Goal: Task Accomplishment & Management: Manage account settings

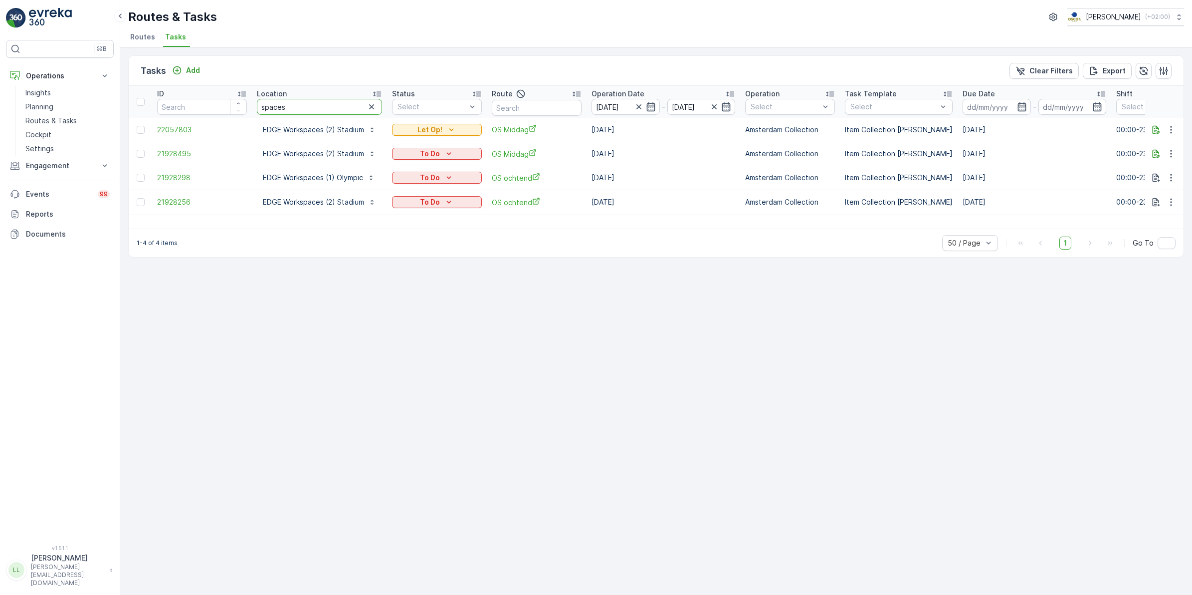
drag, startPoint x: 318, startPoint y: 106, endPoint x: 225, endPoint y: 115, distance: 93.8
click at [226, 115] on tr "ID Location spaces Status Select Route Operation Date 29.09.2025 - 29.09.2025 O…" at bounding box center [916, 102] width 1574 height 32
type input "blauw"
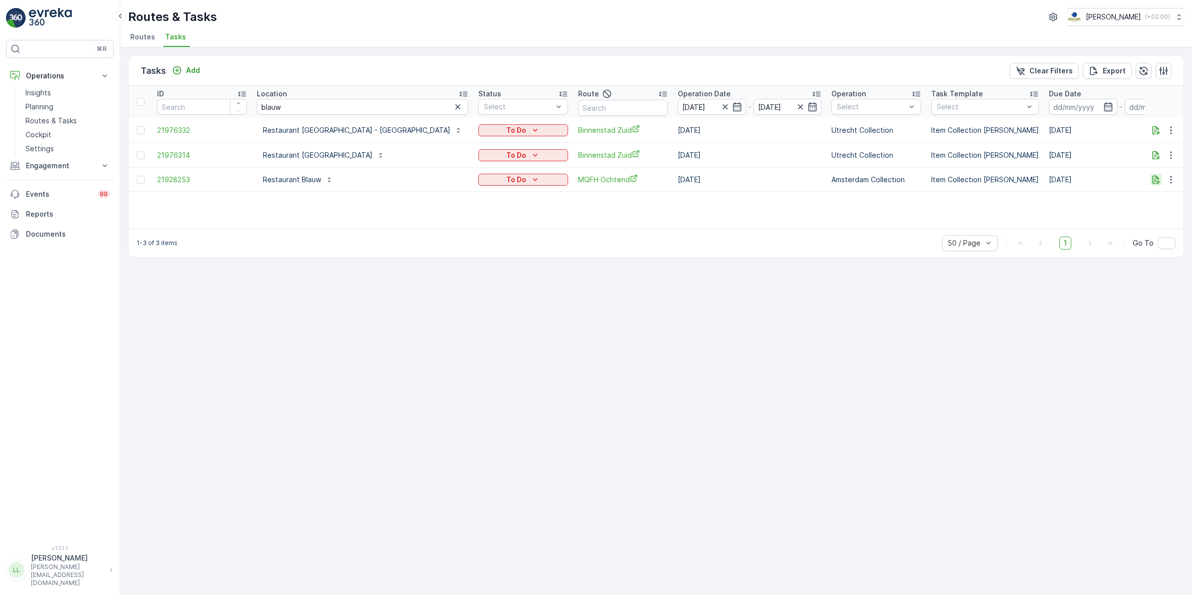
click at [1152, 177] on icon "button" at bounding box center [1156, 180] width 10 height 10
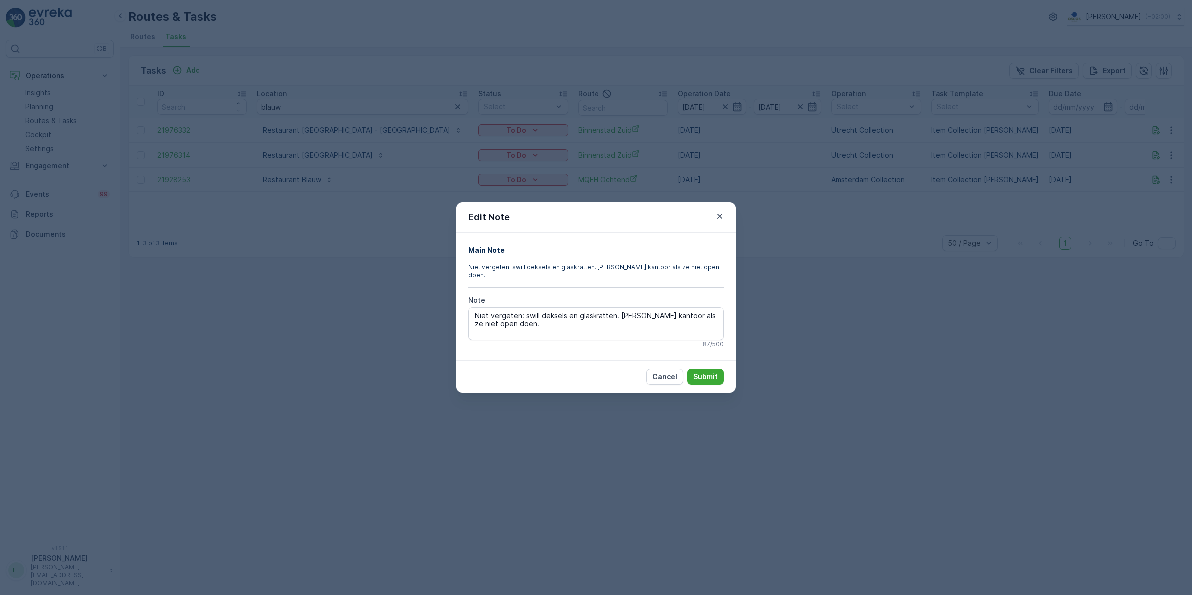
drag, startPoint x: 763, startPoint y: 306, endPoint x: 767, endPoint y: 302, distance: 5.3
click at [764, 305] on div "Edit Note Main Note Niet vergeten: swill deksels en glaskratten. Bellen naar ka…" at bounding box center [596, 297] width 1192 height 595
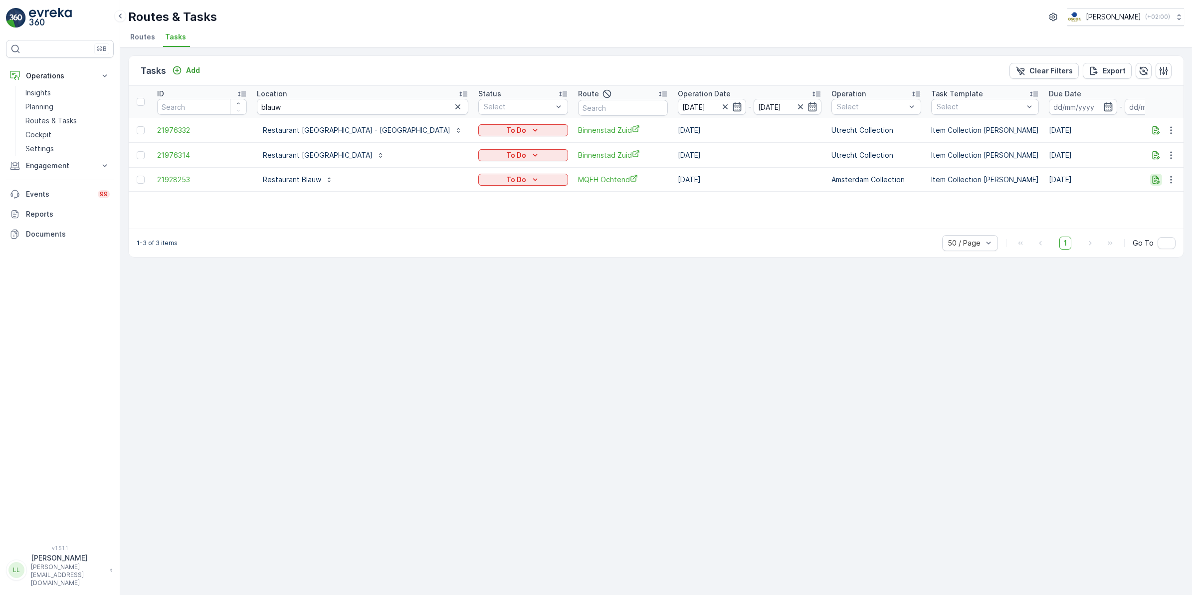
click at [1158, 185] on button "button" at bounding box center [1156, 180] width 12 height 12
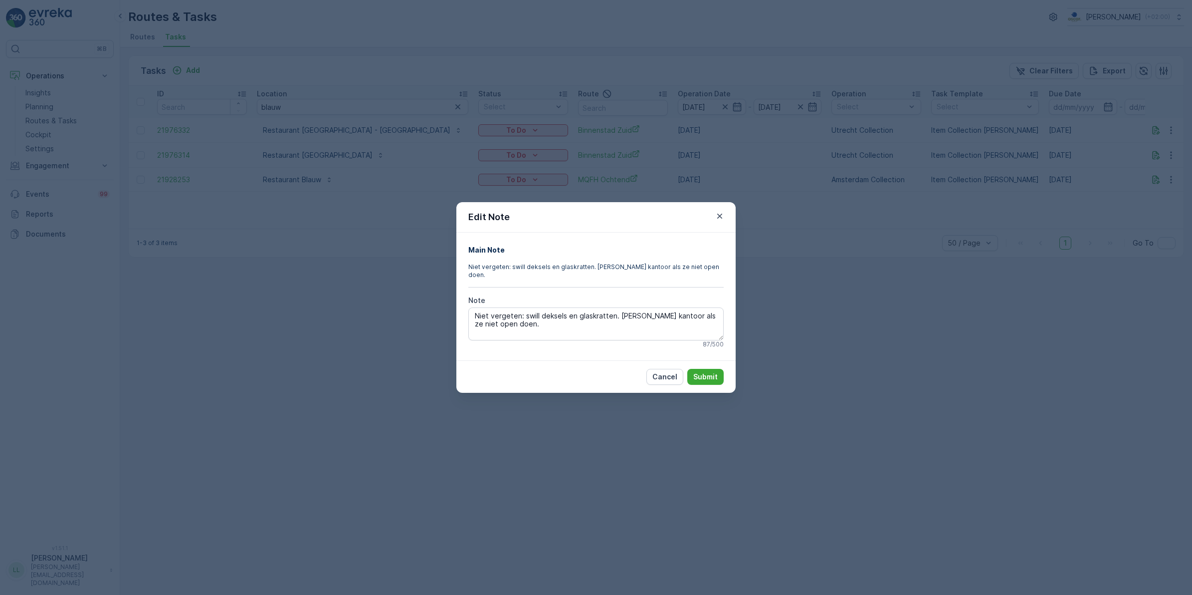
click at [822, 320] on div "Edit Note Main Note Niet vergeten: swill deksels en glaskratten. Bellen naar ka…" at bounding box center [596, 297] width 1192 height 595
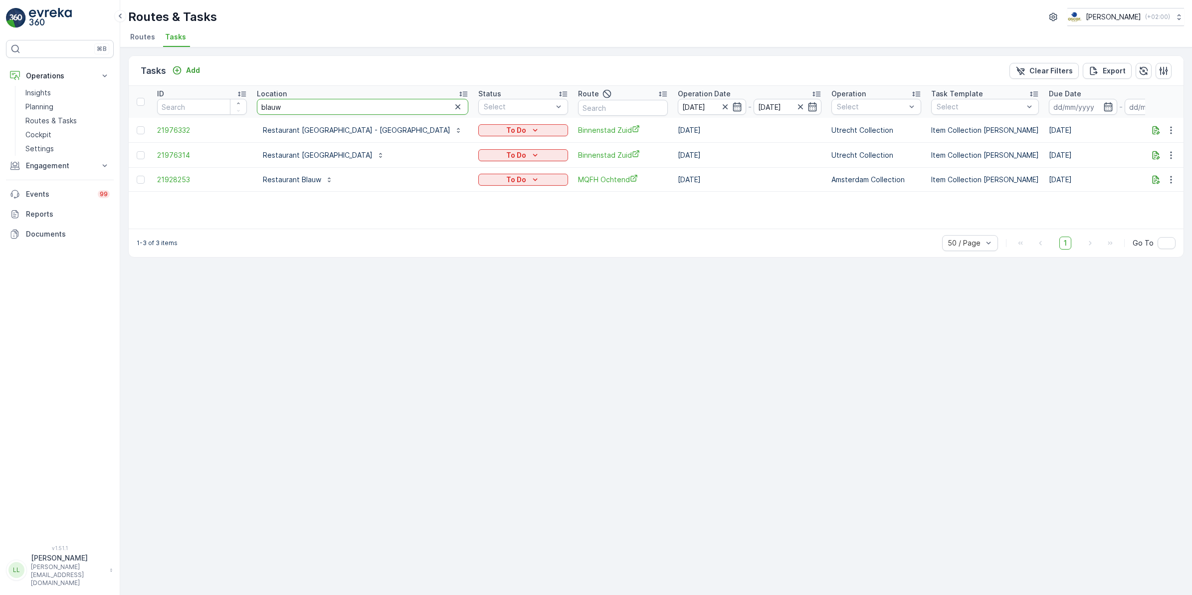
drag, startPoint x: 294, startPoint y: 107, endPoint x: 248, endPoint y: 105, distance: 45.9
click at [248, 105] on tr "ID Location blauw Status Select Route Operation Date 29.09.2025 - 29.09.2025 Op…" at bounding box center [959, 102] width 1661 height 32
type input "phoenix"
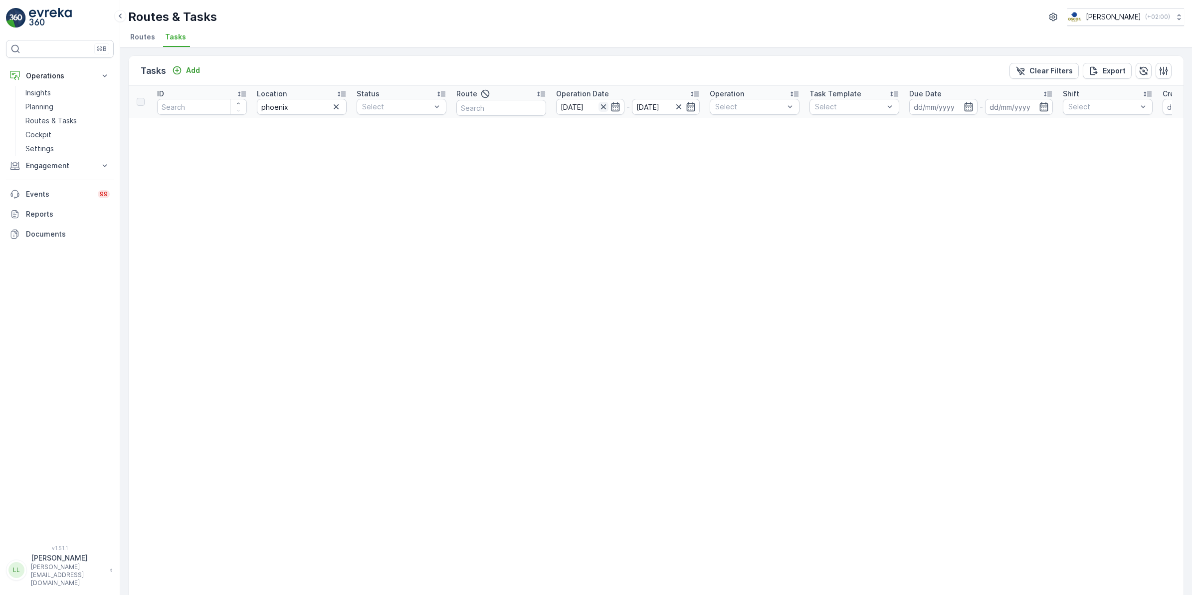
click at [603, 107] on icon "button" at bounding box center [603, 106] width 5 height 5
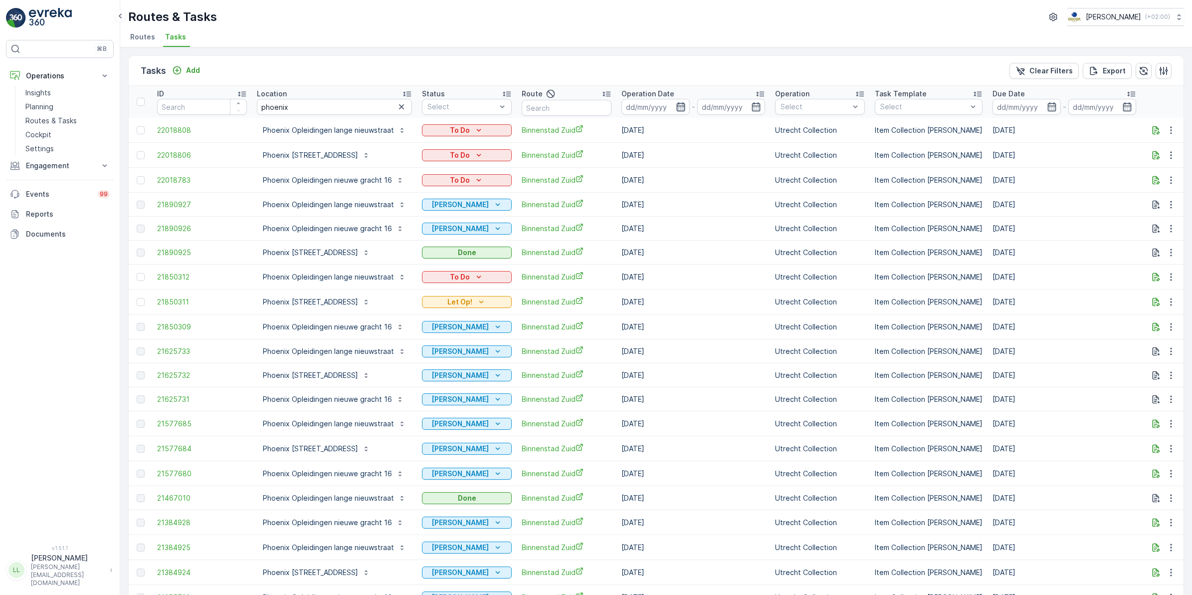
click at [676, 106] on icon "button" at bounding box center [681, 107] width 10 height 10
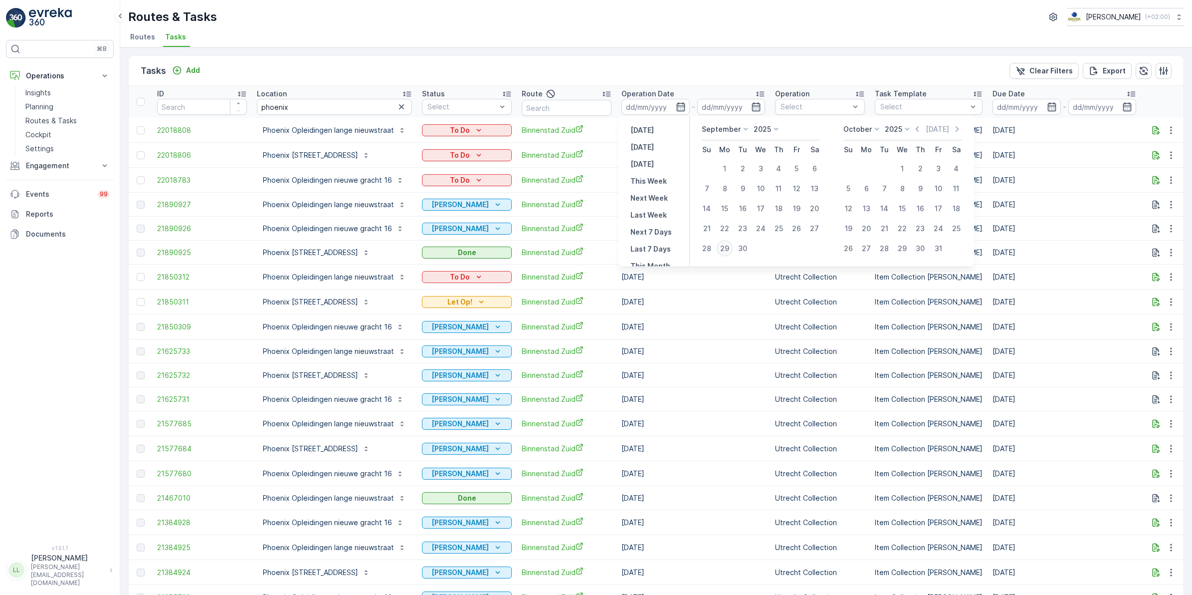
click at [729, 248] on div "29" at bounding box center [725, 248] width 16 height 16
type input "[DATE]"
click at [729, 249] on div "29" at bounding box center [725, 248] width 16 height 16
type input "[DATE]"
click at [729, 249] on div "29" at bounding box center [725, 248] width 16 height 16
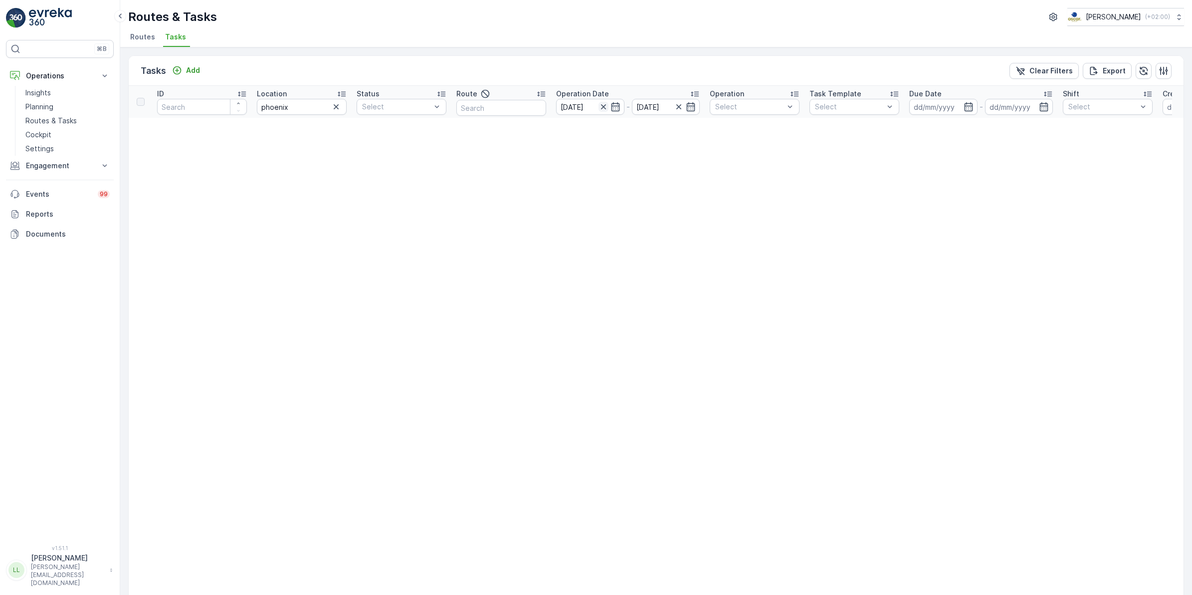
click at [604, 107] on icon "button" at bounding box center [603, 106] width 5 height 5
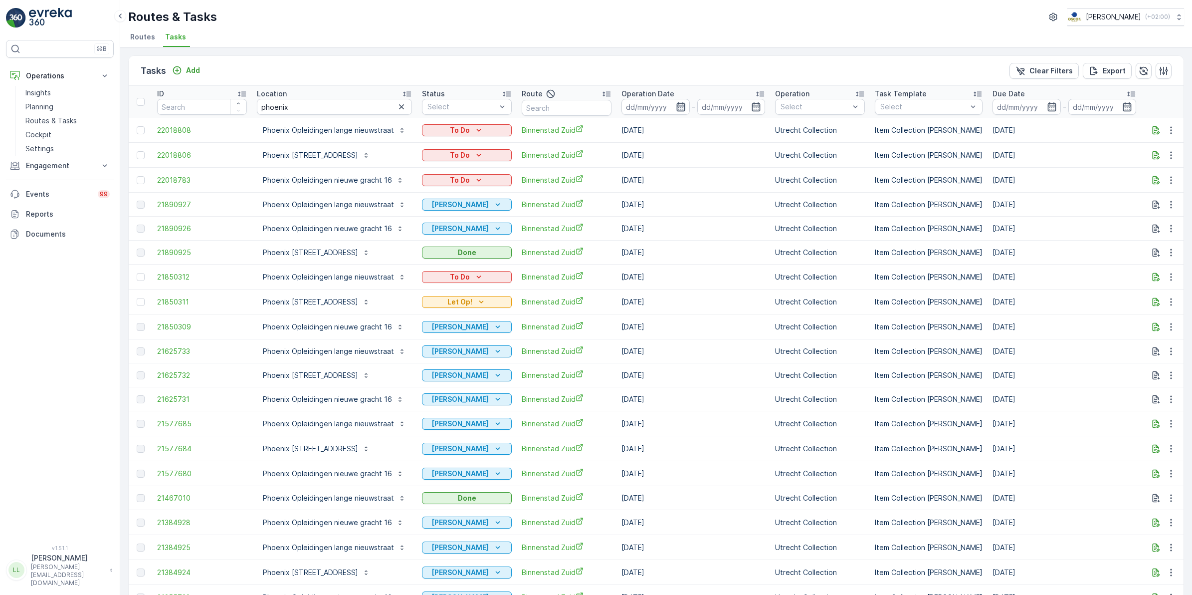
click at [676, 108] on icon "button" at bounding box center [681, 107] width 10 height 10
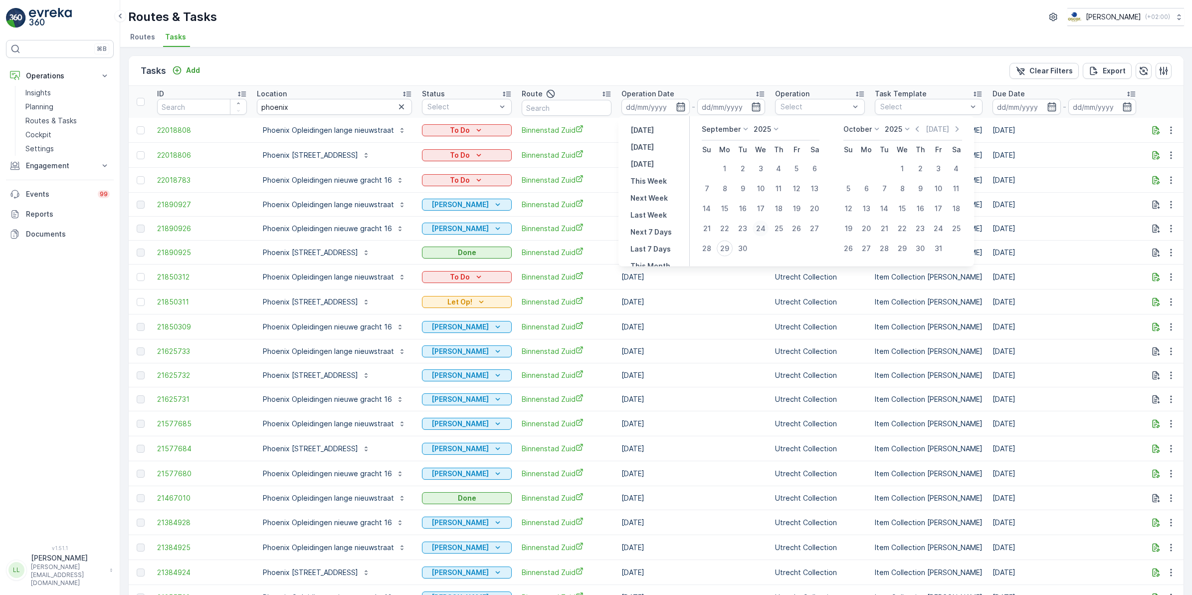
click at [760, 226] on div "24" at bounding box center [761, 228] width 16 height 16
type input "[DATE]"
click at [759, 229] on div "24" at bounding box center [761, 228] width 16 height 16
type input "[DATE]"
click at [745, 246] on div "30" at bounding box center [743, 248] width 16 height 16
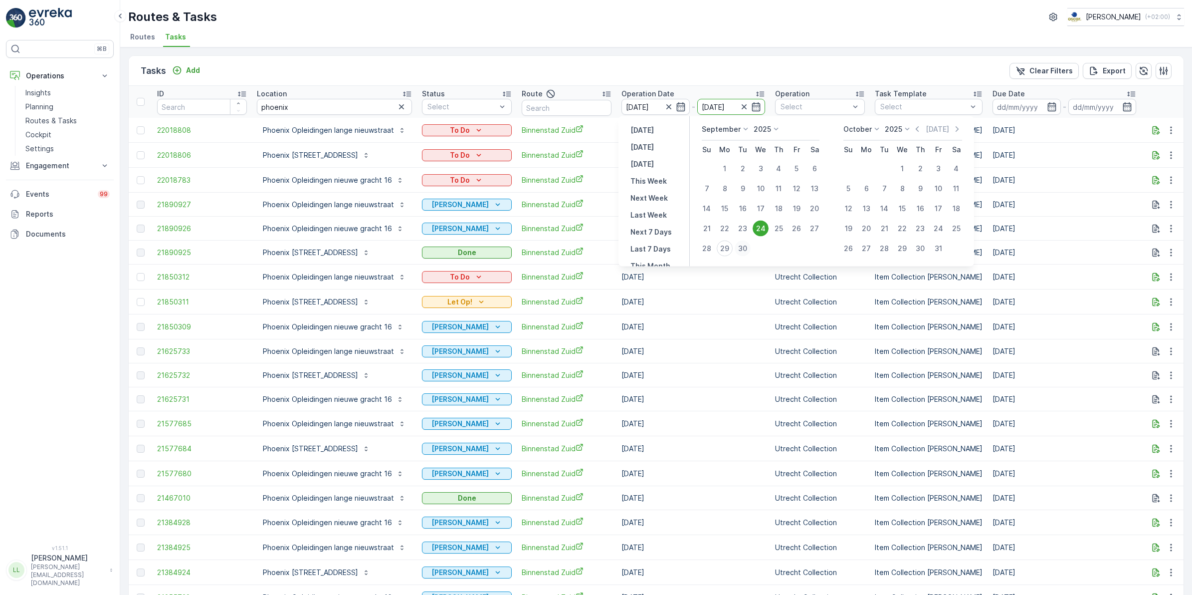
type input "[DATE]"
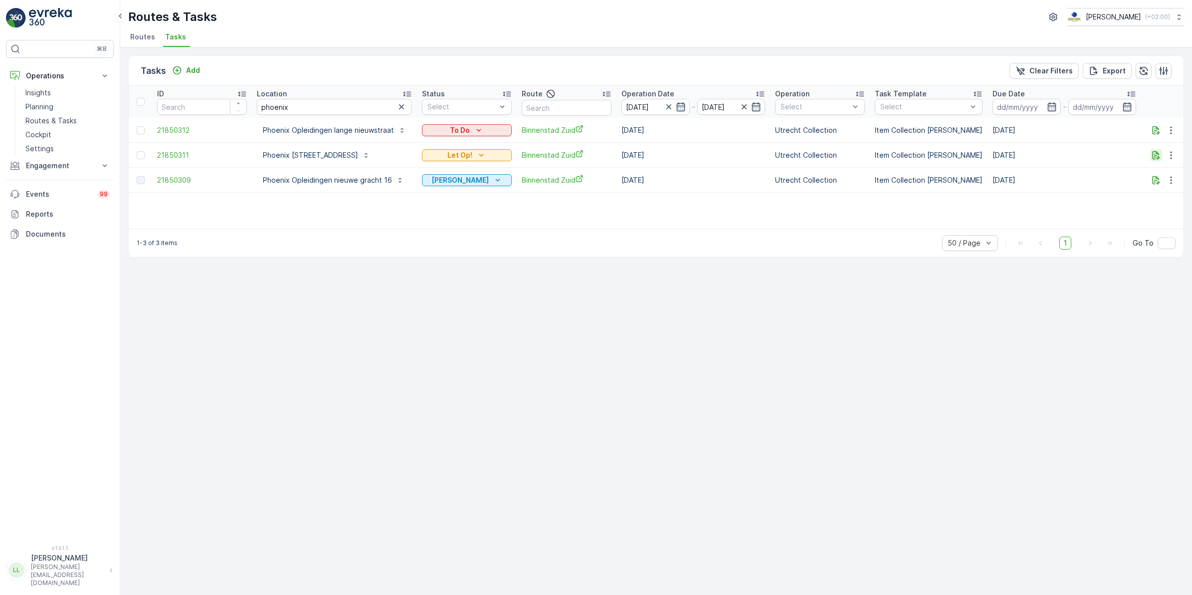
click at [1158, 155] on icon "button" at bounding box center [1156, 155] width 7 height 8
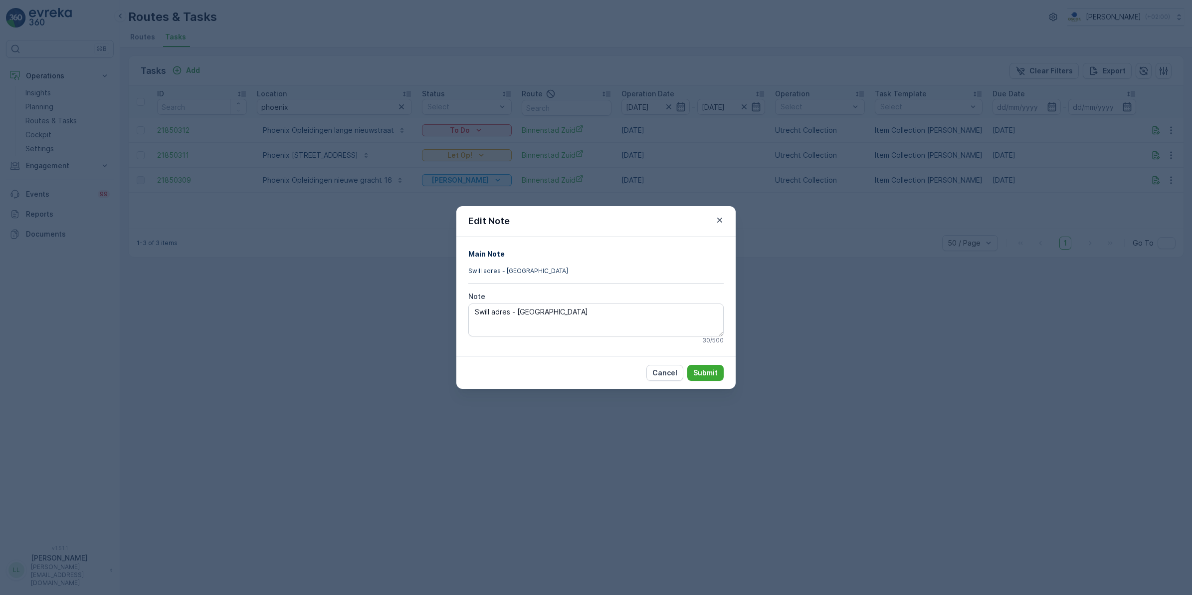
click at [956, 234] on div "Edit Note Main Note Swill adres - Gemeente Utrecht Note Swill adres - Gemeente …" at bounding box center [596, 297] width 1192 height 595
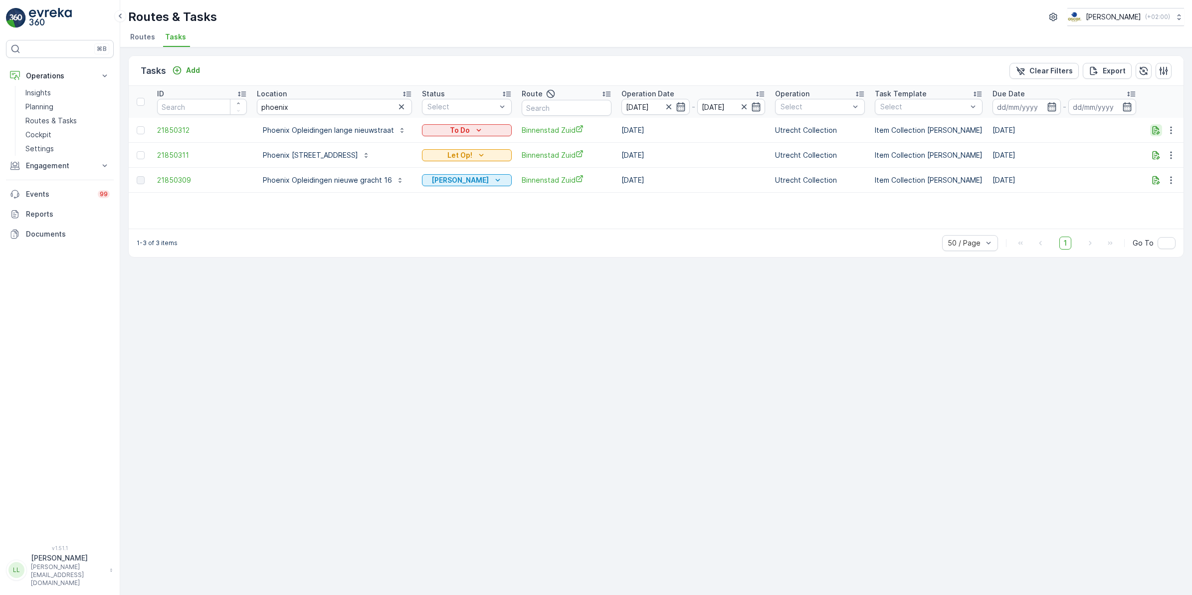
click at [1158, 129] on icon "button" at bounding box center [1156, 130] width 7 height 8
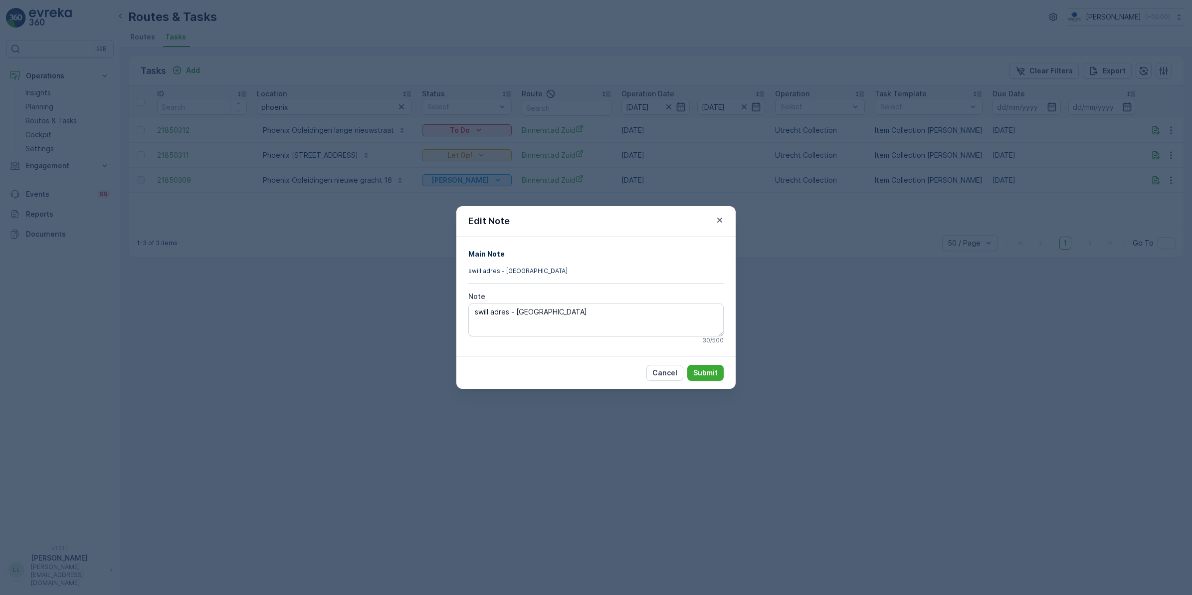
click at [1016, 171] on div "Edit Note Main Note swill adres - Gemeente Utrecht Note swill adres - Gemeente …" at bounding box center [596, 297] width 1192 height 595
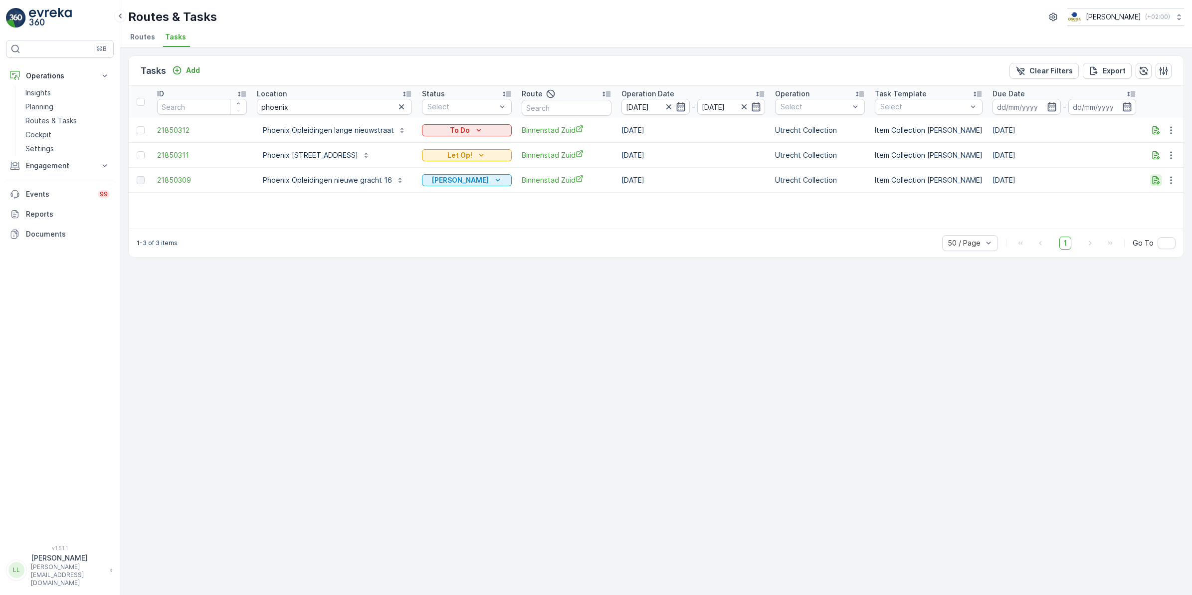
click at [1159, 178] on icon "button" at bounding box center [1156, 180] width 10 height 10
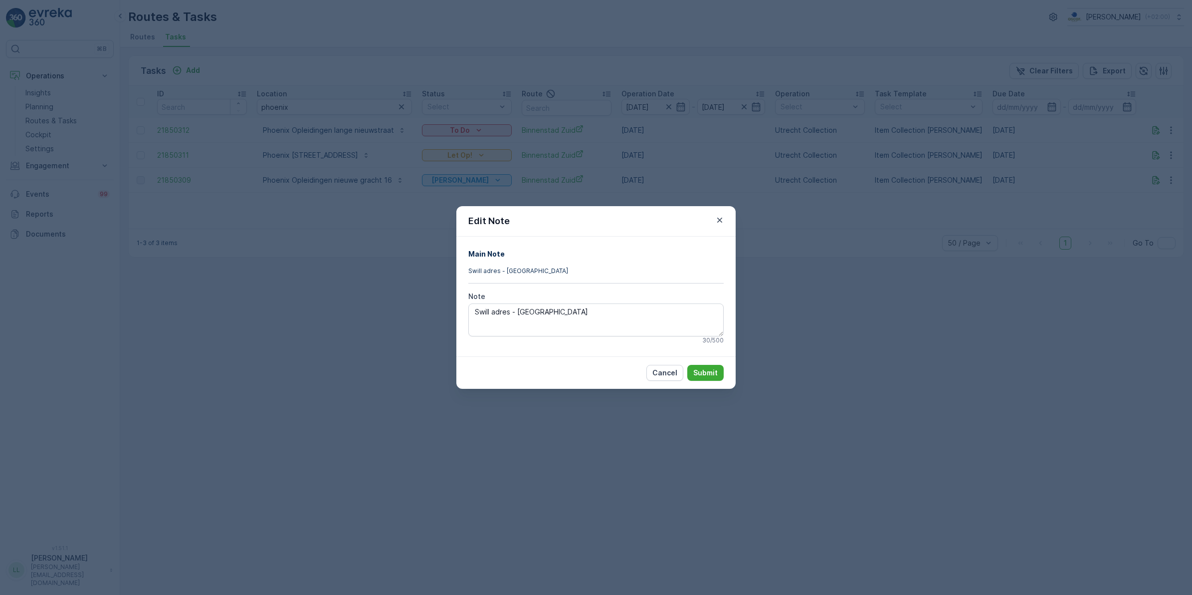
click at [935, 233] on div "Edit Note Main Note Swill adres - Gemeente Utrecht Note Swill adres - Gemeente …" at bounding box center [596, 297] width 1192 height 595
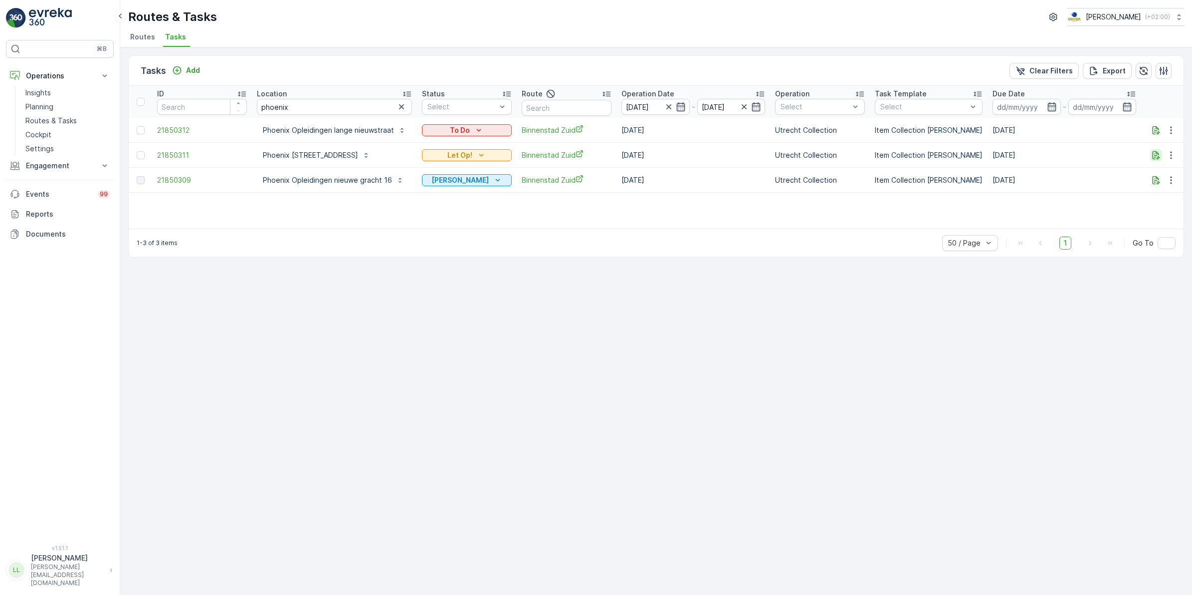
click at [1153, 159] on icon "button" at bounding box center [1156, 155] width 7 height 8
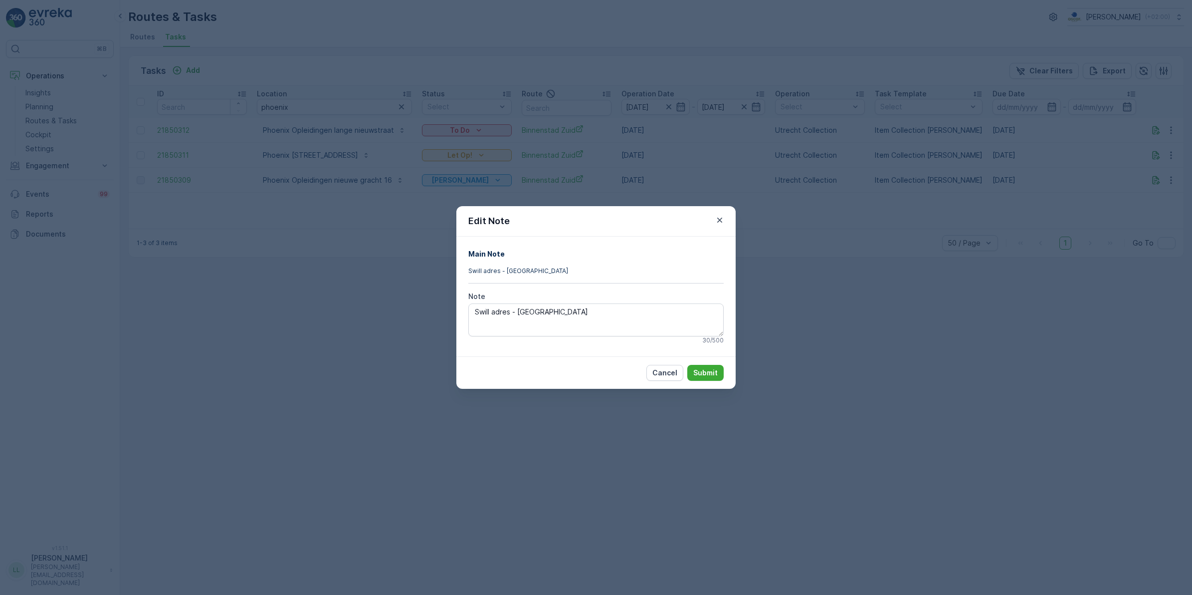
click at [863, 242] on div "Edit Note Main Note Swill adres - Gemeente Utrecht Note Swill adres - Gemeente …" at bounding box center [596, 297] width 1192 height 595
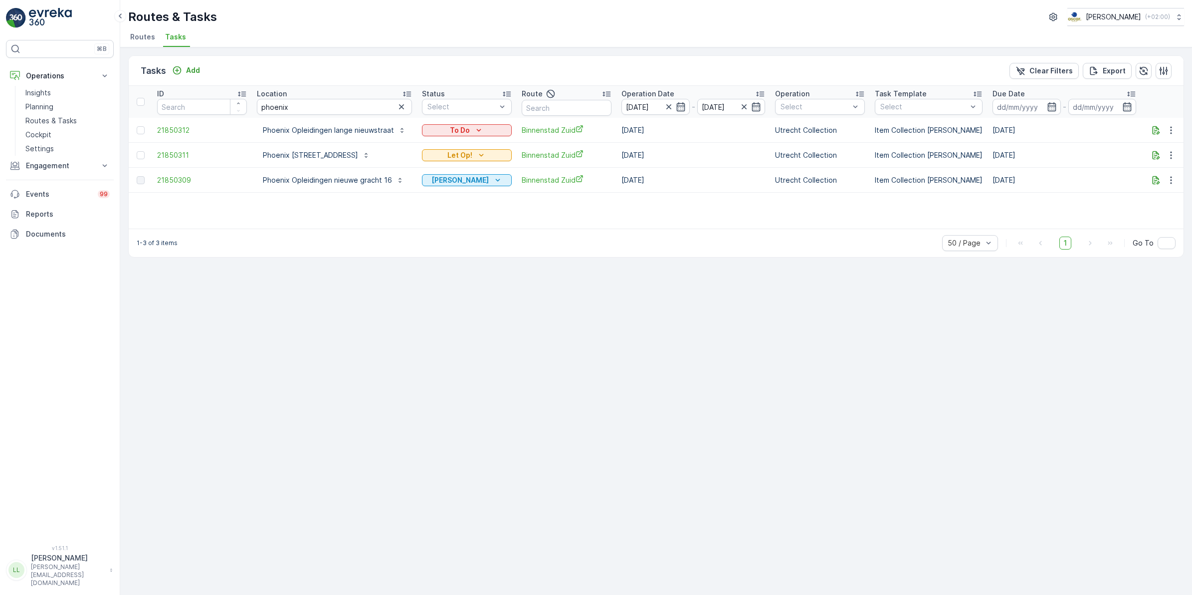
drag, startPoint x: 680, startPoint y: 106, endPoint x: 684, endPoint y: 115, distance: 10.0
click at [680, 106] on icon "button" at bounding box center [681, 107] width 10 height 10
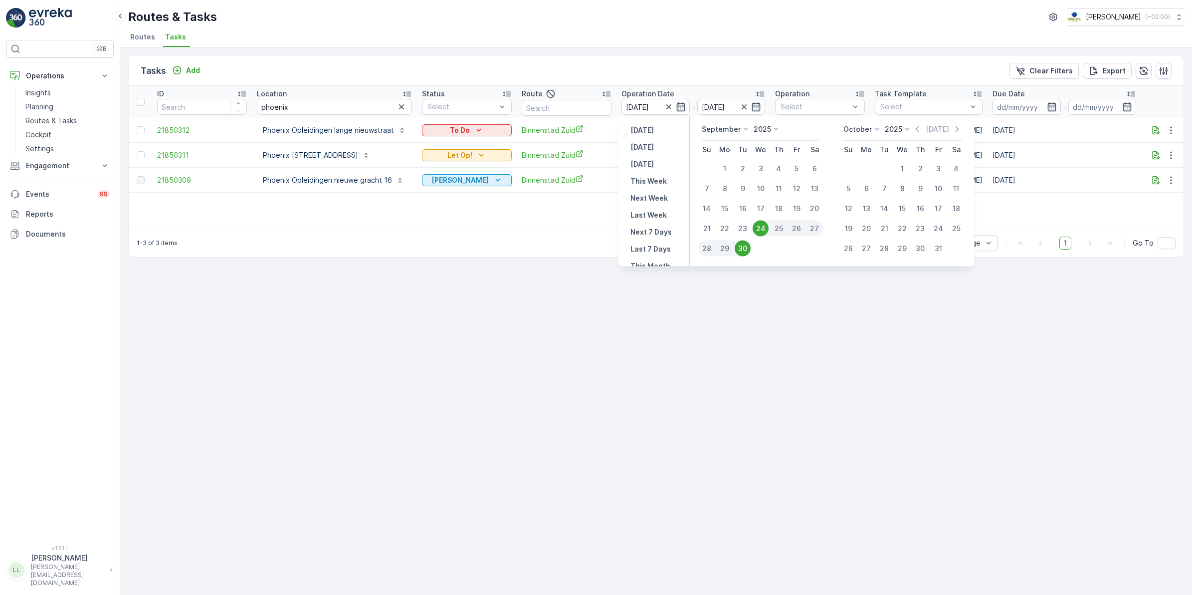
click at [726, 70] on div "Tasks Add Clear Filters Export" at bounding box center [656, 71] width 1055 height 30
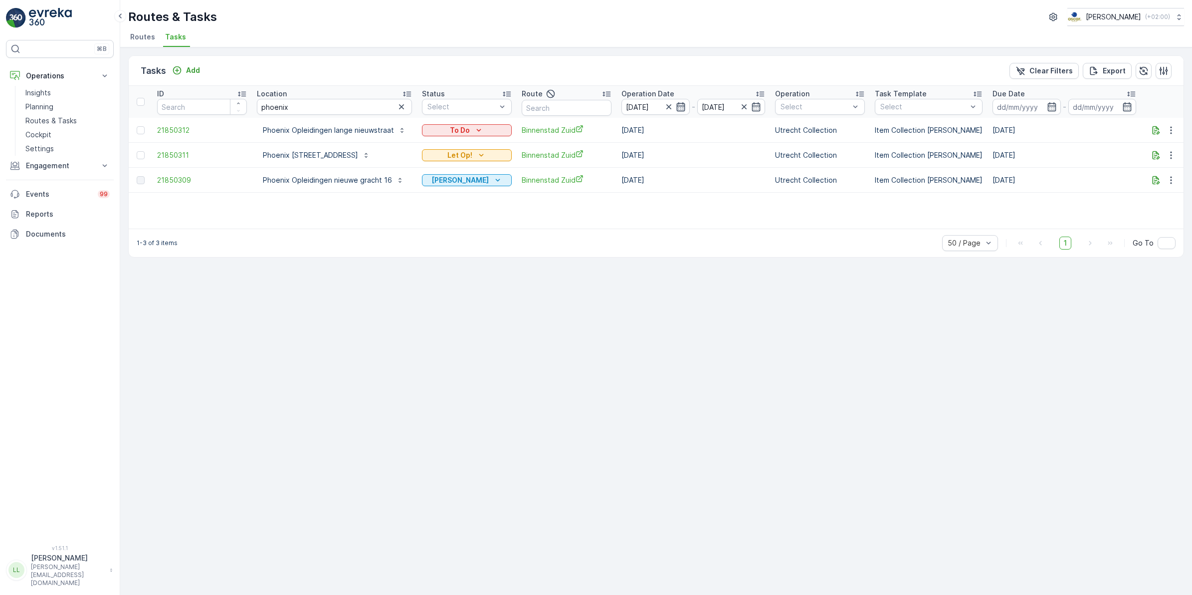
click at [679, 102] on icon "button" at bounding box center [681, 107] width 10 height 10
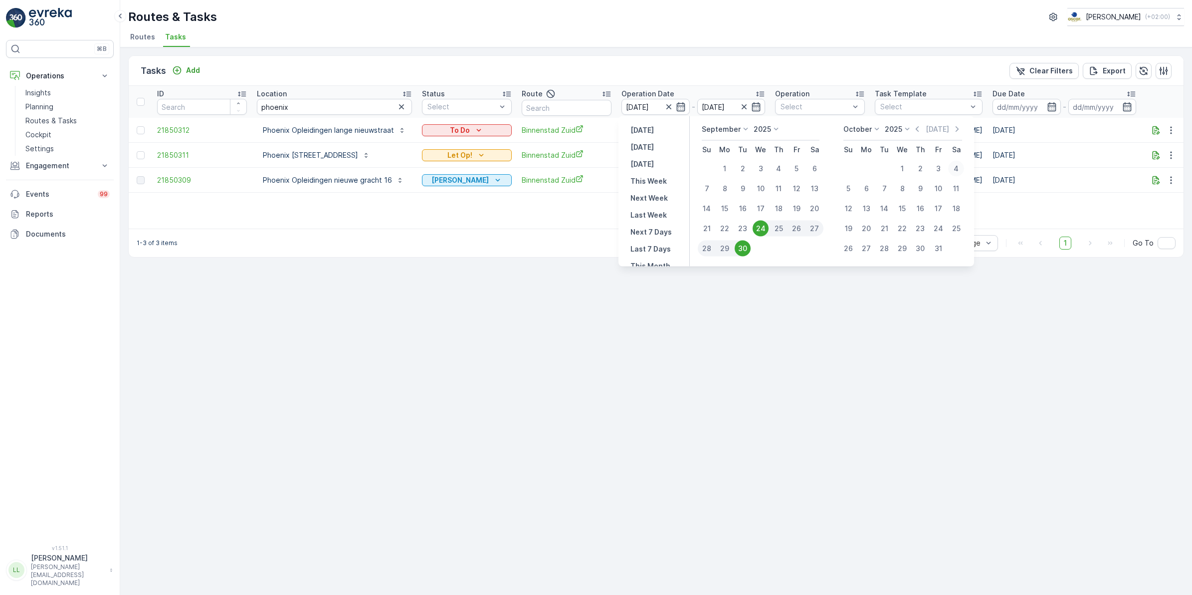
click at [954, 167] on div "4" at bounding box center [956, 169] width 16 height 16
type input "[DATE]"
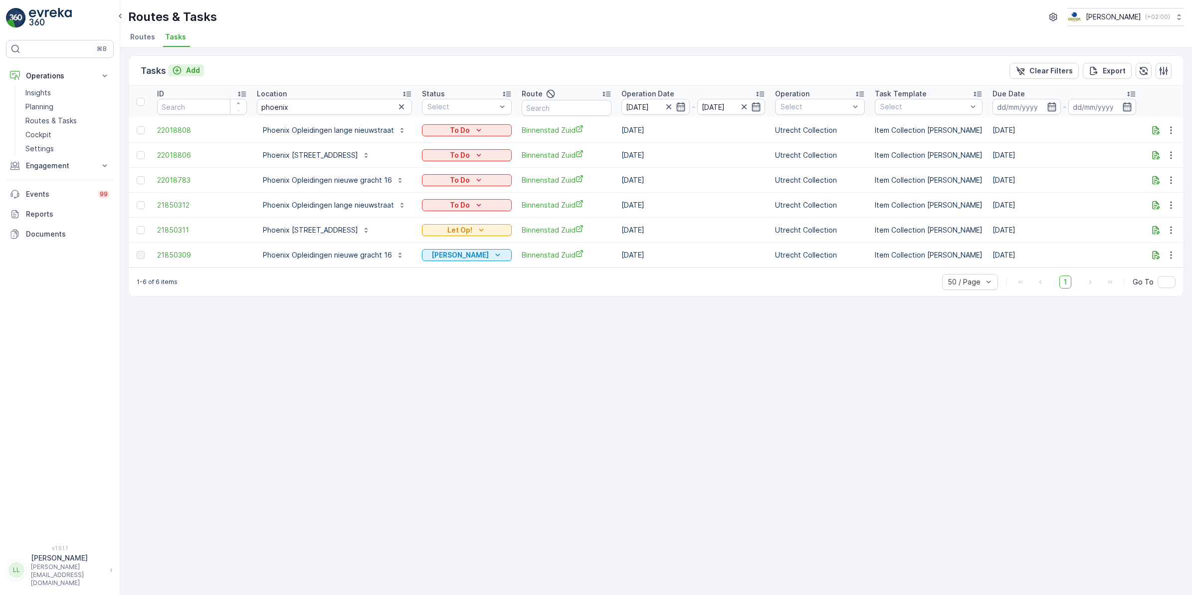
click at [186, 71] on p "Add" at bounding box center [193, 70] width 14 height 10
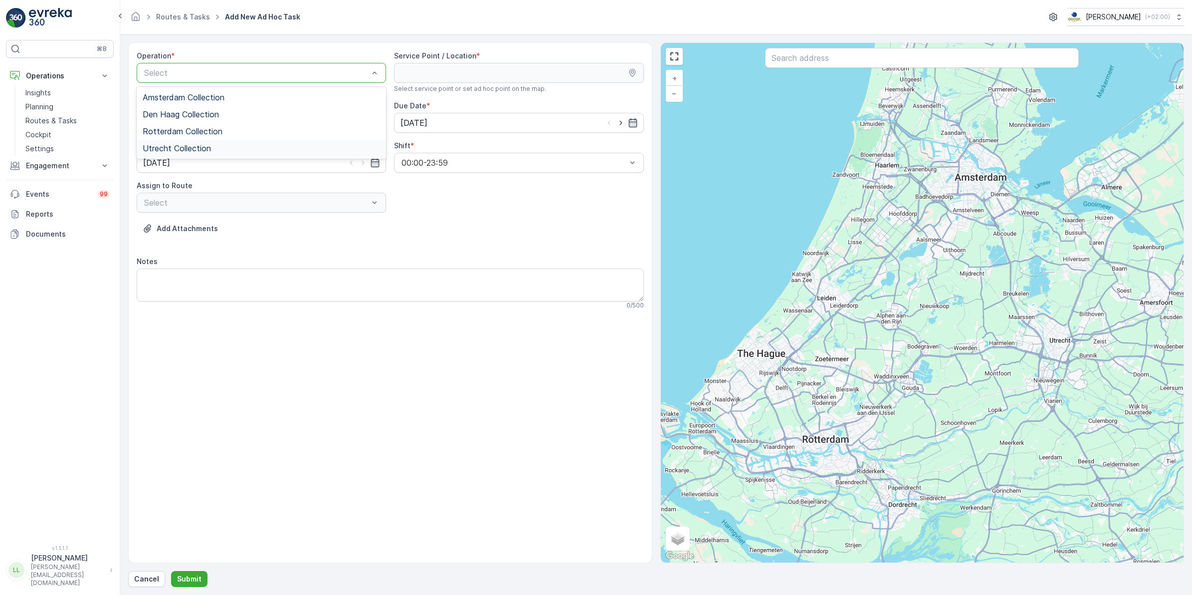
drag, startPoint x: 186, startPoint y: 147, endPoint x: 292, endPoint y: 116, distance: 111.3
click at [186, 146] on span "Utrecht Collection" at bounding box center [177, 148] width 68 height 9
click at [872, 58] on input "text" at bounding box center [922, 58] width 314 height 20
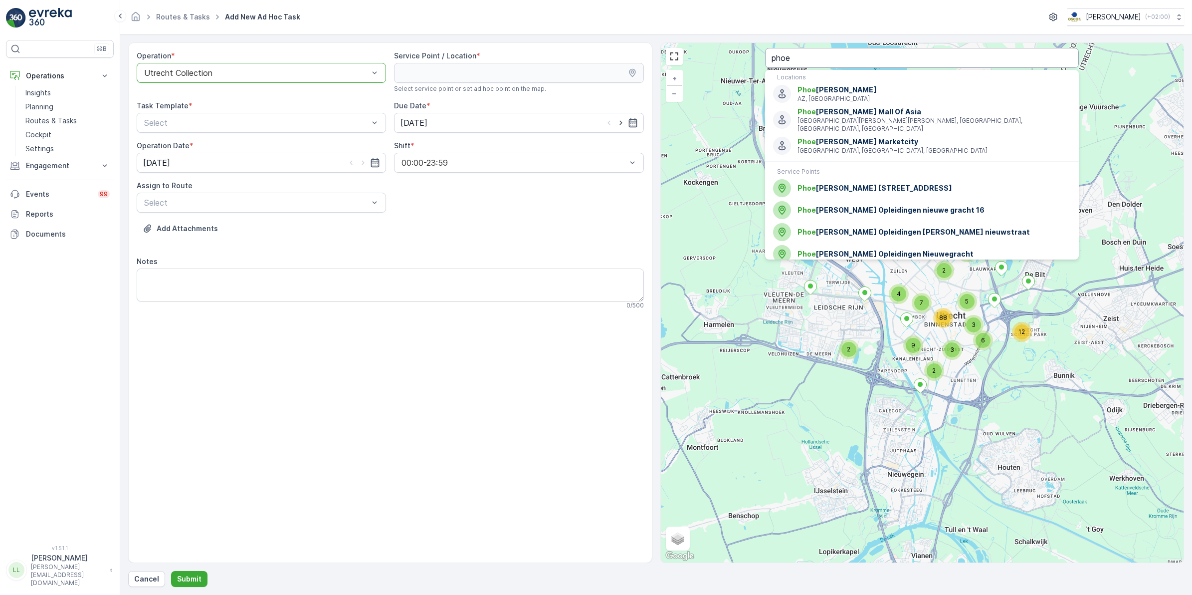
click at [823, 57] on input "phoe" at bounding box center [922, 58] width 314 height 20
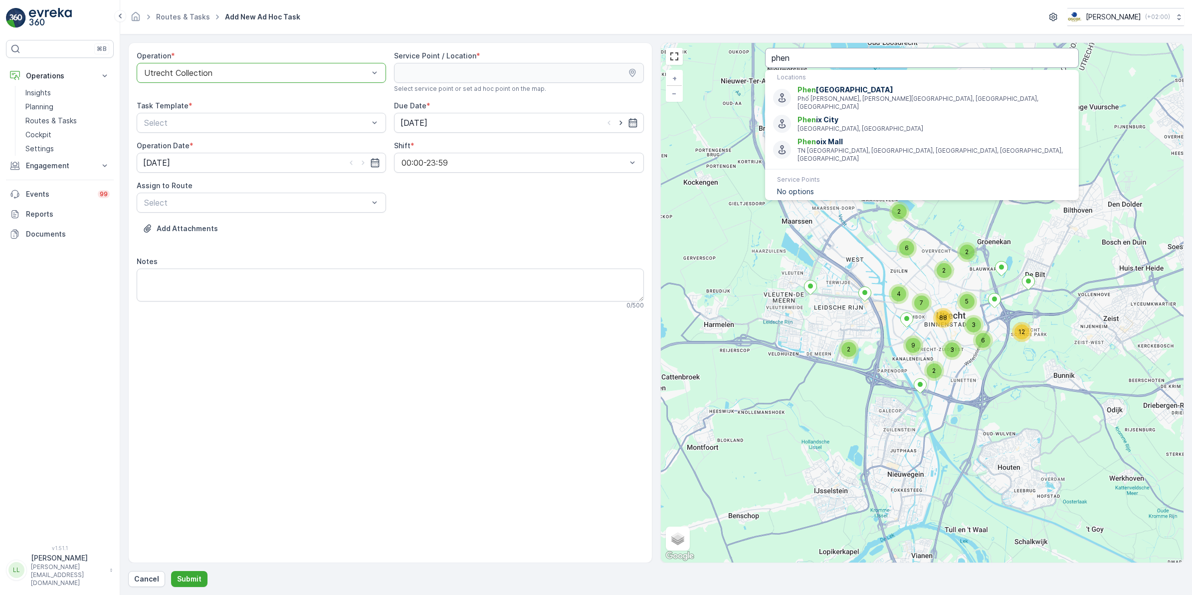
click at [804, 59] on input "phen" at bounding box center [922, 58] width 314 height 20
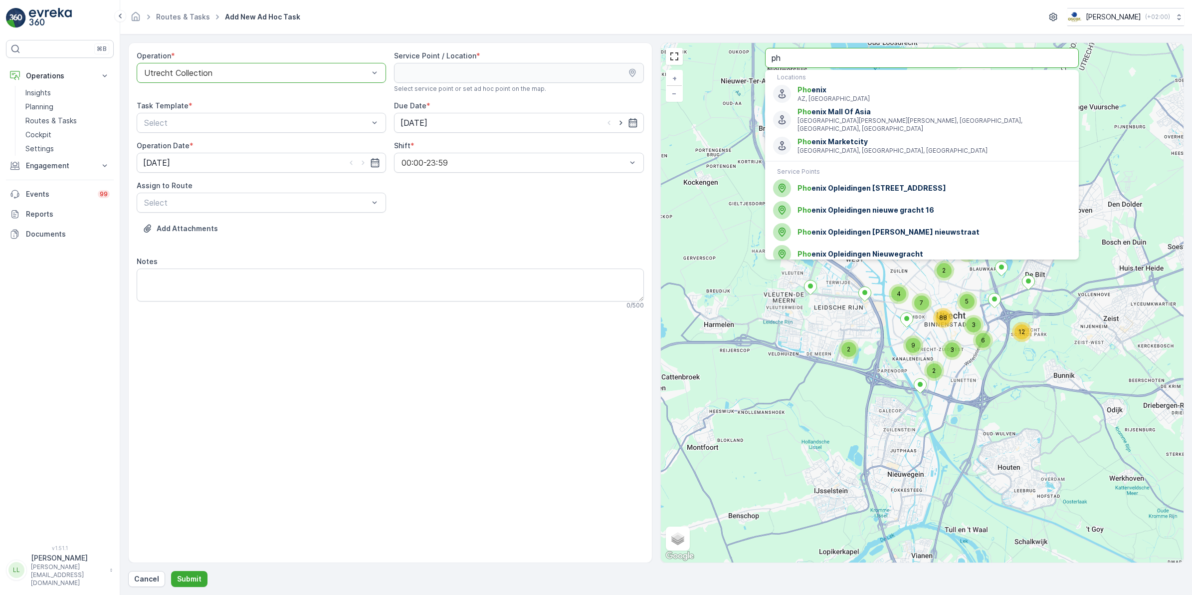
type input "p"
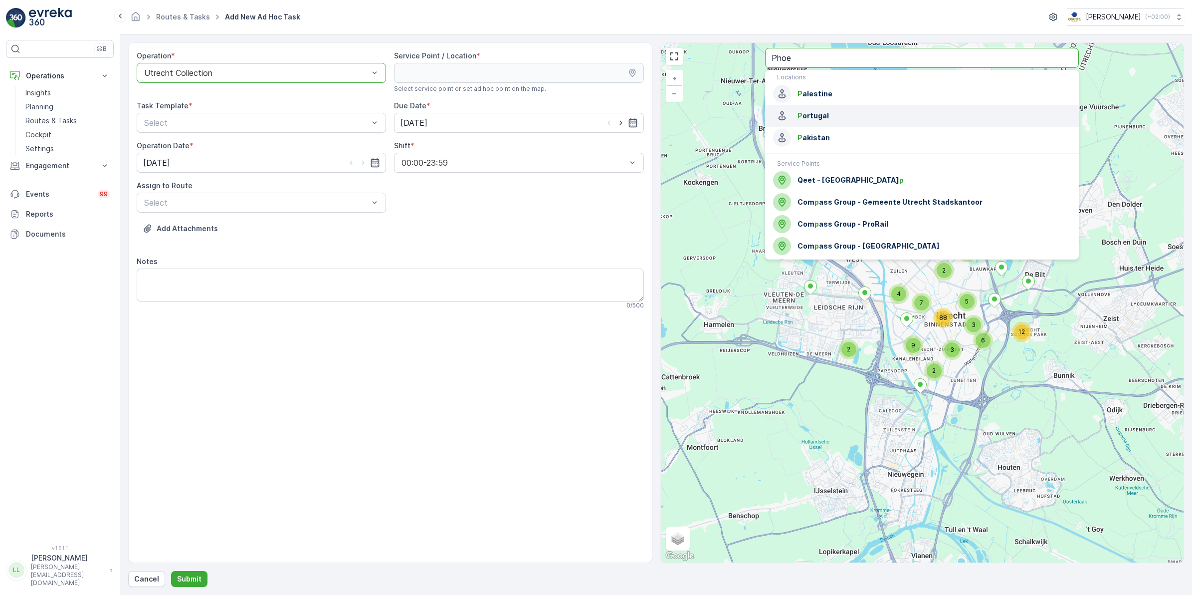
type input "Phoe"
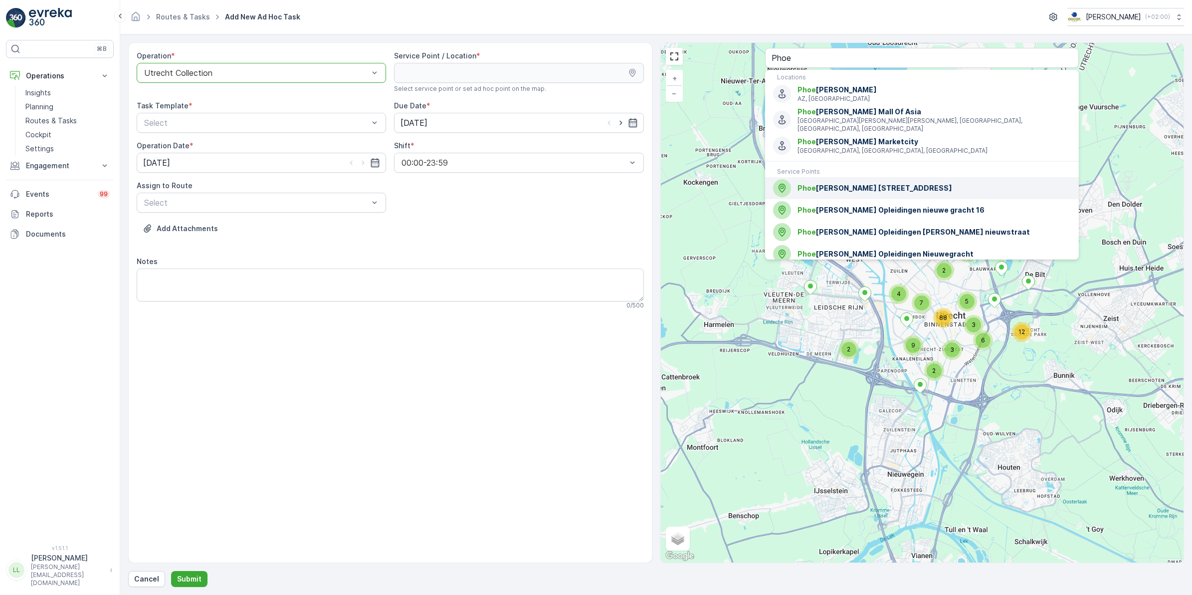
click at [936, 183] on span "Phoe nix Opleidingen Nieuwegracht 56" at bounding box center [934, 188] width 273 height 10
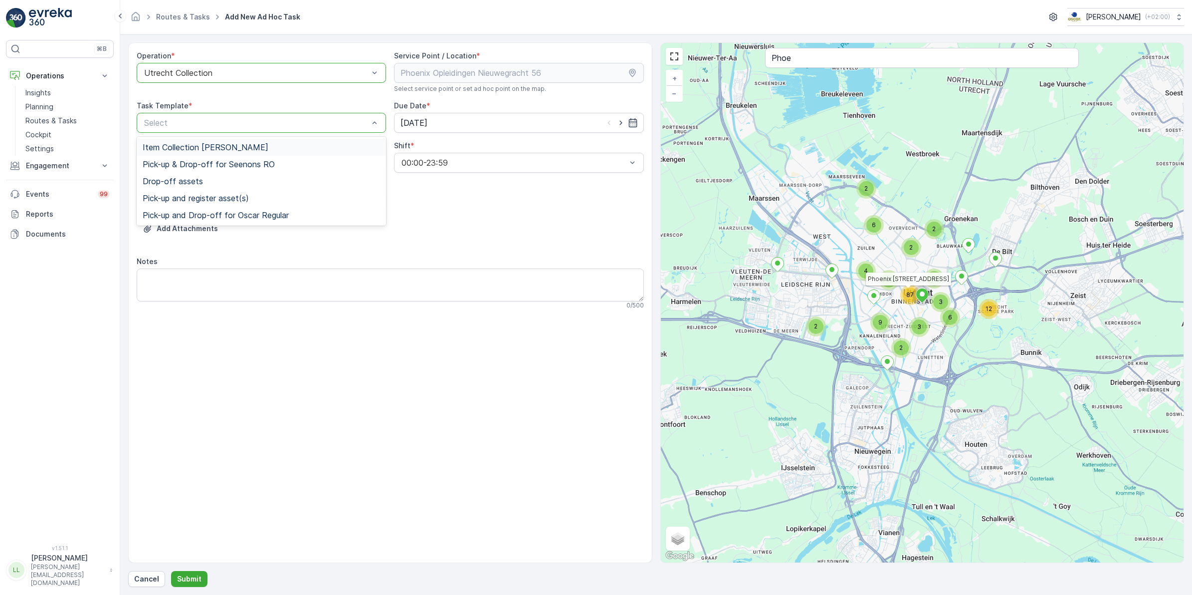
click at [191, 146] on span "Item Collection [PERSON_NAME]" at bounding box center [206, 147] width 126 height 9
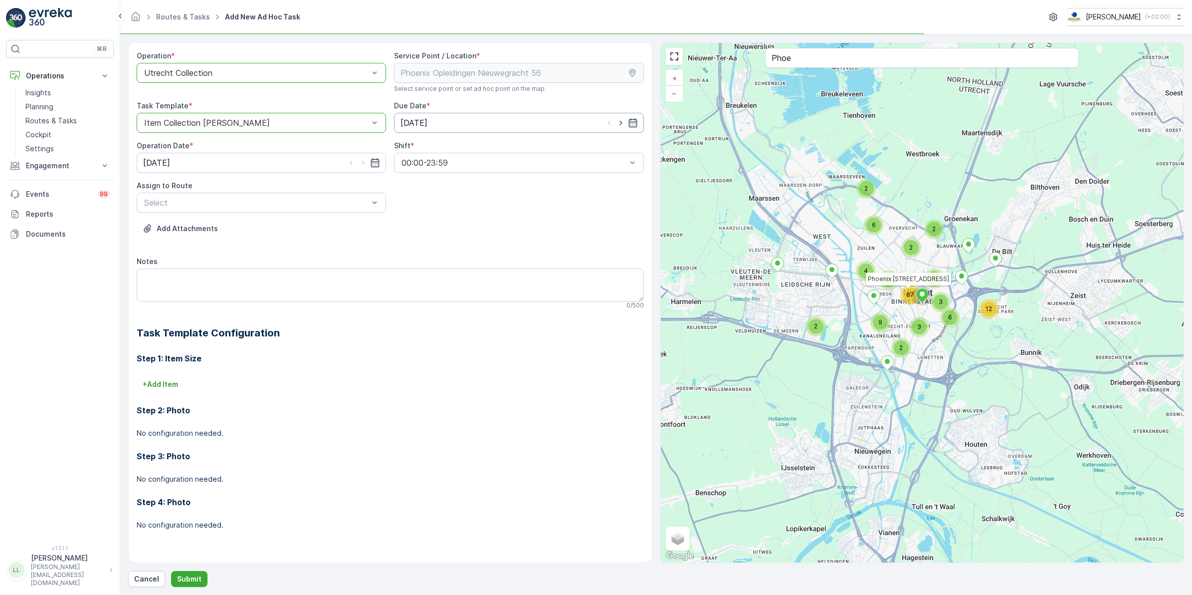
click at [526, 123] on input "[DATE]" at bounding box center [518, 123] width 249 height 20
click at [527, 148] on icon "button" at bounding box center [530, 147] width 10 height 10
drag, startPoint x: 467, startPoint y: 186, endPoint x: 352, endPoint y: 161, distance: 117.4
click at [465, 186] on div "1" at bounding box center [465, 187] width 16 height 16
type input "[DATE]"
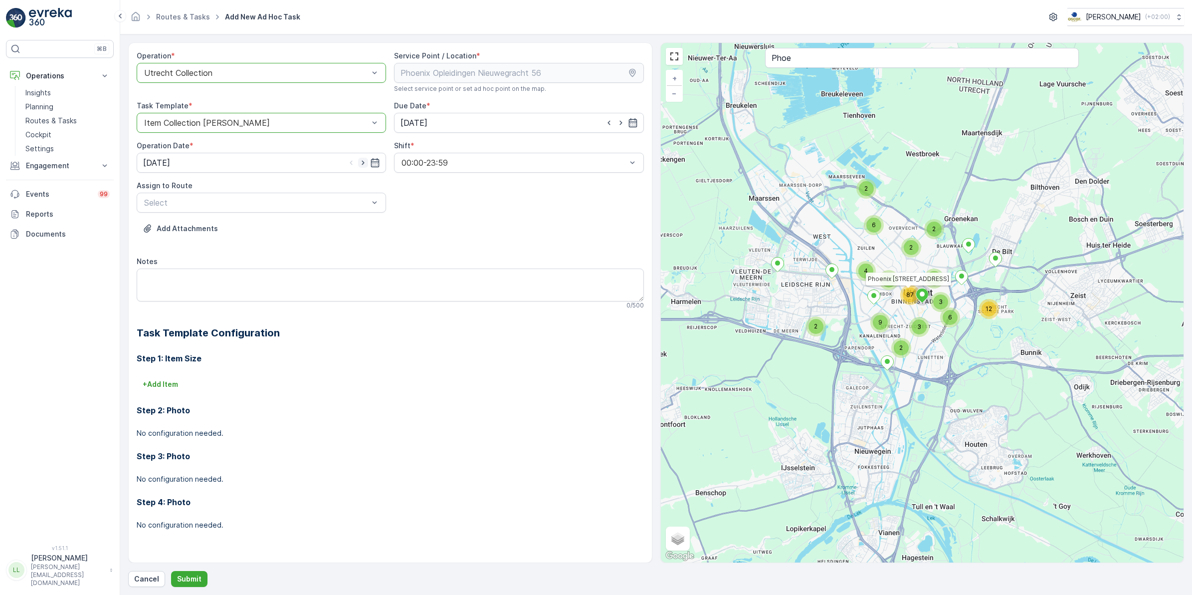
click at [361, 166] on icon "button" at bounding box center [363, 163] width 10 height 10
click at [366, 164] on icon "button" at bounding box center [363, 163] width 10 height 10
type input "[DATE]"
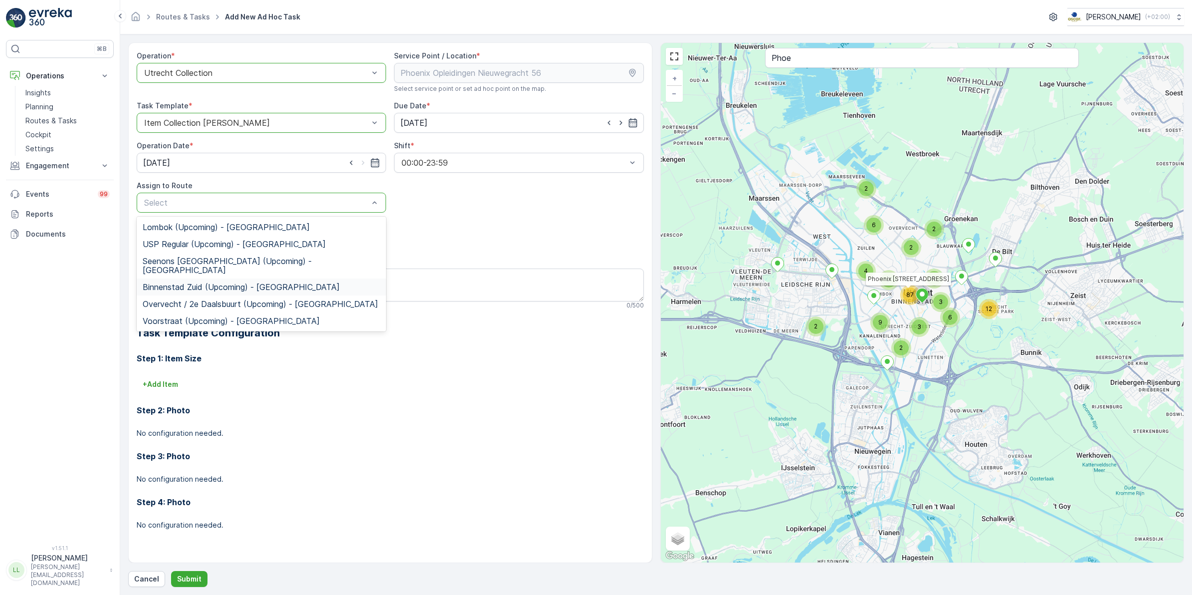
click at [190, 278] on div "Binnenstad Zuid (Upcoming) - Utrecht" at bounding box center [261, 286] width 249 height 17
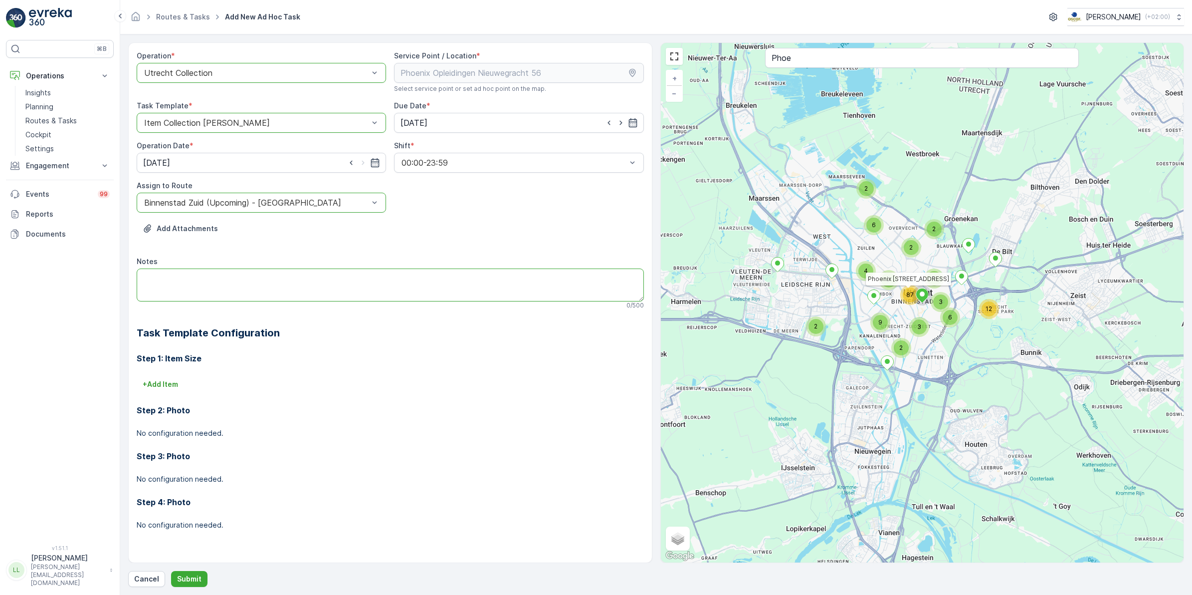
click at [180, 280] on textarea "Notes" at bounding box center [390, 284] width 507 height 33
type textarea "Volle 120L swill!!"
click at [200, 576] on p "Submit" at bounding box center [189, 579] width 24 height 10
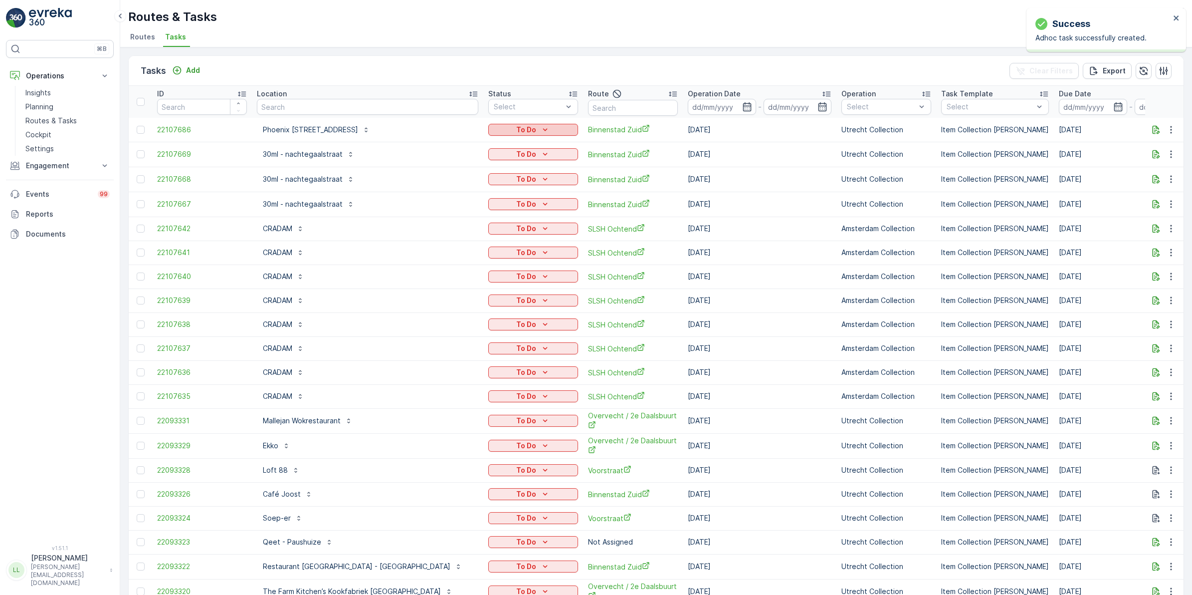
click at [516, 126] on p "To Do" at bounding box center [526, 130] width 20 height 10
click at [450, 171] on span "Let Op!" at bounding box center [440, 172] width 25 height 10
click at [194, 70] on p "Add" at bounding box center [193, 70] width 14 height 10
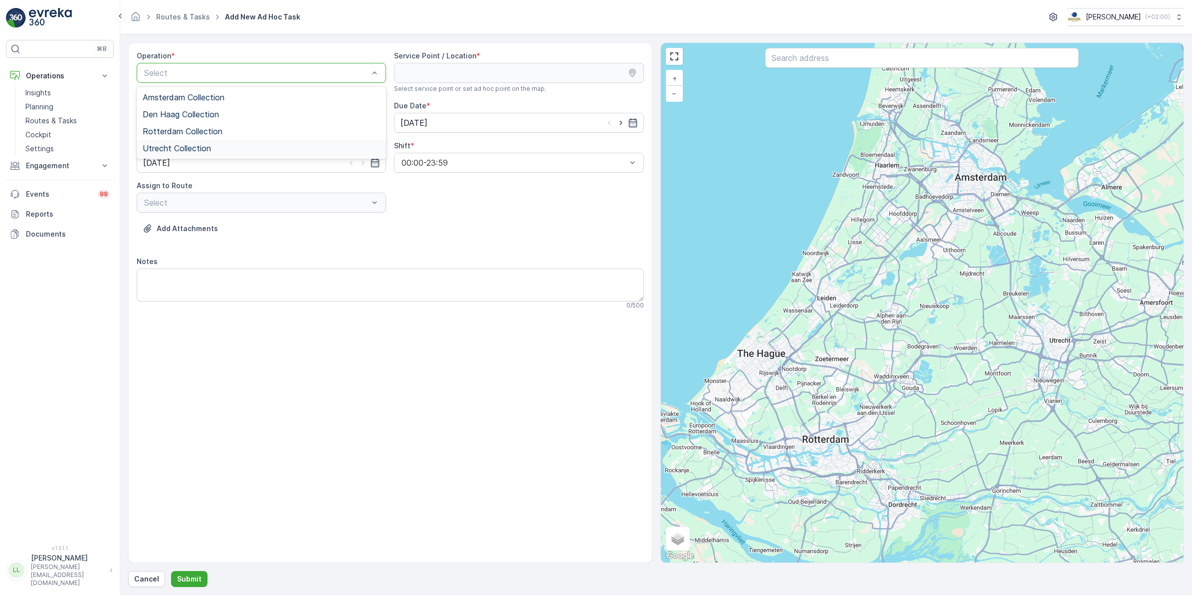
click at [188, 150] on span "Utrecht Collection" at bounding box center [177, 148] width 68 height 9
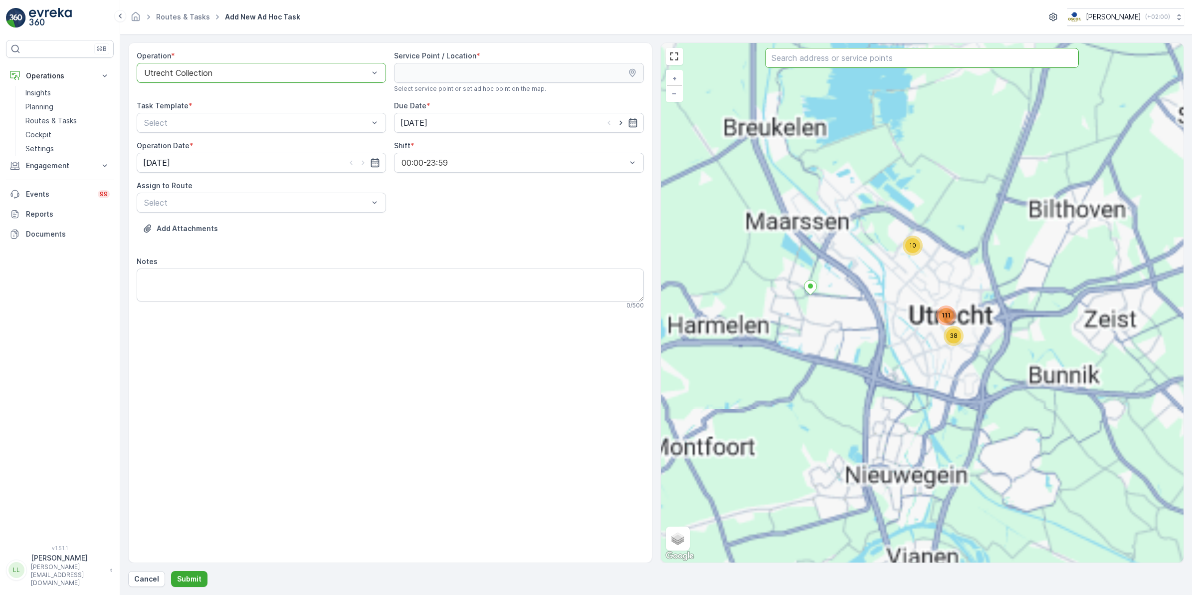
click at [900, 55] on input "text" at bounding box center [922, 58] width 314 height 20
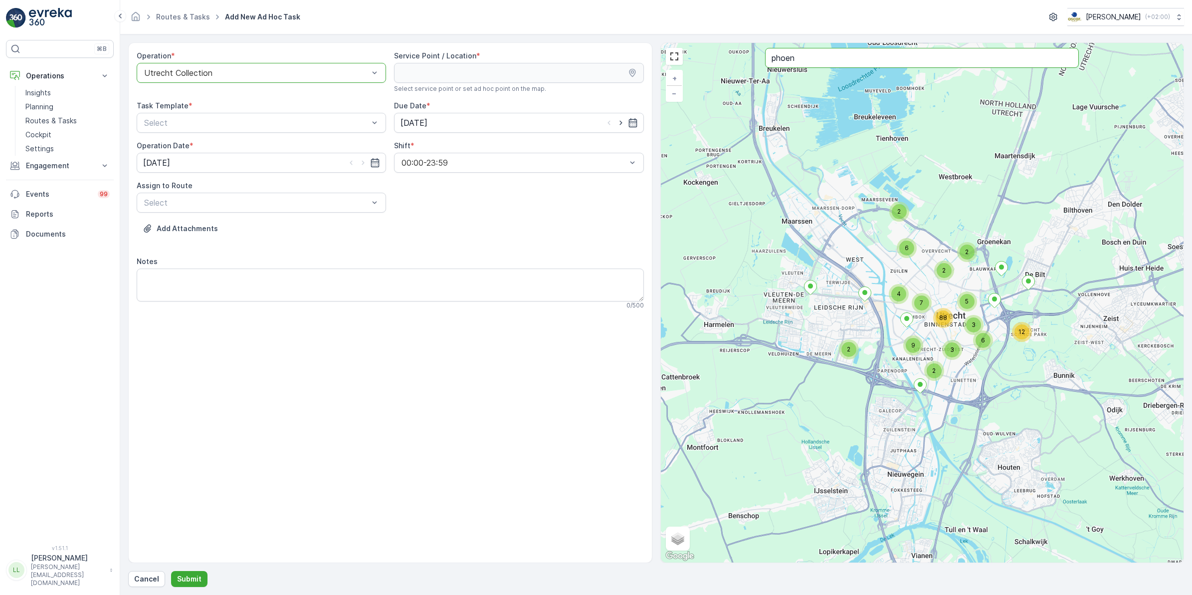
type input "phoen"
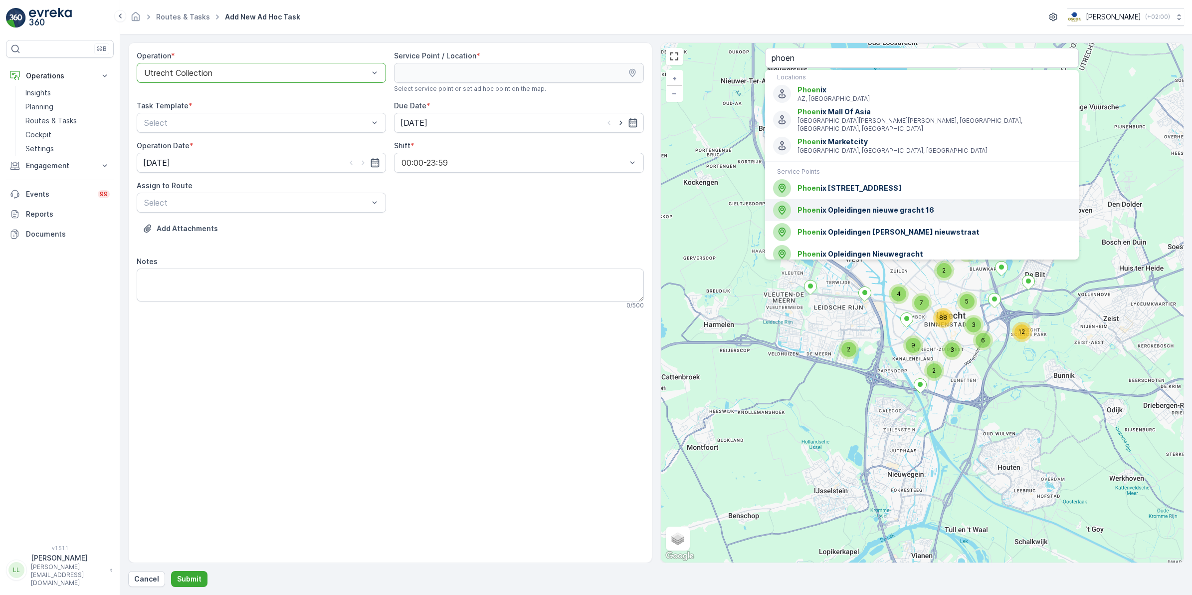
click at [931, 205] on span "Phoen ix Opleidingen nieuwe gracht 16" at bounding box center [934, 210] width 273 height 10
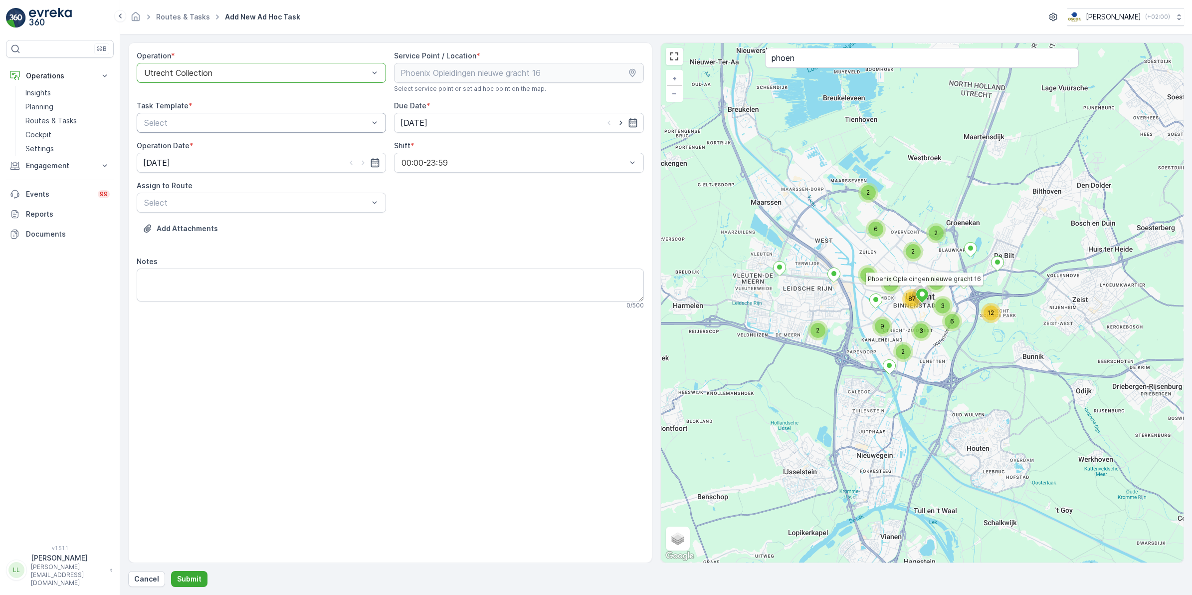
click at [269, 130] on div "Select" at bounding box center [261, 123] width 249 height 20
click at [185, 146] on span "Item Collection [PERSON_NAME]" at bounding box center [206, 147] width 126 height 9
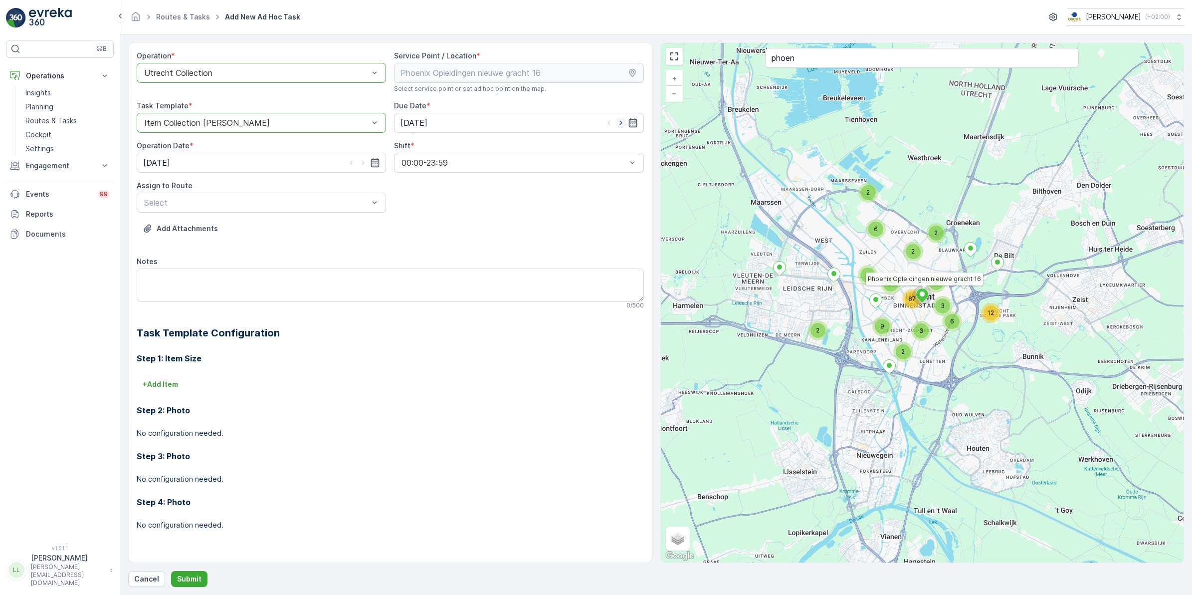
click at [624, 125] on icon "button" at bounding box center [621, 123] width 10 height 10
click at [620, 125] on icon "button" at bounding box center [621, 123] width 10 height 10
type input "[DATE]"
click at [363, 165] on icon "button" at bounding box center [363, 163] width 10 height 10
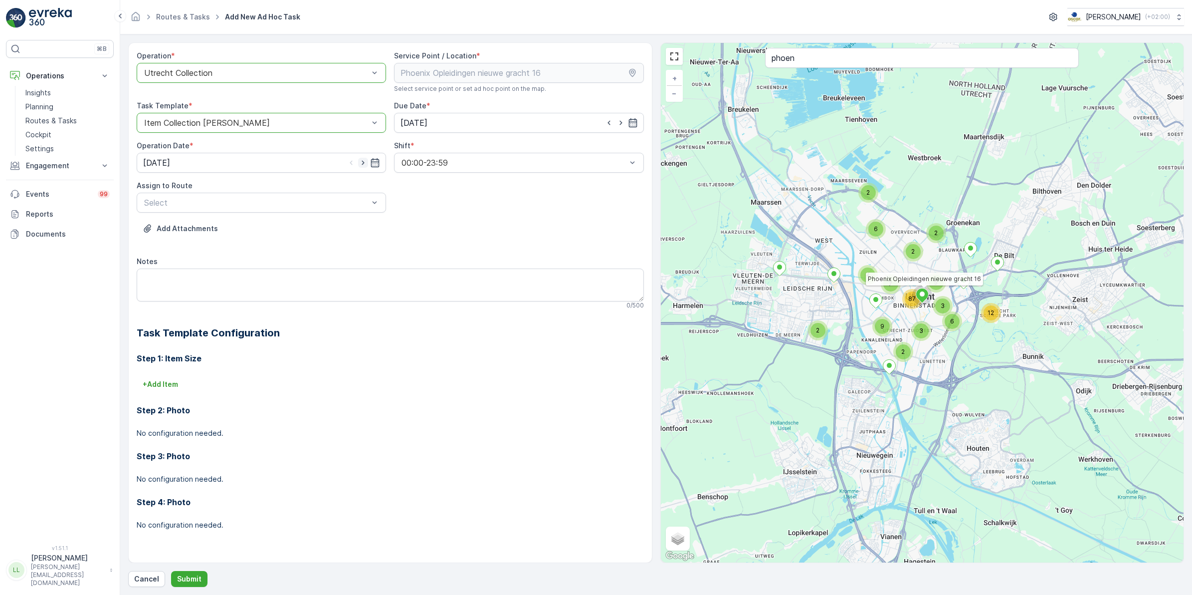
type input "[DATE]"
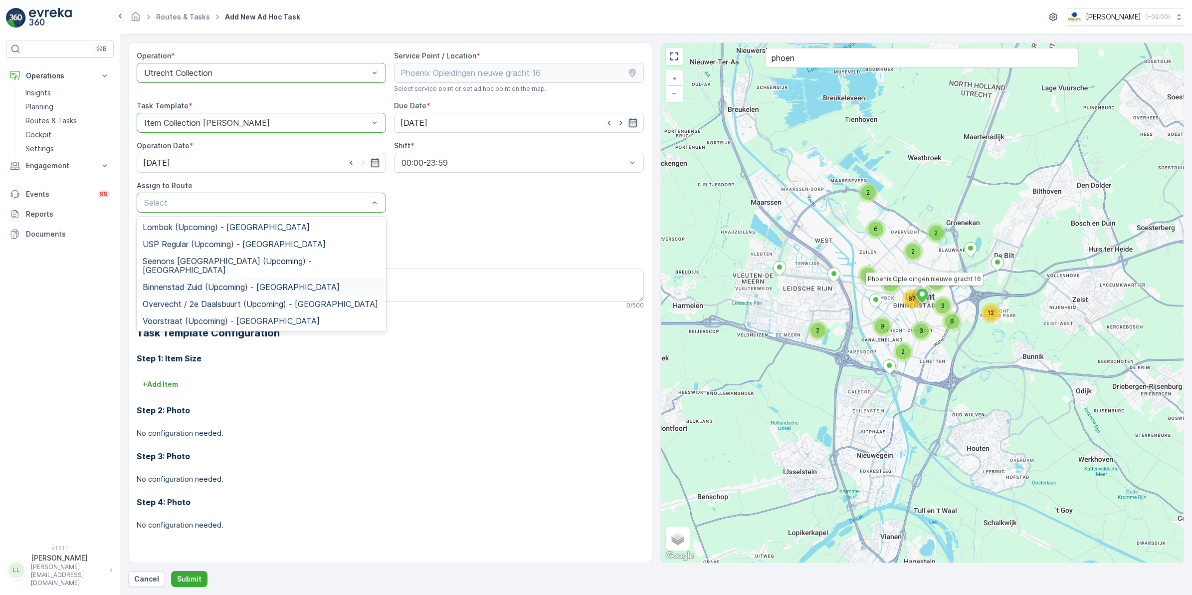
click at [203, 282] on span "Binnenstad Zuid (Upcoming) - Utrecht" at bounding box center [241, 286] width 197 height 9
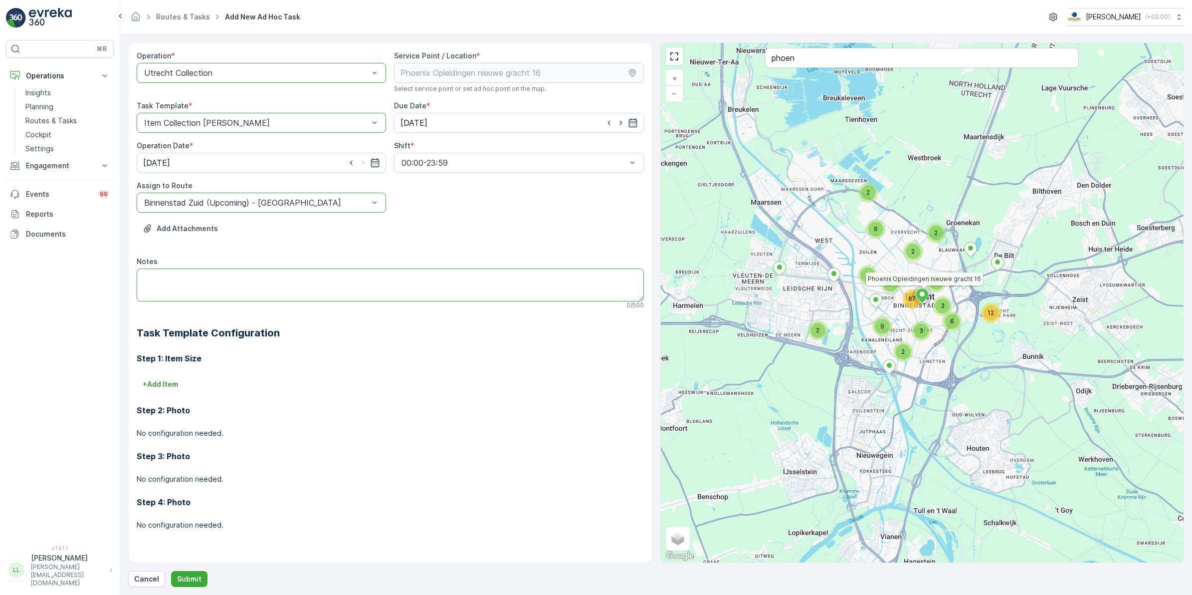
click at [188, 273] on textarea "Notes" at bounding box center [390, 284] width 507 height 33
type textarea "Volle 120L swill!!"
click at [200, 578] on button "Submit" at bounding box center [189, 579] width 36 height 16
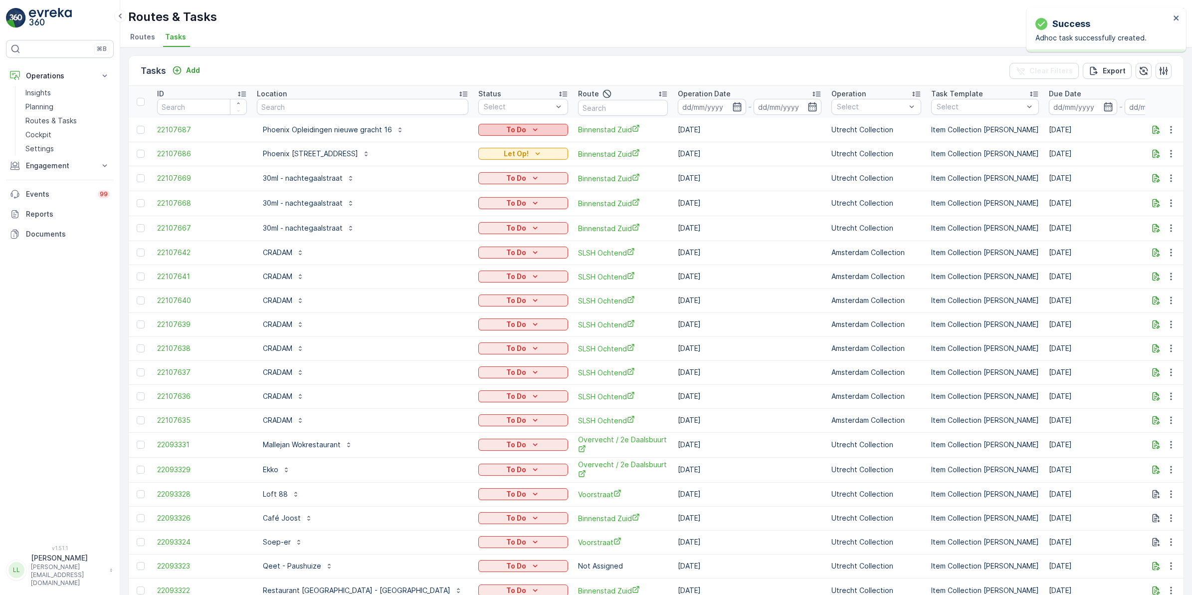
click at [485, 130] on div "To Do" at bounding box center [523, 130] width 82 height 10
click at [449, 170] on span "Let Op!" at bounding box center [440, 172] width 25 height 10
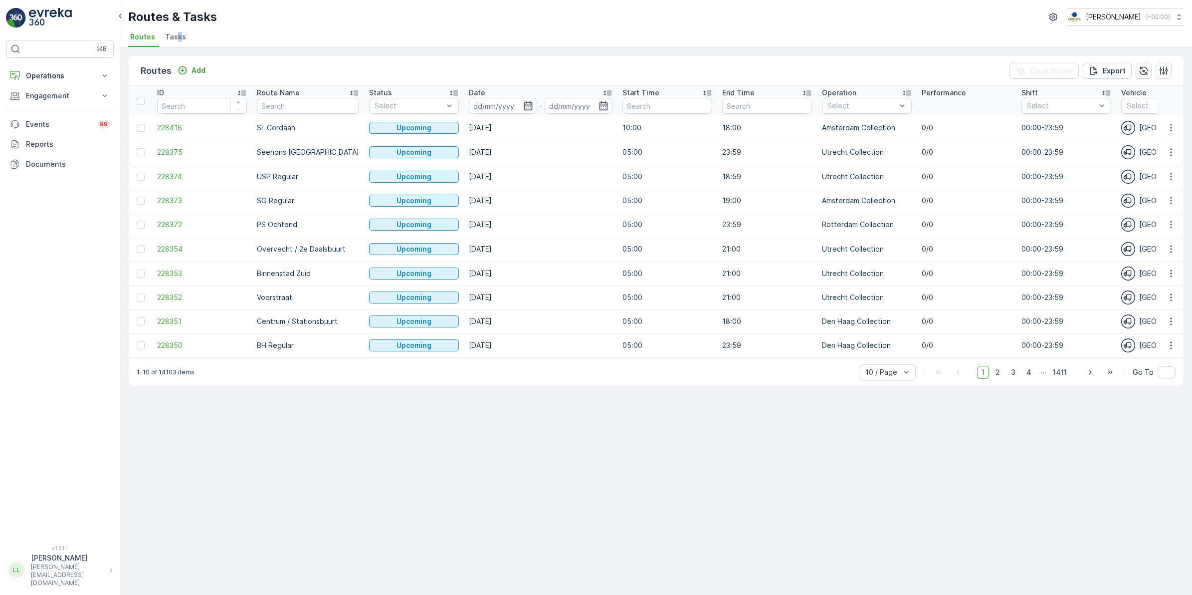
click at [178, 42] on li "Tasks" at bounding box center [176, 38] width 27 height 17
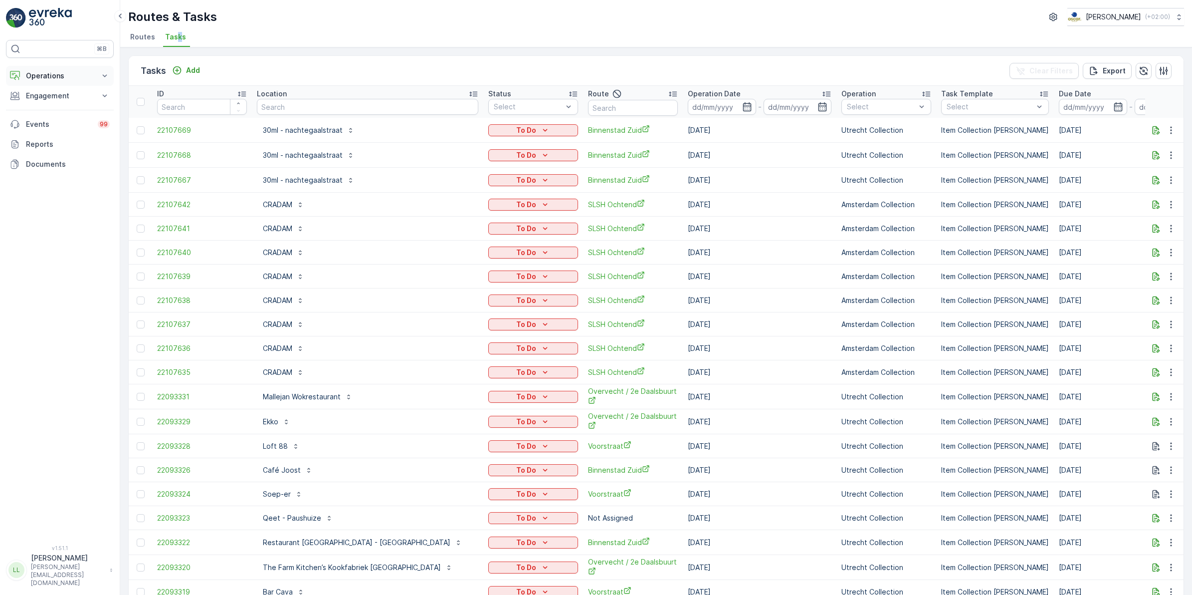
click at [70, 73] on p "Operations" at bounding box center [60, 76] width 68 height 10
click at [207, 42] on ul "Routes Tasks" at bounding box center [652, 38] width 1048 height 17
click at [56, 114] on link "Routes & Tasks" at bounding box center [67, 121] width 92 height 14
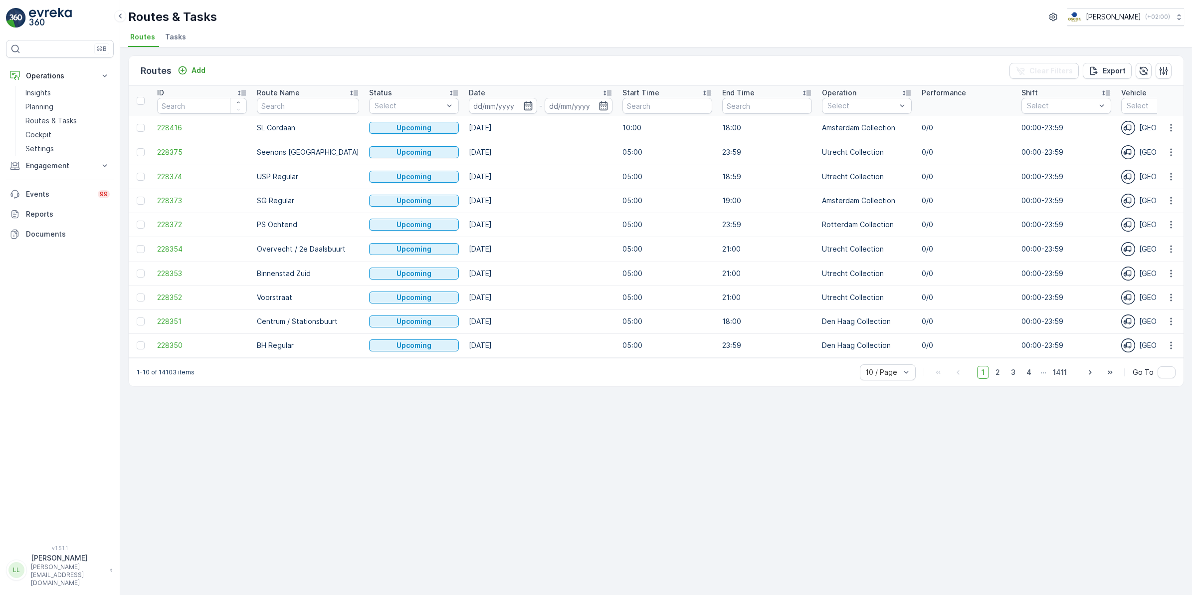
click at [179, 35] on span "Tasks" at bounding box center [175, 37] width 21 height 10
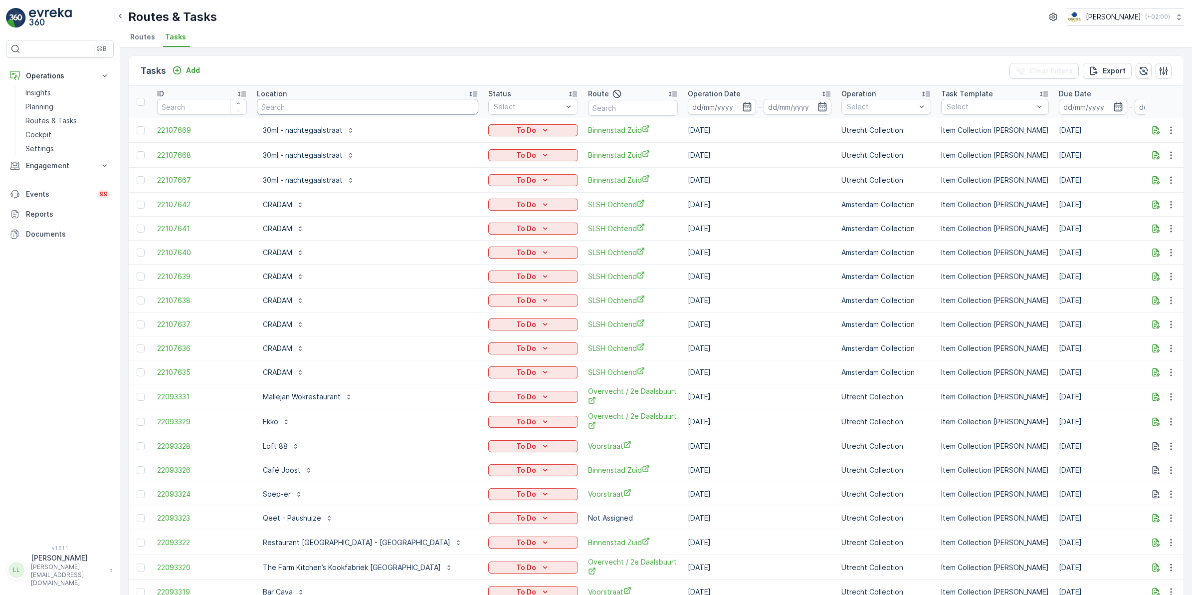
click at [350, 104] on input "text" at bounding box center [367, 107] width 221 height 16
click at [588, 111] on input "text" at bounding box center [633, 108] width 90 height 16
type input "binn"
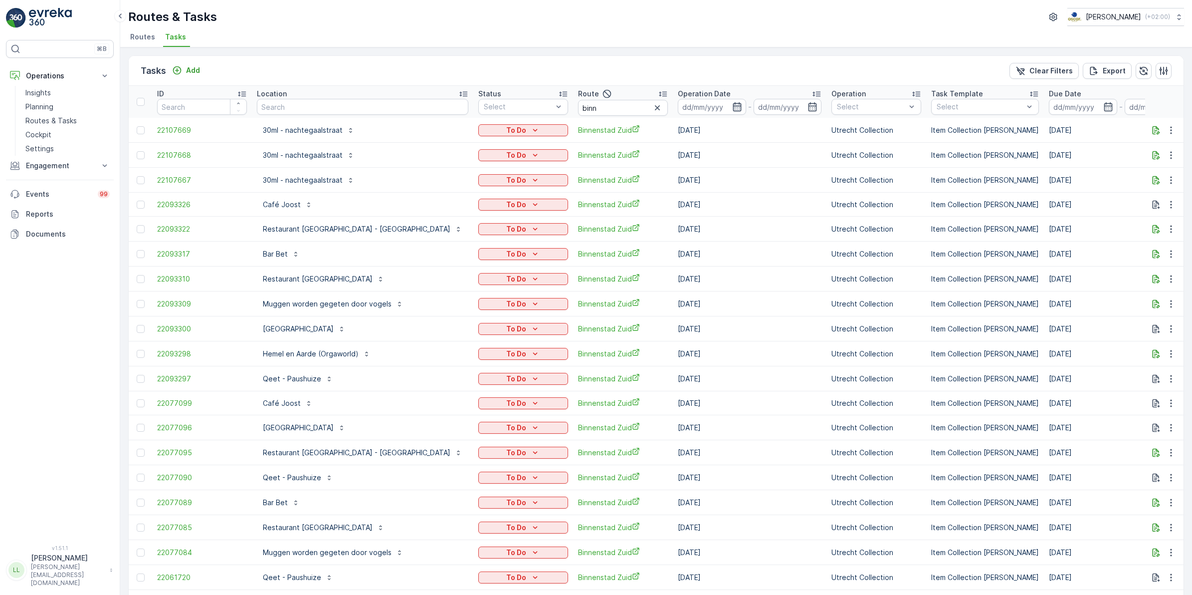
click at [732, 105] on icon "button" at bounding box center [737, 107] width 10 height 10
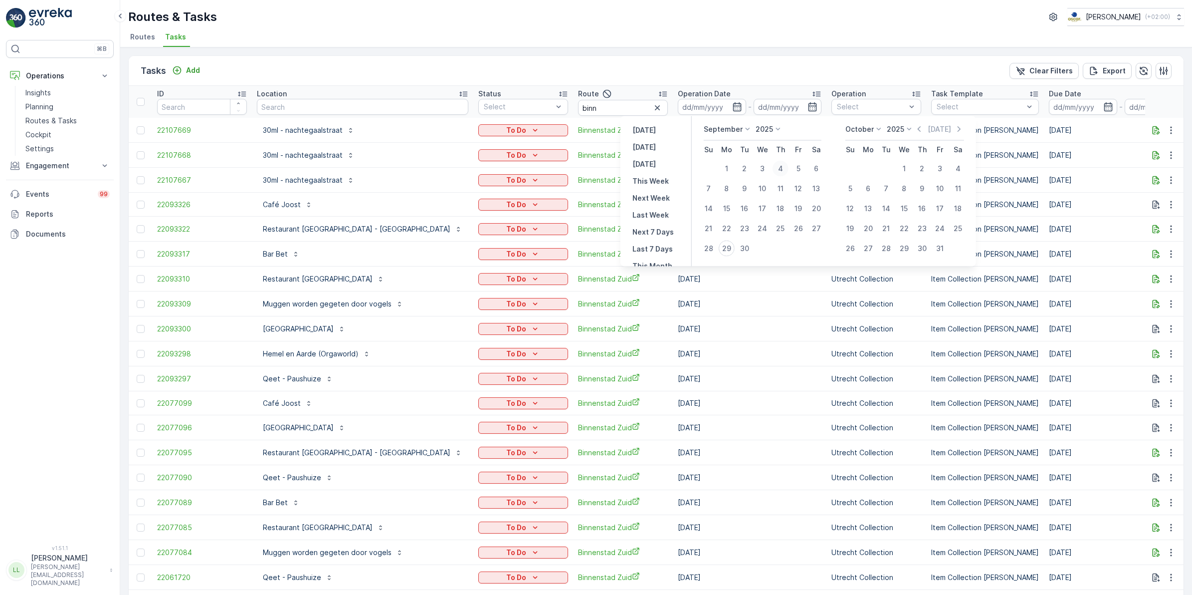
click at [784, 166] on div "4" at bounding box center [781, 169] width 16 height 16
type input "[DATE]"
click at [784, 166] on div "4" at bounding box center [781, 169] width 16 height 16
type input "[DATE]"
click at [784, 166] on div "4" at bounding box center [781, 169] width 16 height 16
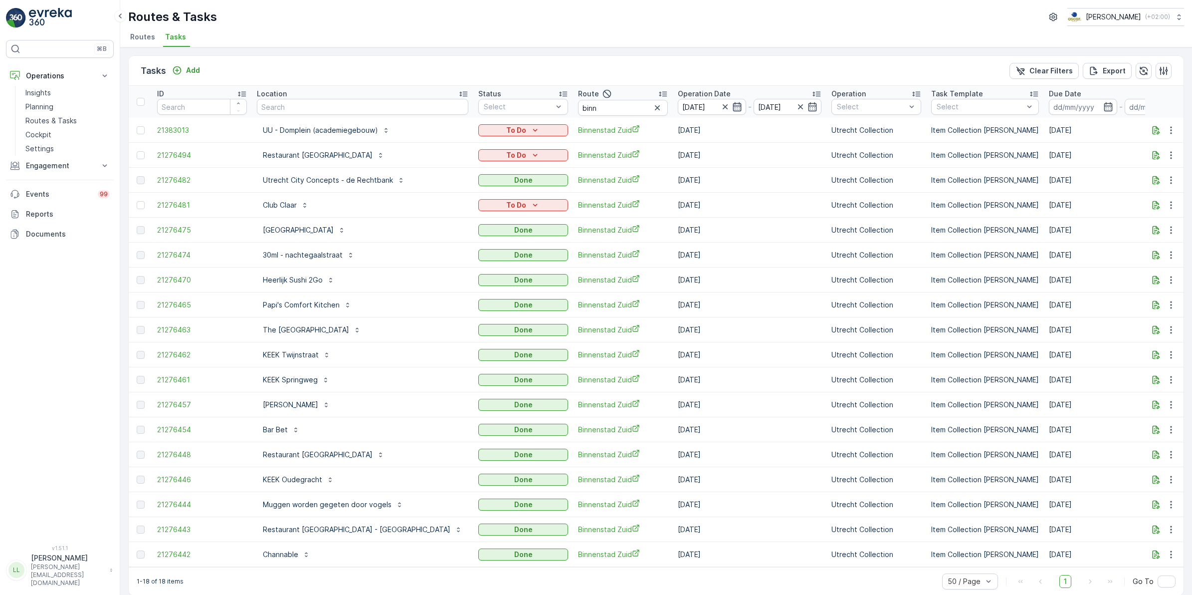
click at [732, 104] on icon "button" at bounding box center [737, 107] width 10 height 10
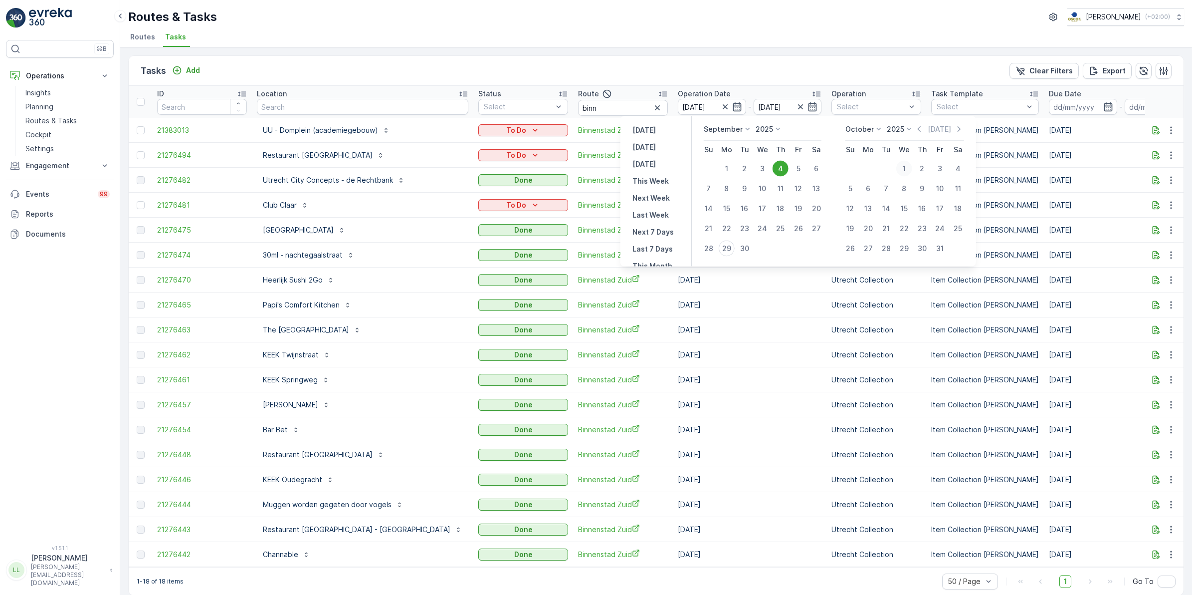
click at [908, 169] on div "1" at bounding box center [904, 169] width 16 height 16
type input "[DATE]"
click at [926, 169] on td "Item Collection [PERSON_NAME]" at bounding box center [985, 180] width 118 height 25
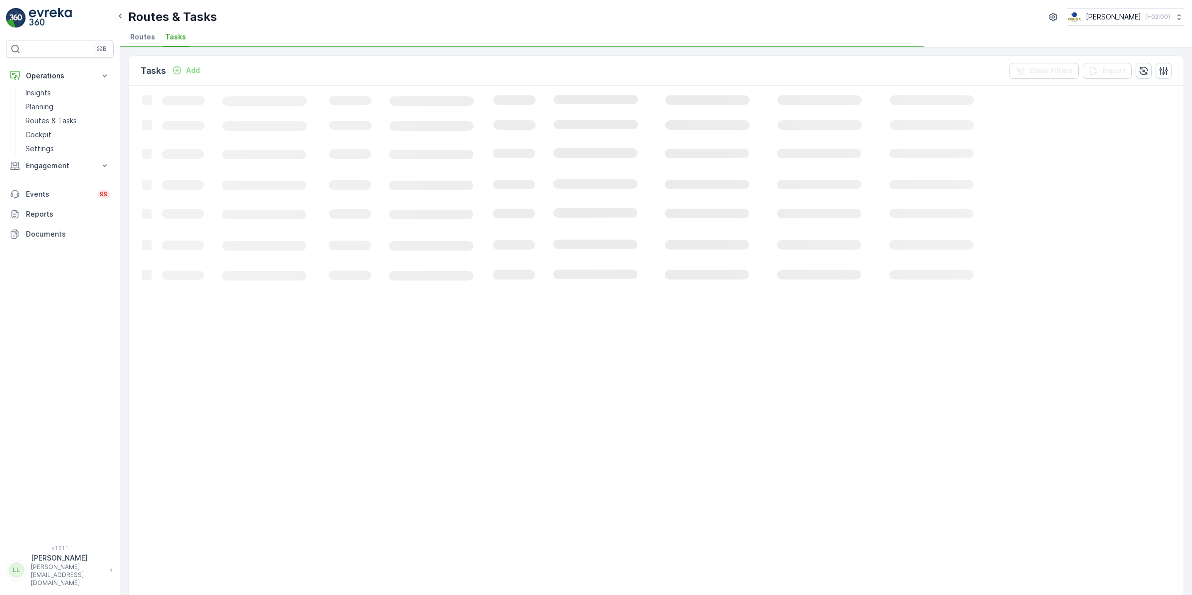
click at [803, 60] on div "Tasks Add Clear Filters Export" at bounding box center [656, 71] width 1055 height 30
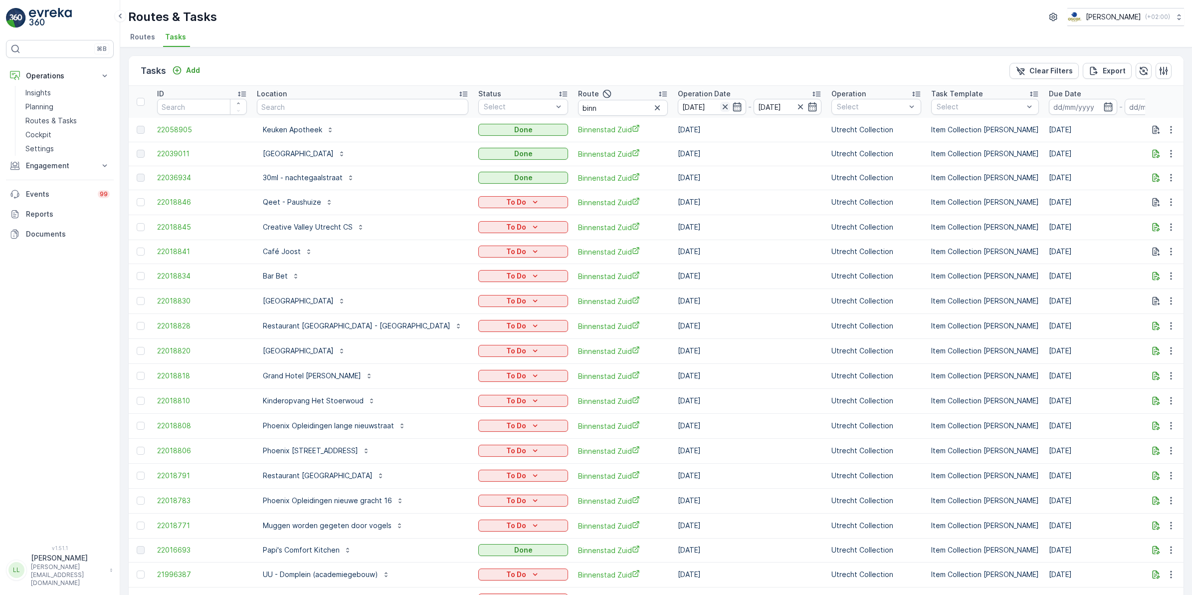
click at [720, 107] on icon "button" at bounding box center [725, 107] width 10 height 10
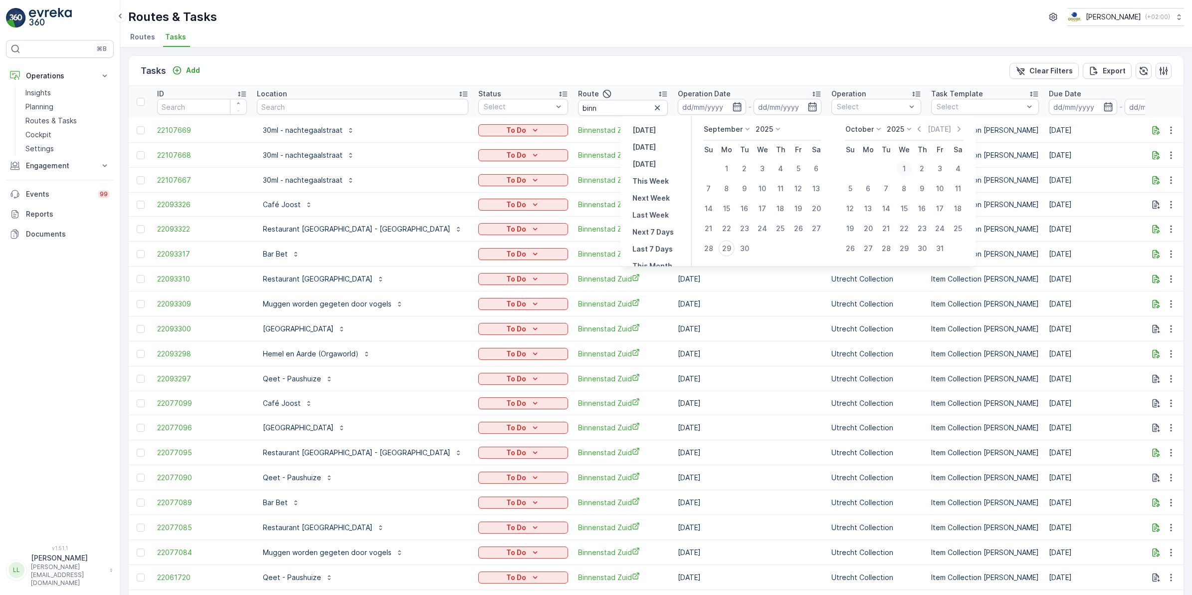
click at [908, 167] on div "1" at bounding box center [904, 169] width 16 height 16
type input "[DATE]"
click at [908, 167] on div "1" at bounding box center [904, 169] width 16 height 16
type input "[DATE]"
click at [908, 167] on div "1" at bounding box center [904, 169] width 16 height 16
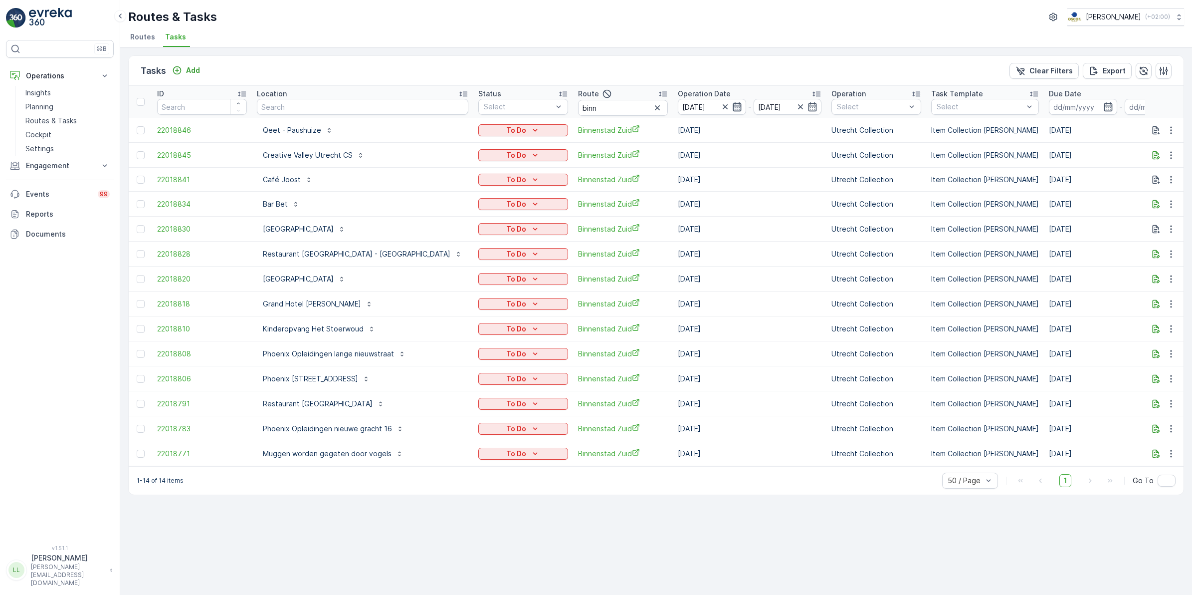
click at [732, 108] on icon "button" at bounding box center [737, 107] width 10 height 10
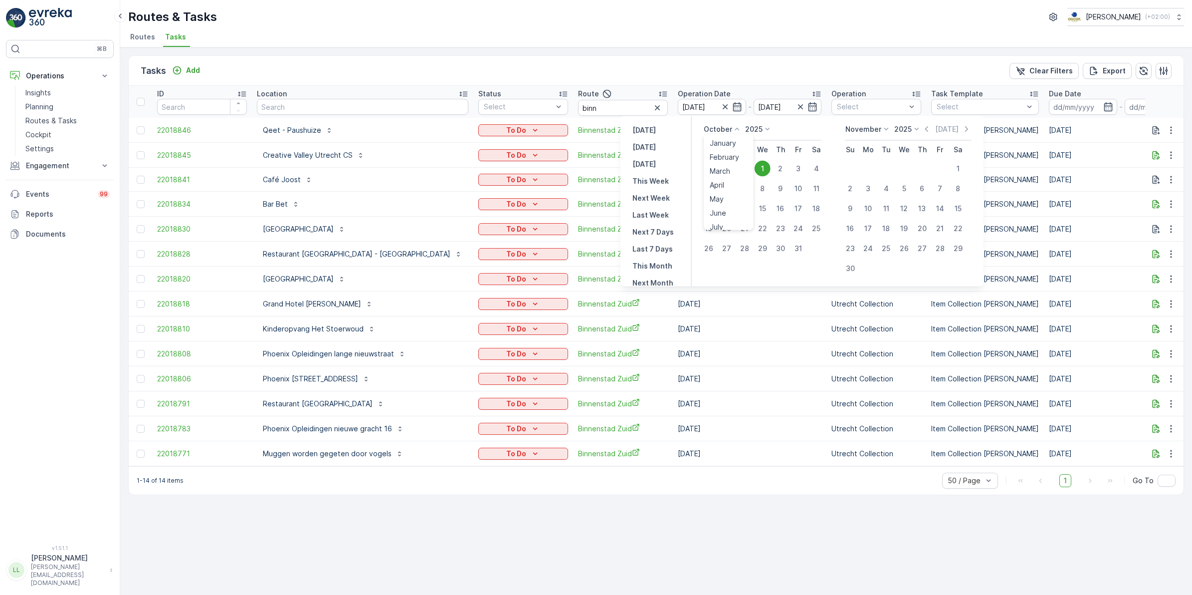
click at [735, 128] on icon at bounding box center [737, 129] width 10 height 10
click at [732, 193] on span "September" at bounding box center [729, 195] width 38 height 10
click at [729, 245] on div "29" at bounding box center [727, 248] width 16 height 16
type input "[DATE]"
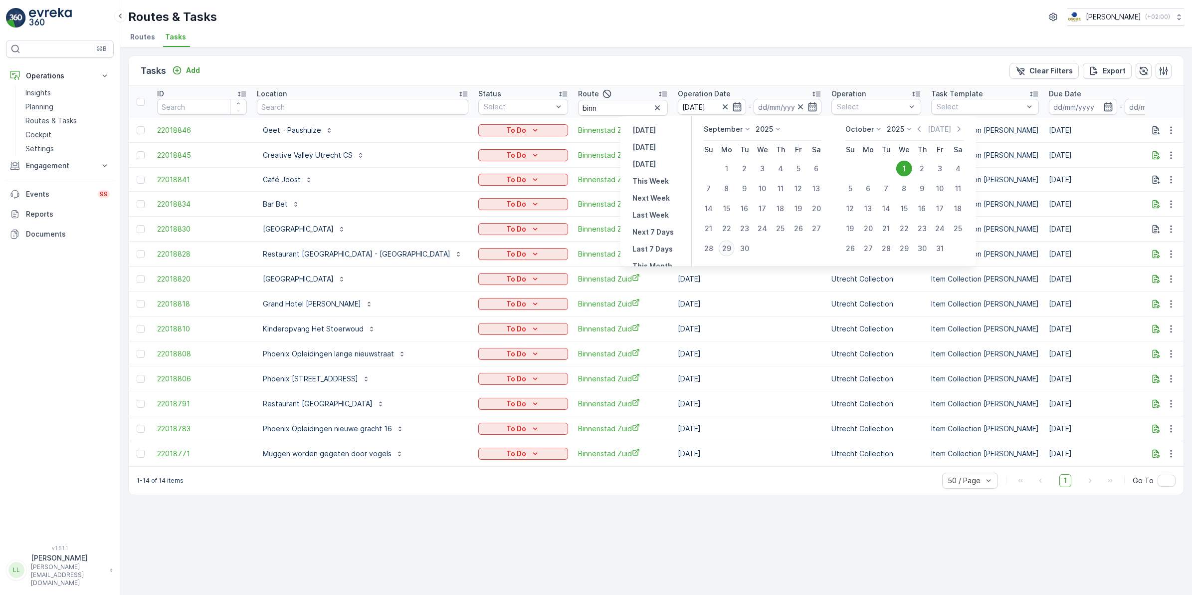
click at [729, 245] on div "29" at bounding box center [727, 248] width 16 height 16
type input "[DATE]"
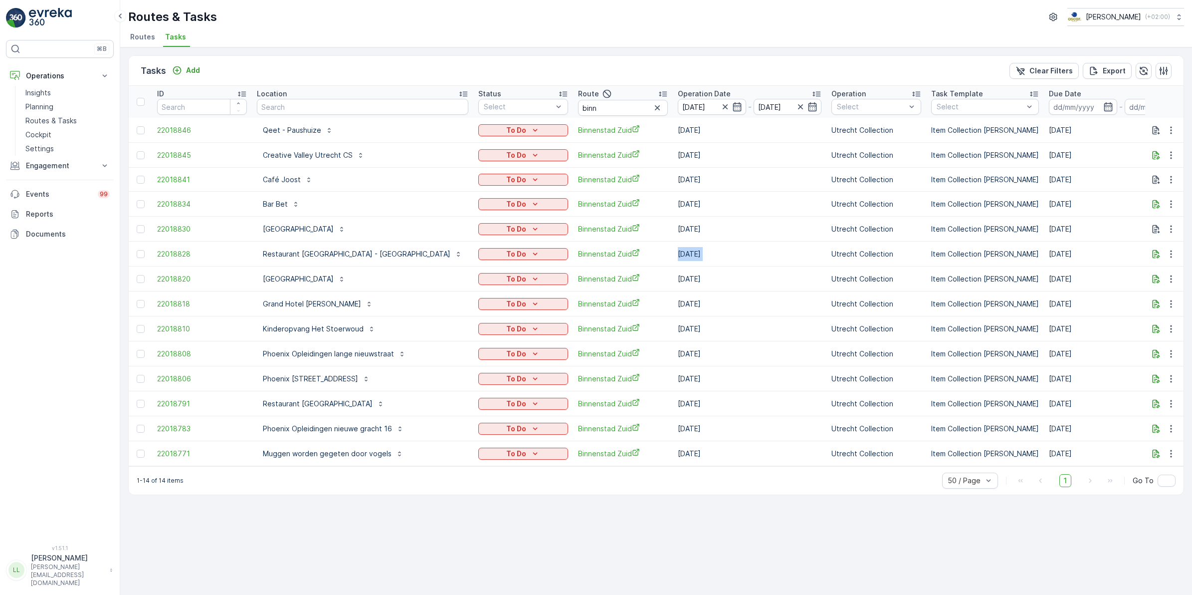
click at [729, 245] on td "[DATE]" at bounding box center [750, 253] width 154 height 25
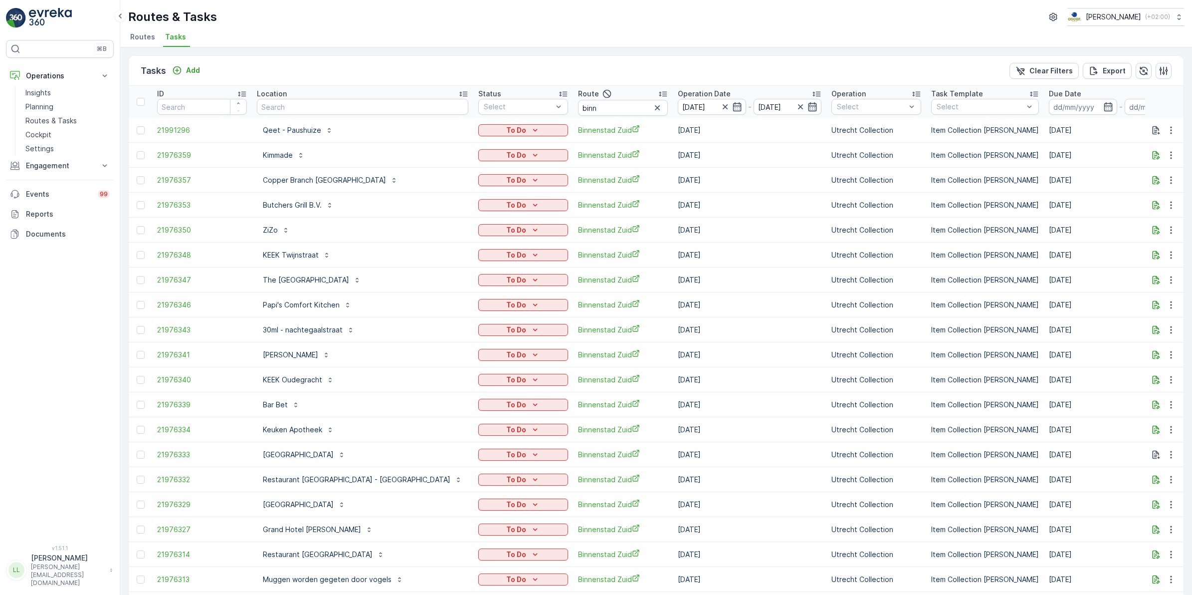
click at [809, 106] on icon "button" at bounding box center [813, 106] width 8 height 9
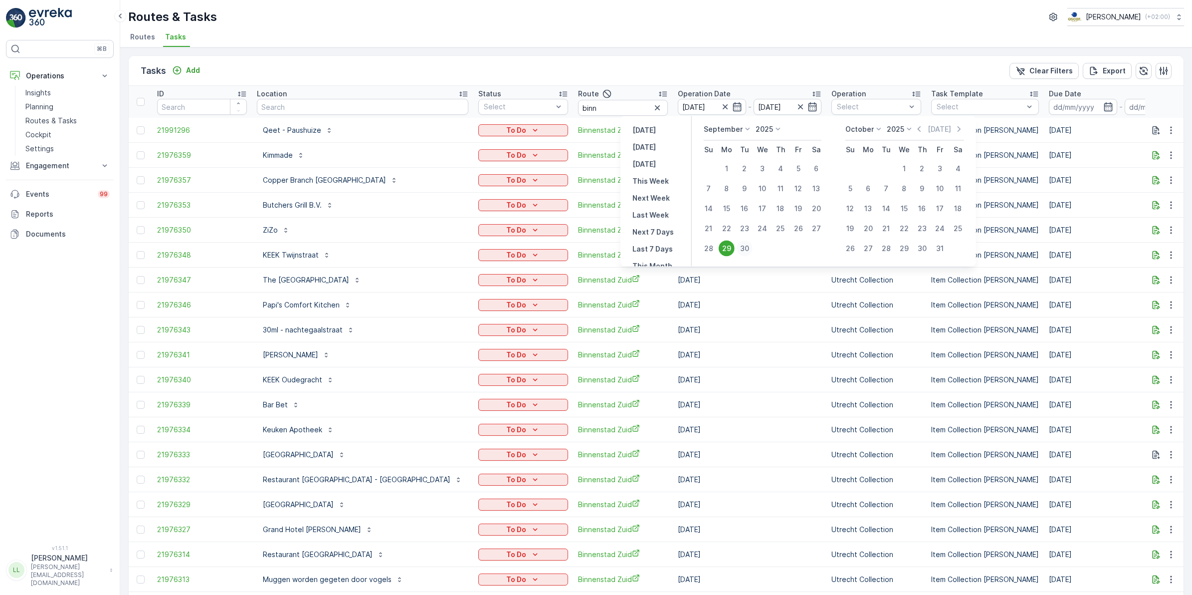
click at [746, 248] on div "30" at bounding box center [745, 248] width 16 height 16
type input "[DATE]"
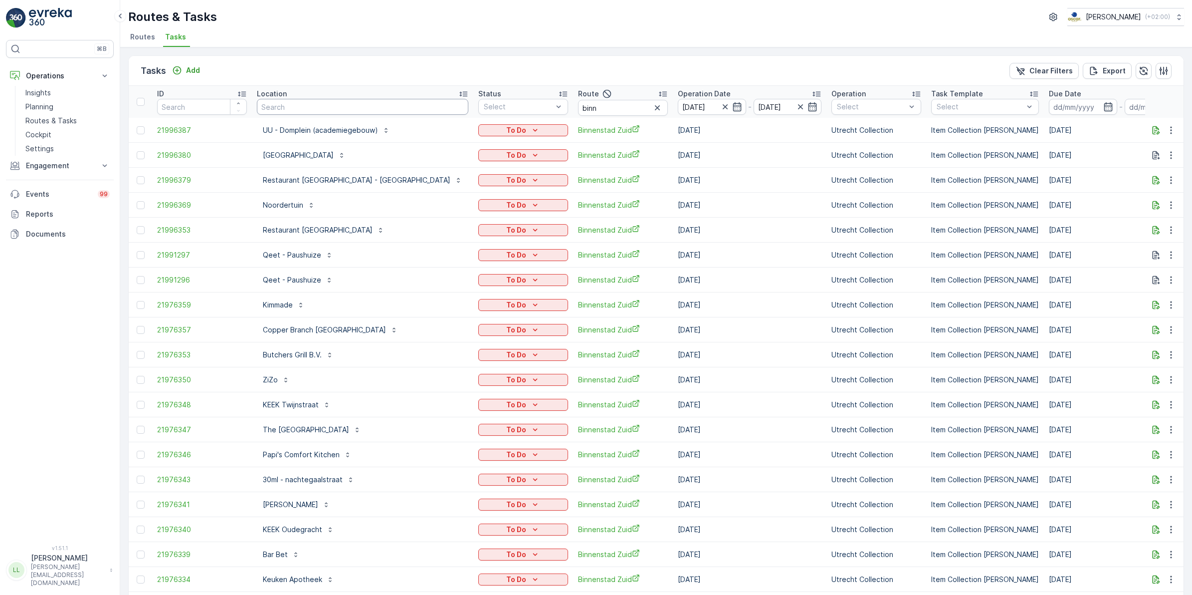
click at [353, 109] on input "text" at bounding box center [363, 107] width 212 height 16
type input "phoe"
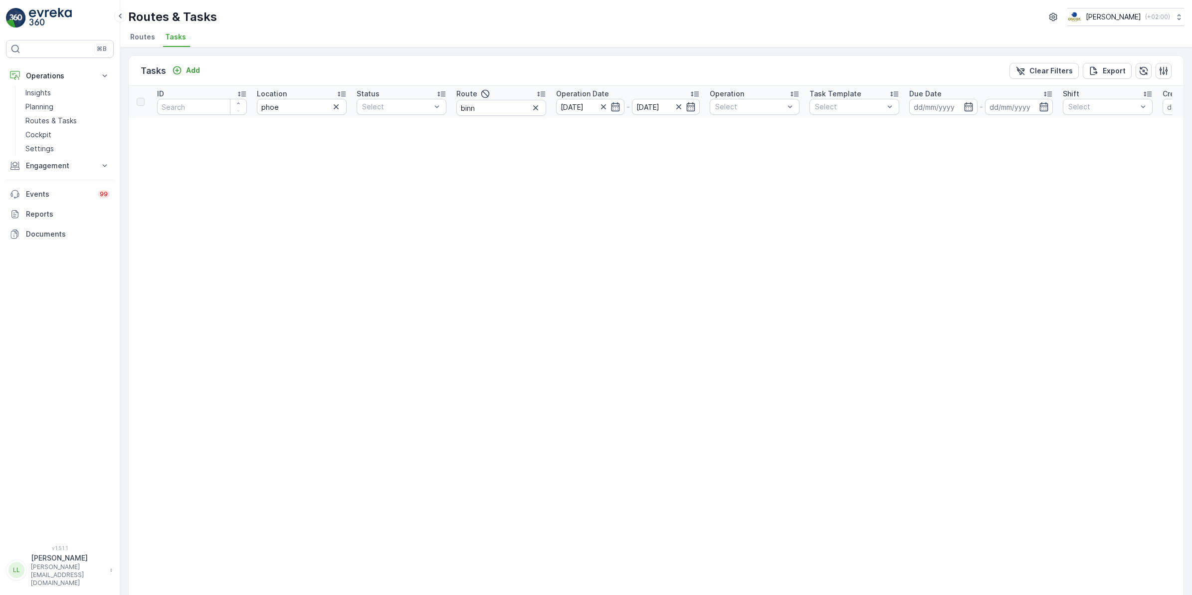
click at [340, 106] on icon "button" at bounding box center [336, 107] width 10 height 10
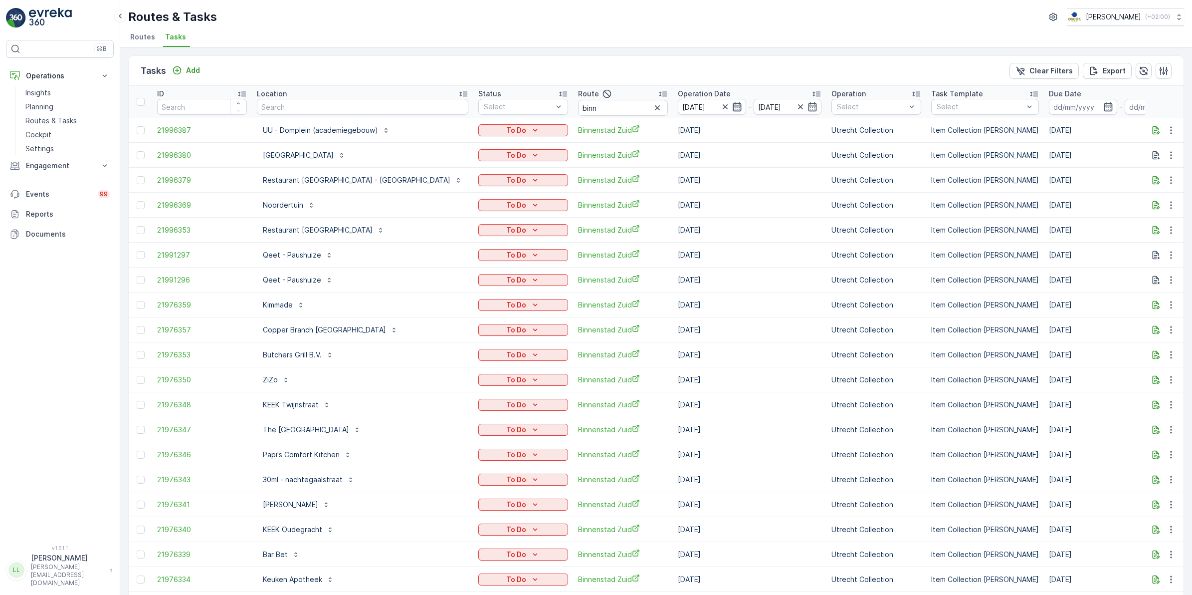
click at [732, 105] on icon "button" at bounding box center [737, 107] width 10 height 10
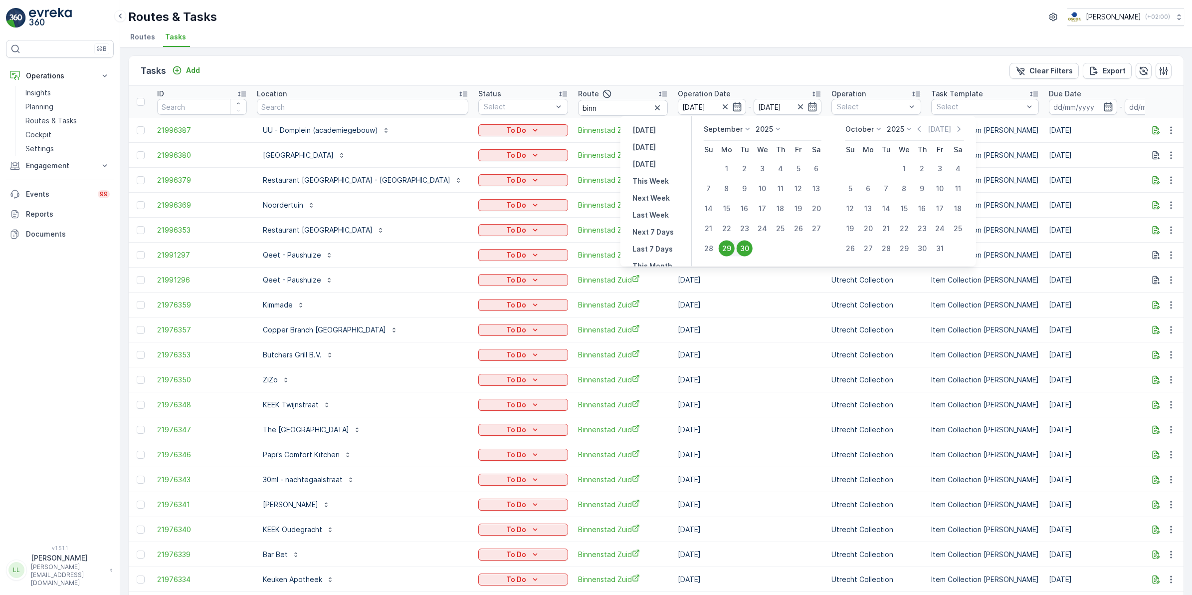
click at [908, 170] on div "1" at bounding box center [904, 169] width 16 height 16
type input "[DATE]"
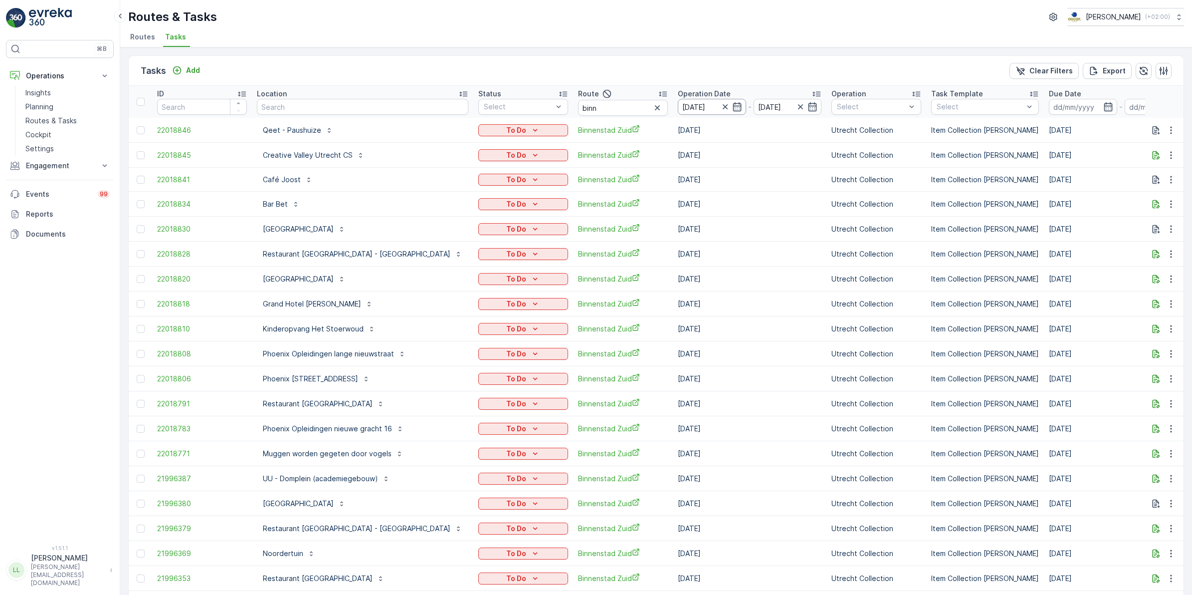
click at [732, 106] on icon "button" at bounding box center [737, 107] width 10 height 10
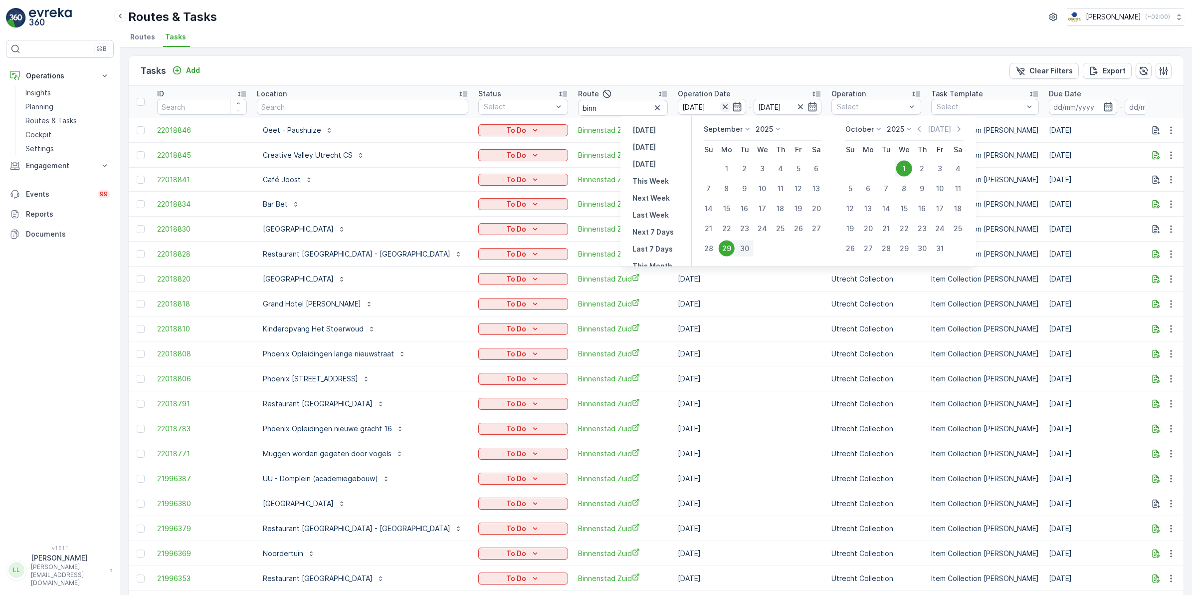
click at [720, 106] on icon "button" at bounding box center [725, 107] width 10 height 10
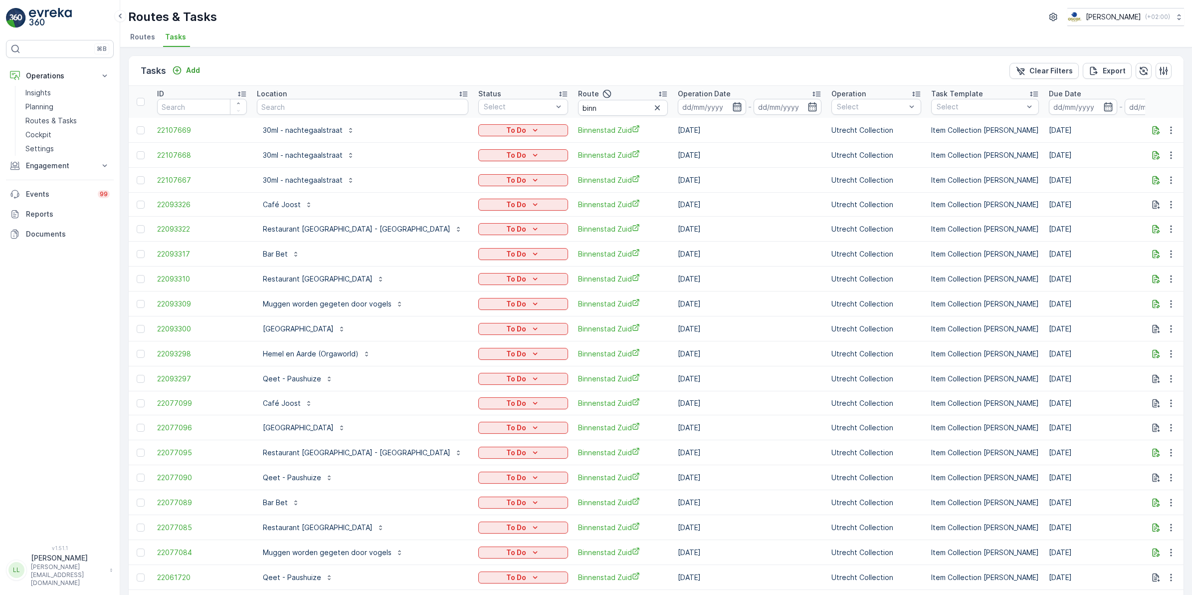
click at [733, 108] on icon "button" at bounding box center [737, 106] width 8 height 9
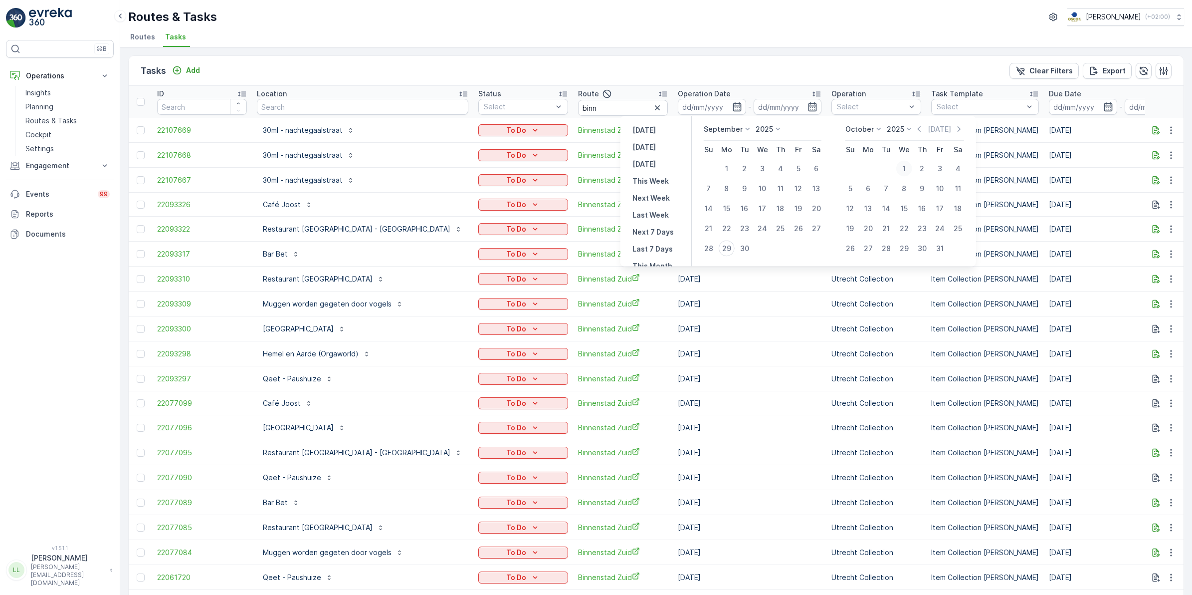
click at [909, 165] on div "1" at bounding box center [904, 169] width 16 height 16
type input "[DATE]"
click at [908, 165] on div "1" at bounding box center [904, 169] width 16 height 16
type input "[DATE]"
click at [908, 165] on div "1" at bounding box center [904, 169] width 16 height 16
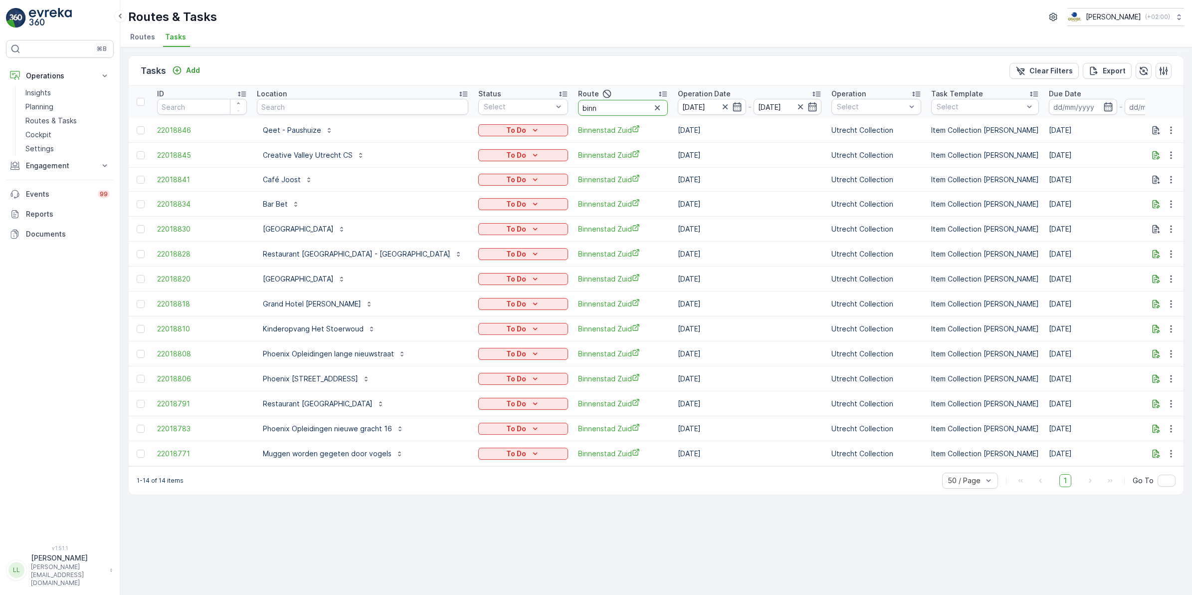
drag, startPoint x: 565, startPoint y: 113, endPoint x: 469, endPoint y: 115, distance: 95.3
click at [469, 115] on tr "ID Location Status Select Route binn Operation Date 01.10.2025 - 01.10.2025 Ope…" at bounding box center [959, 102] width 1661 height 32
type input "ndsm"
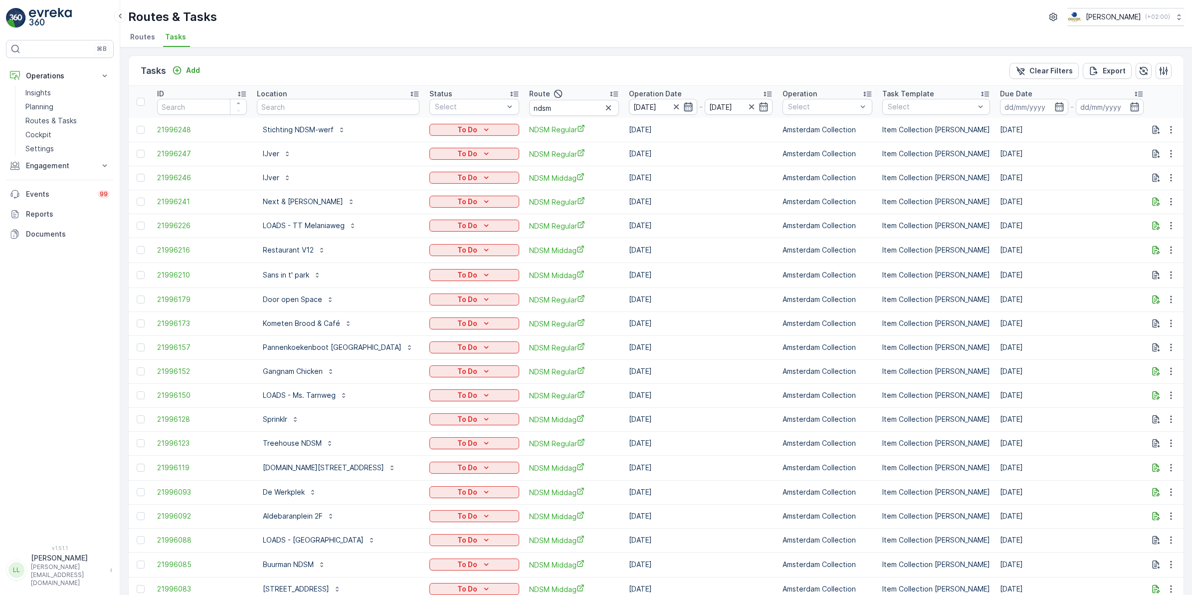
click at [684, 108] on icon "button" at bounding box center [688, 106] width 8 height 9
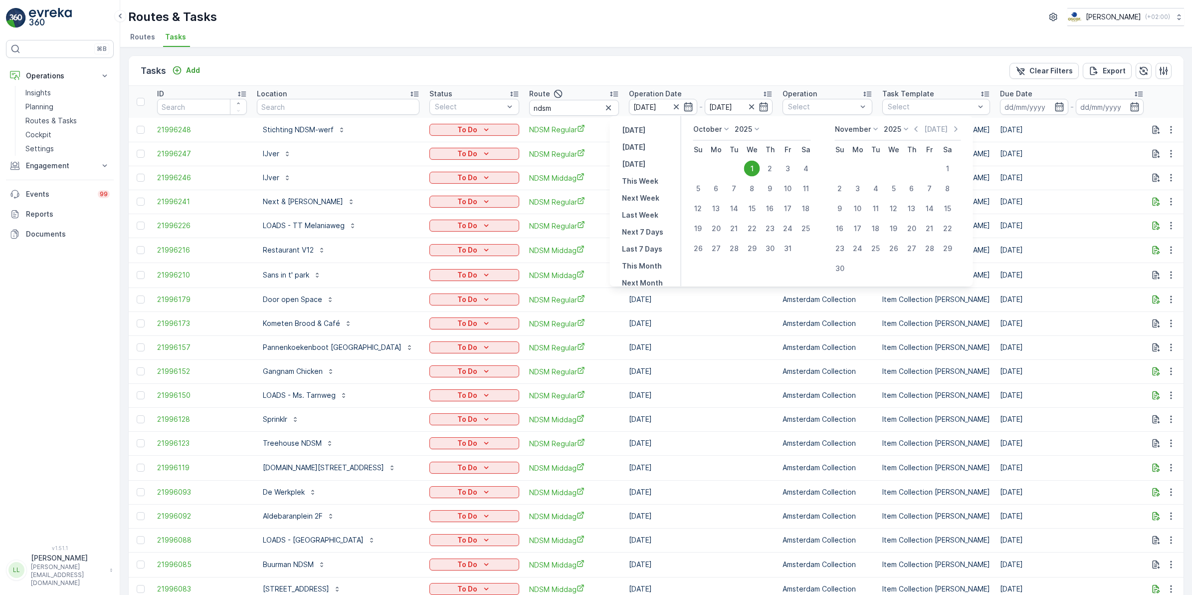
click at [719, 127] on p "October" at bounding box center [707, 129] width 28 height 10
click at [722, 173] on div "September" at bounding box center [718, 180] width 46 height 14
click at [804, 231] on div "27" at bounding box center [806, 228] width 16 height 16
type input "[DATE]"
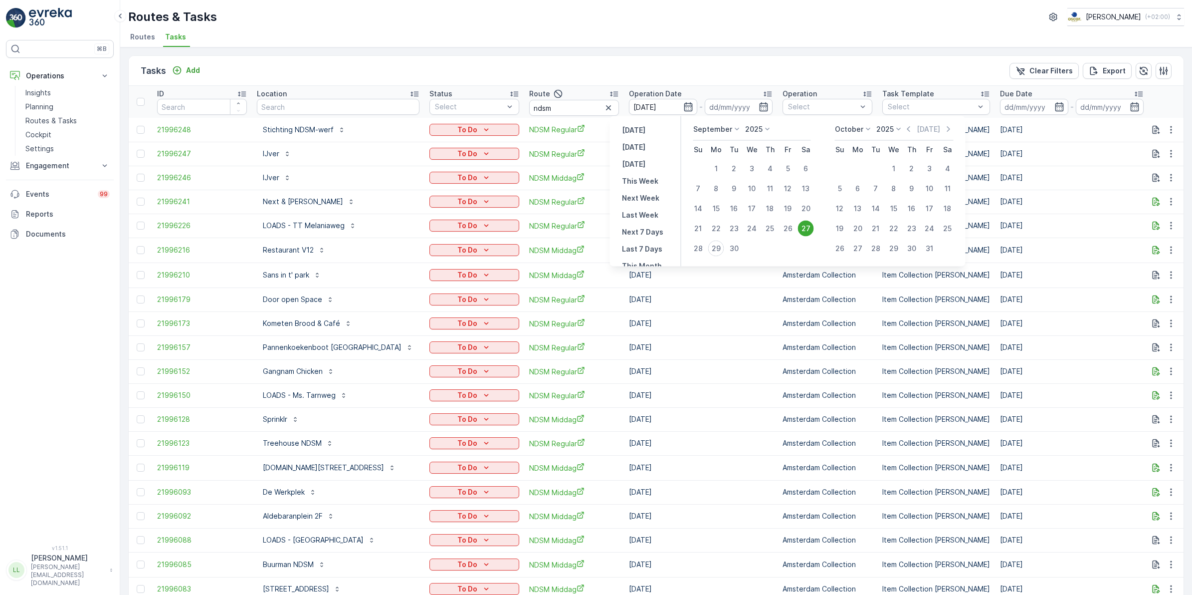
click at [804, 231] on div "27" at bounding box center [806, 228] width 16 height 16
type input "[DATE]"
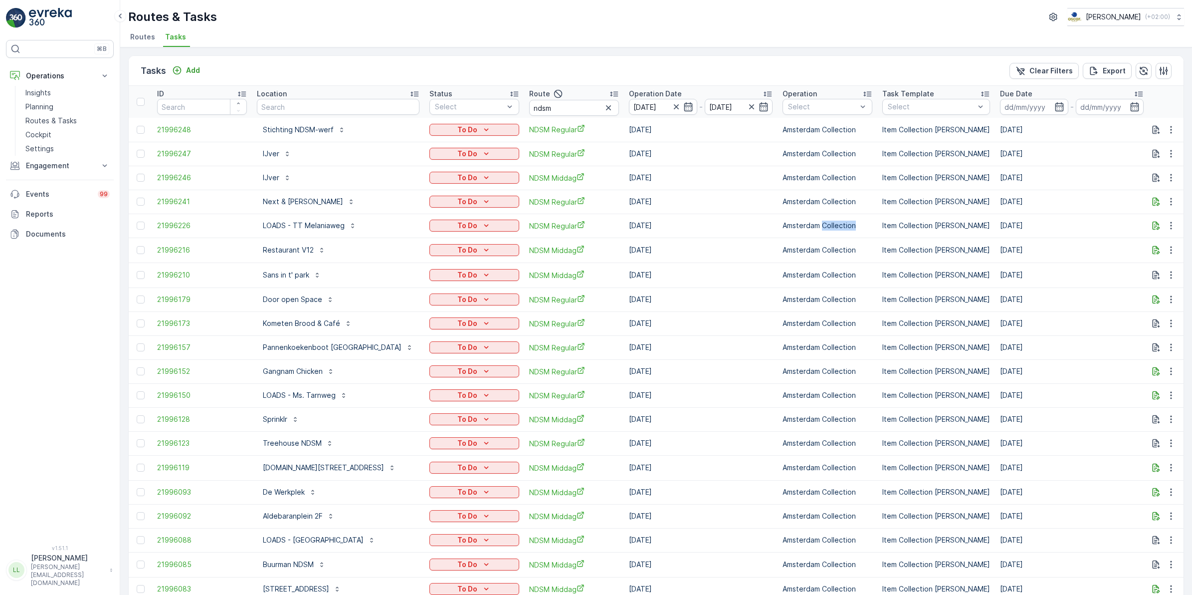
click at [804, 231] on td "Amsterdam Collection" at bounding box center [828, 226] width 100 height 24
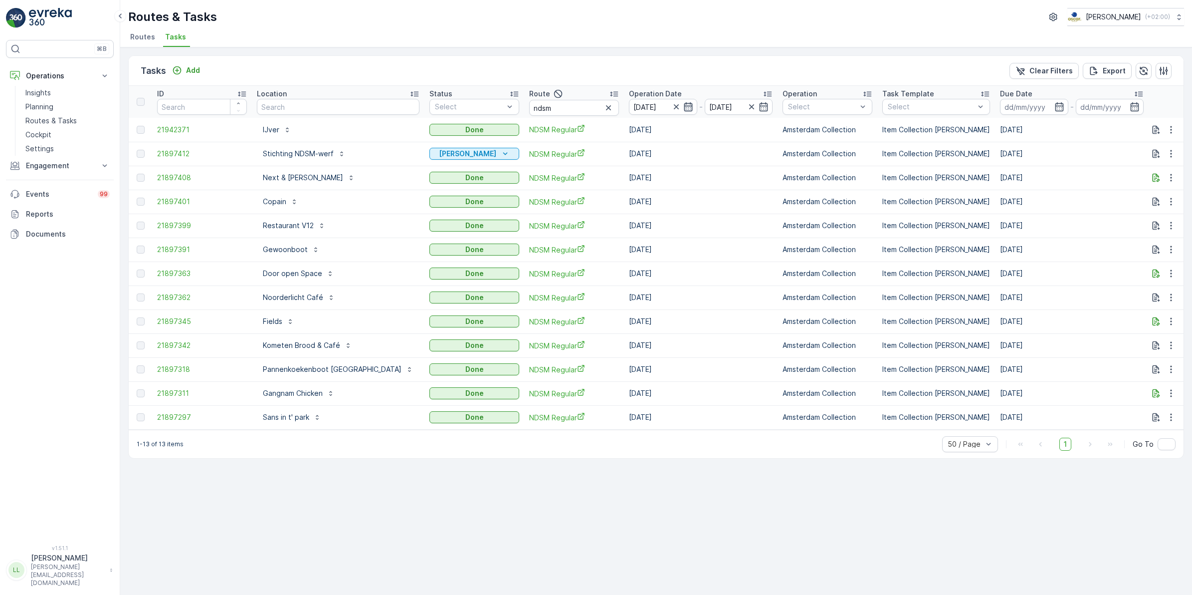
click at [684, 109] on icon "button" at bounding box center [688, 106] width 8 height 9
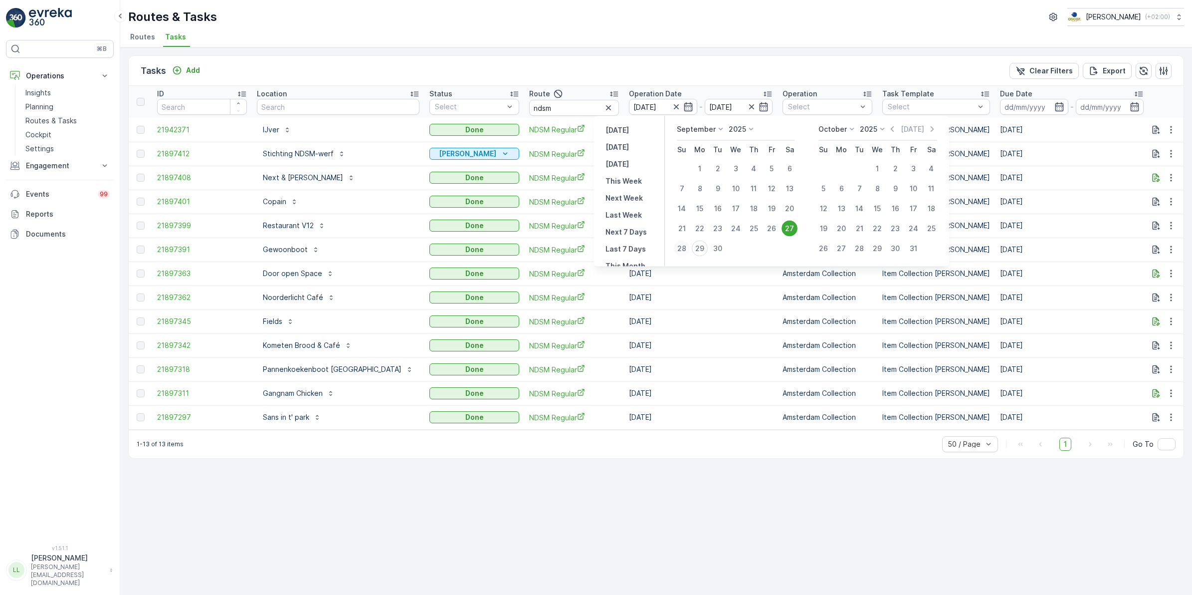
click at [683, 248] on div "28" at bounding box center [682, 248] width 16 height 16
type input "[DATE]"
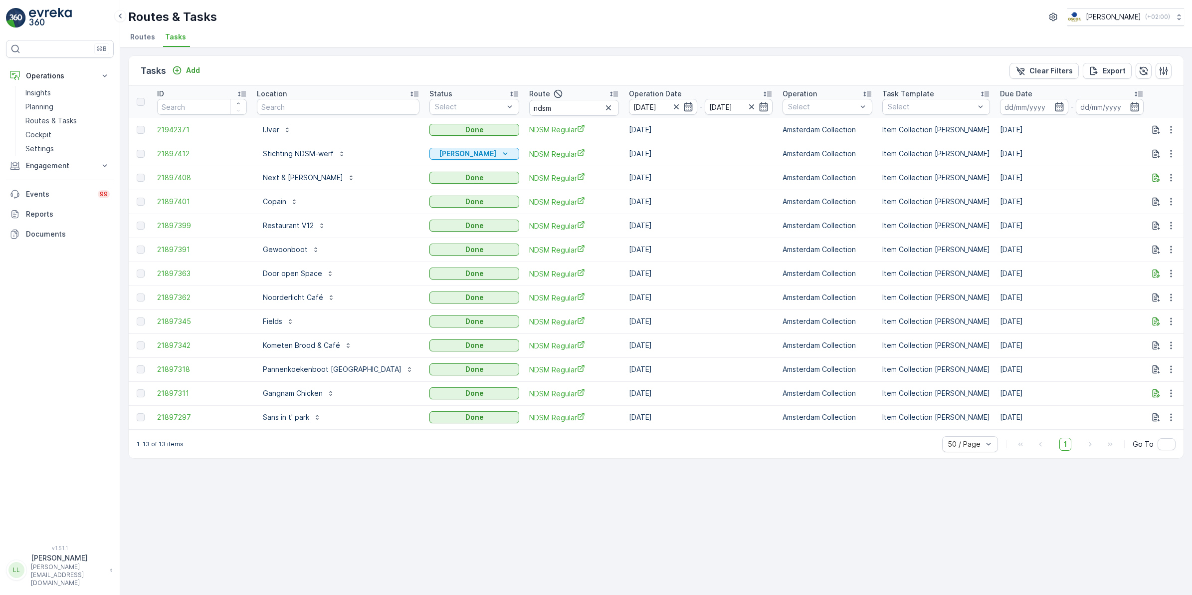
click at [683, 248] on td "[DATE]" at bounding box center [701, 249] width 154 height 24
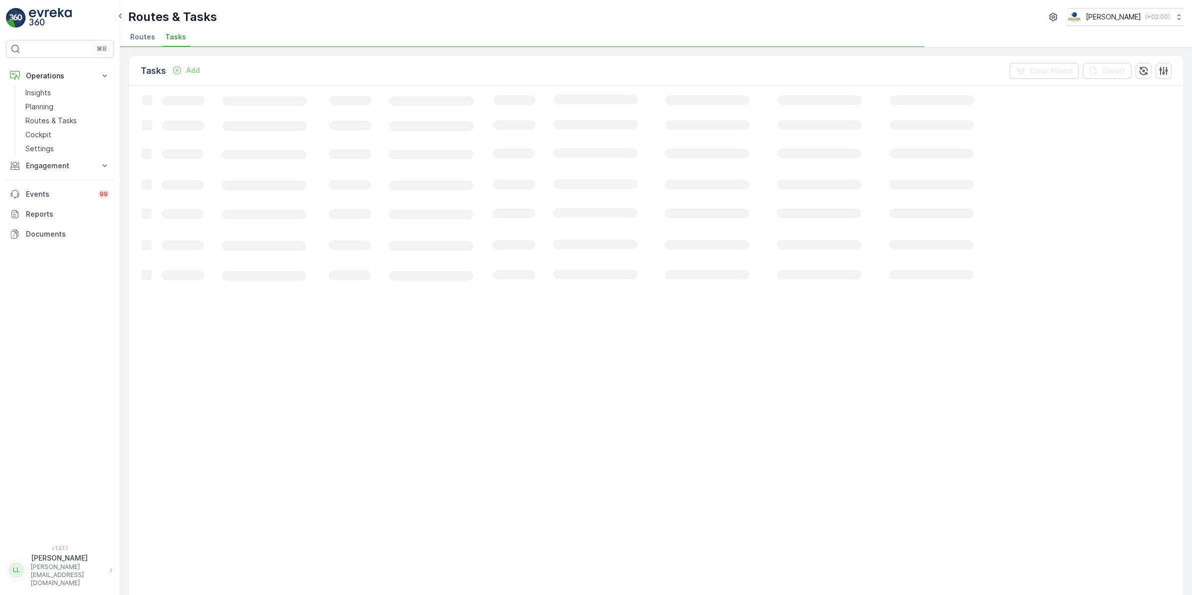
drag, startPoint x: 683, startPoint y: 248, endPoint x: 652, endPoint y: 228, distance: 37.2
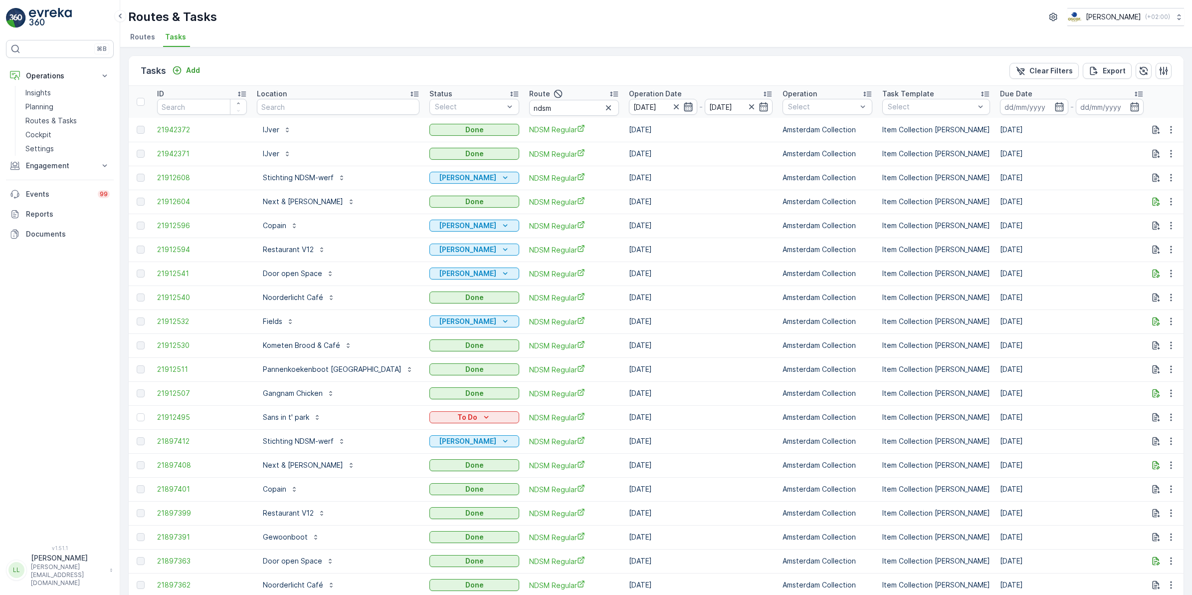
click at [684, 108] on icon "button" at bounding box center [688, 106] width 8 height 9
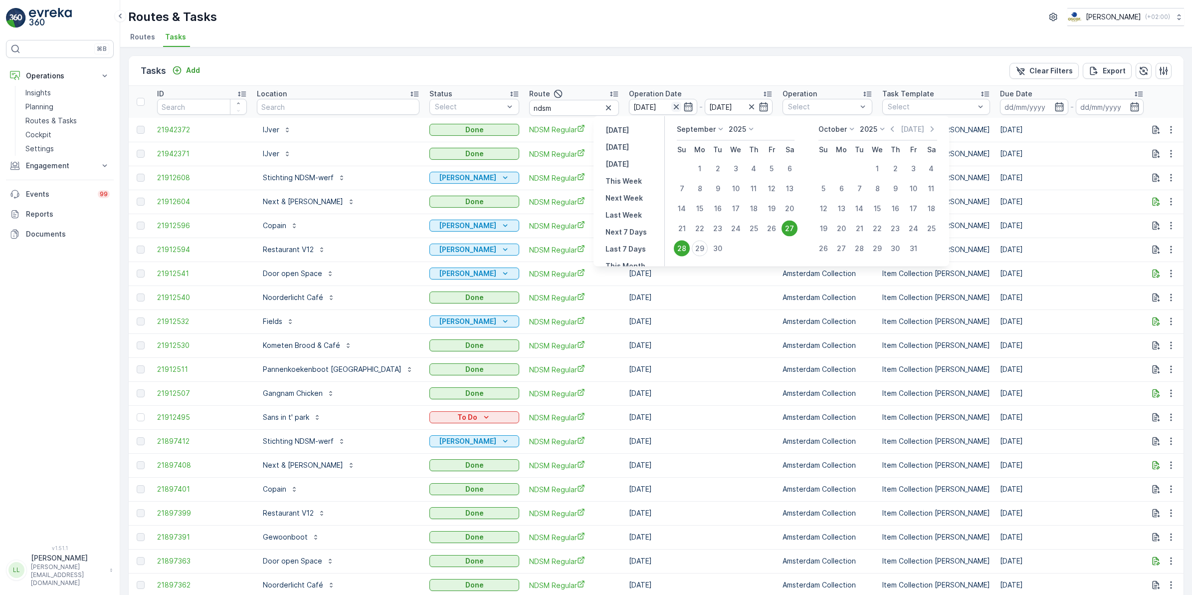
click at [671, 106] on icon "button" at bounding box center [676, 107] width 10 height 10
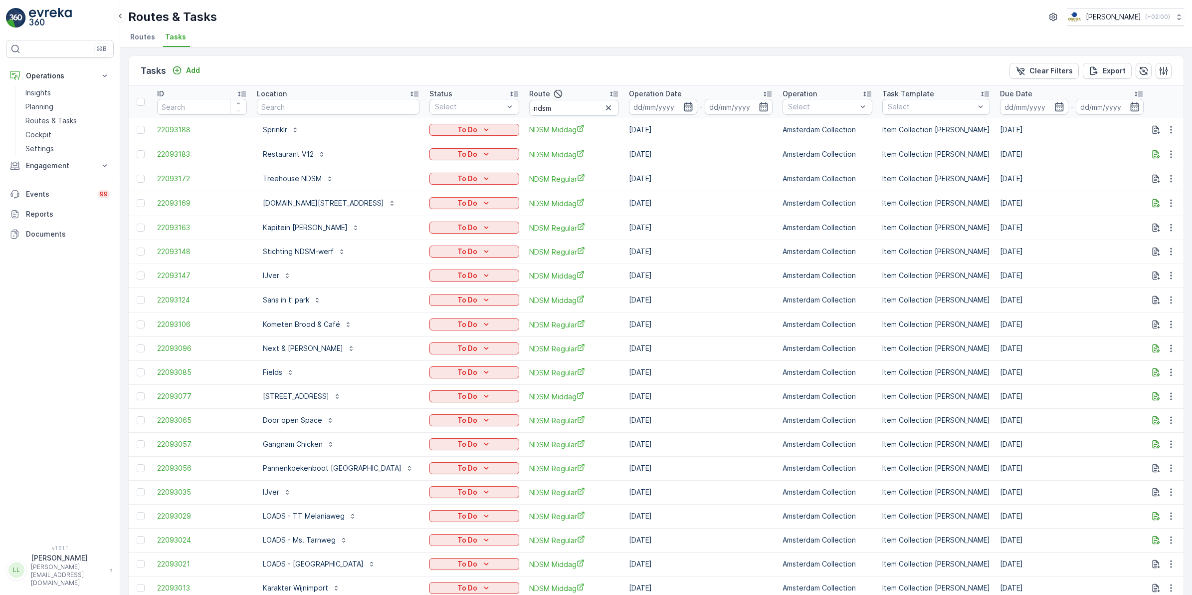
click at [684, 103] on icon "button" at bounding box center [688, 106] width 8 height 9
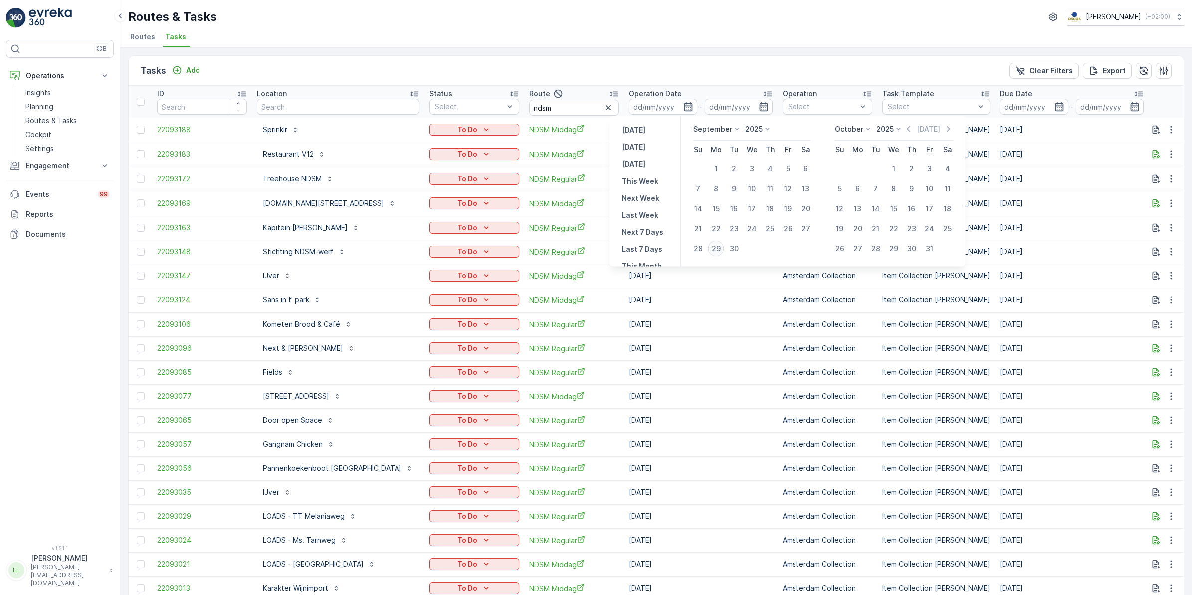
click at [717, 250] on div "29" at bounding box center [716, 248] width 16 height 16
type input "[DATE]"
click at [717, 250] on div "29" at bounding box center [716, 248] width 16 height 16
type input "[DATE]"
drag, startPoint x: 717, startPoint y: 250, endPoint x: 716, endPoint y: 231, distance: 19.5
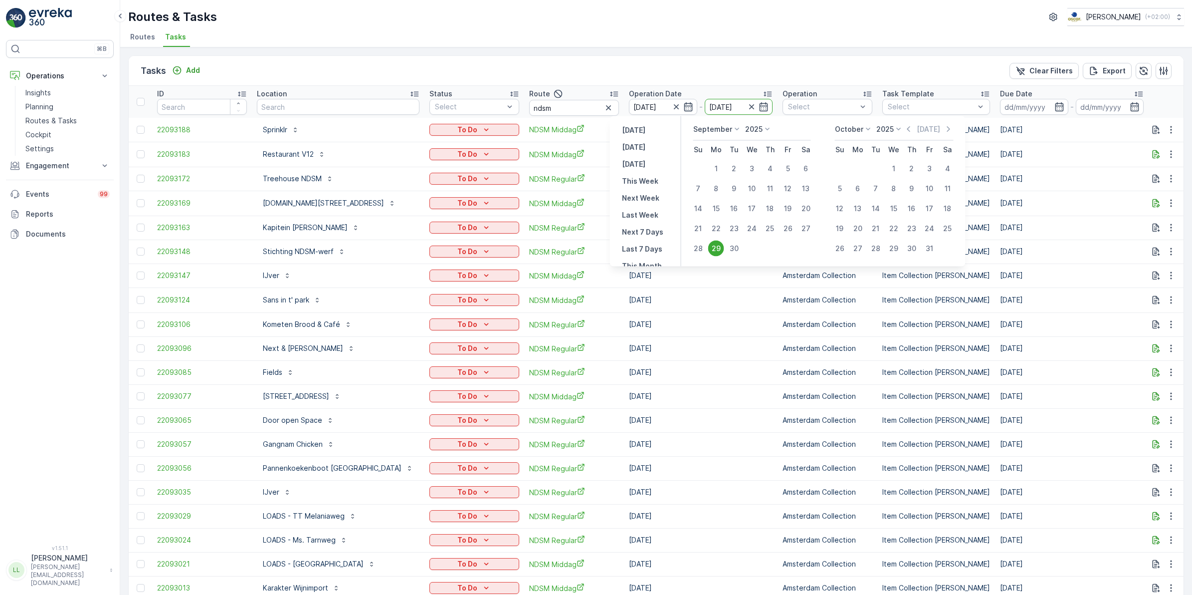
click at [717, 250] on div "29" at bounding box center [716, 248] width 16 height 16
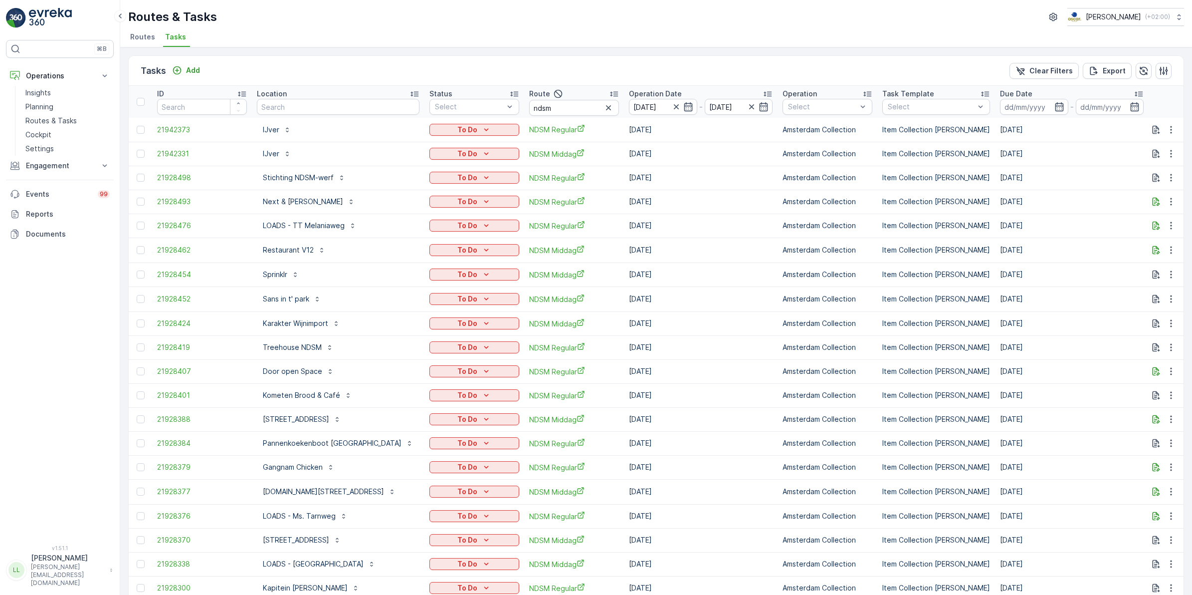
drag, startPoint x: 588, startPoint y: 110, endPoint x: 577, endPoint y: 108, distance: 11.1
click at [604, 110] on icon "button" at bounding box center [609, 108] width 10 height 10
click at [370, 108] on input "text" at bounding box center [338, 107] width 163 height 16
type input "edge"
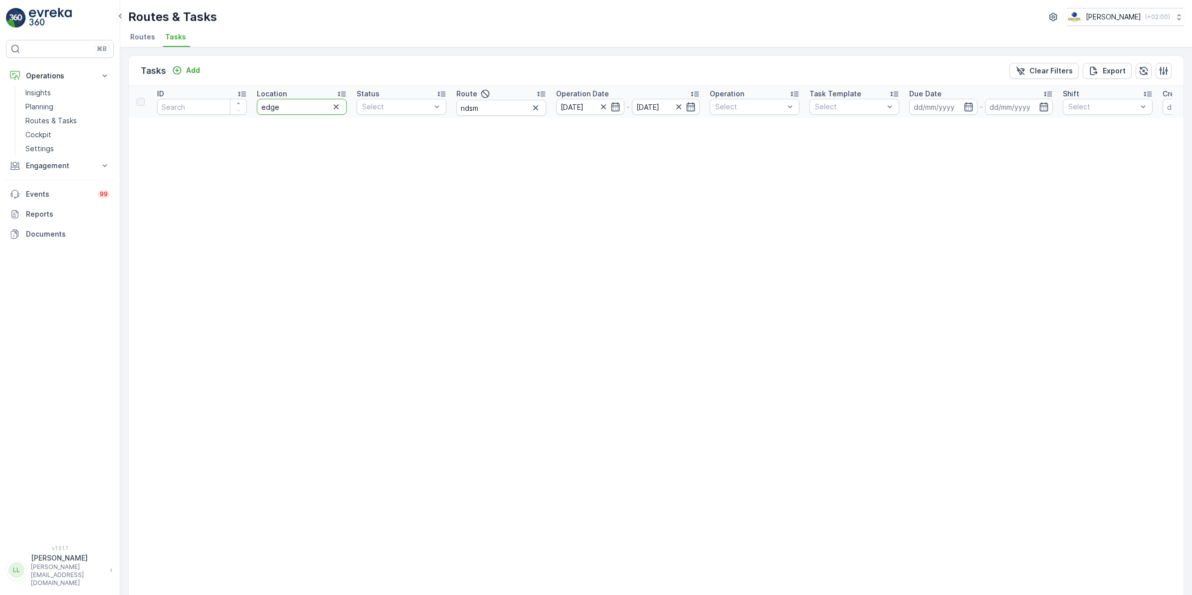
drag, startPoint x: 305, startPoint y: 105, endPoint x: 256, endPoint y: 107, distance: 49.4
click at [256, 107] on th "Location edge" at bounding box center [302, 102] width 100 height 32
click at [538, 105] on icon "button" at bounding box center [536, 108] width 10 height 10
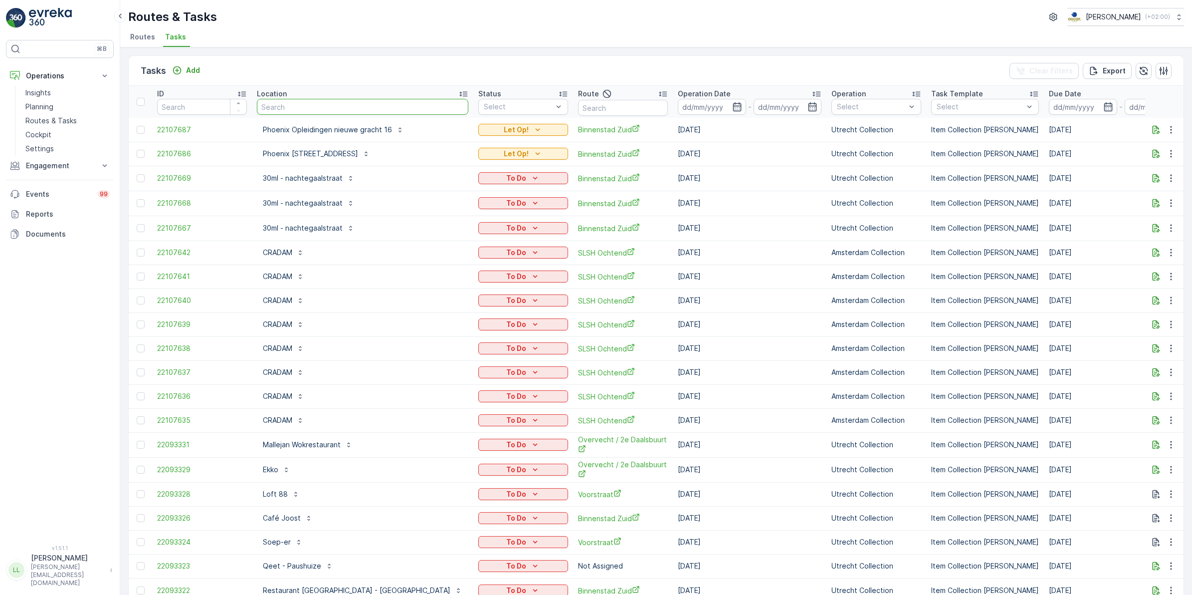
click at [326, 108] on input "text" at bounding box center [363, 107] width 212 height 16
type input "[MEDICAL_DATA]"
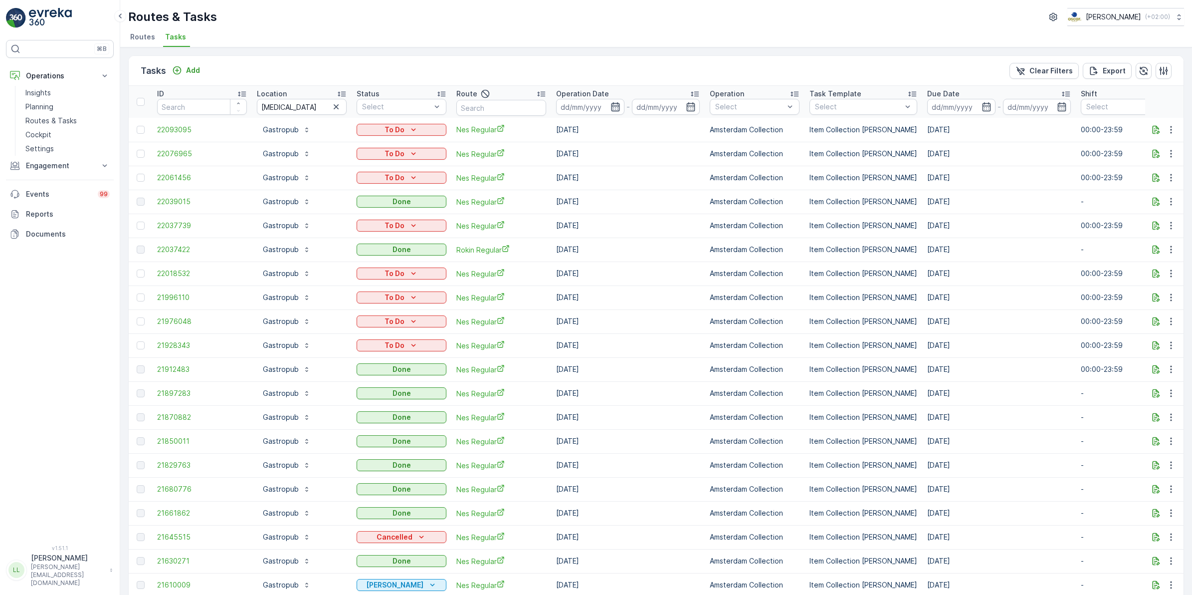
click at [619, 110] on icon "button" at bounding box center [616, 107] width 10 height 10
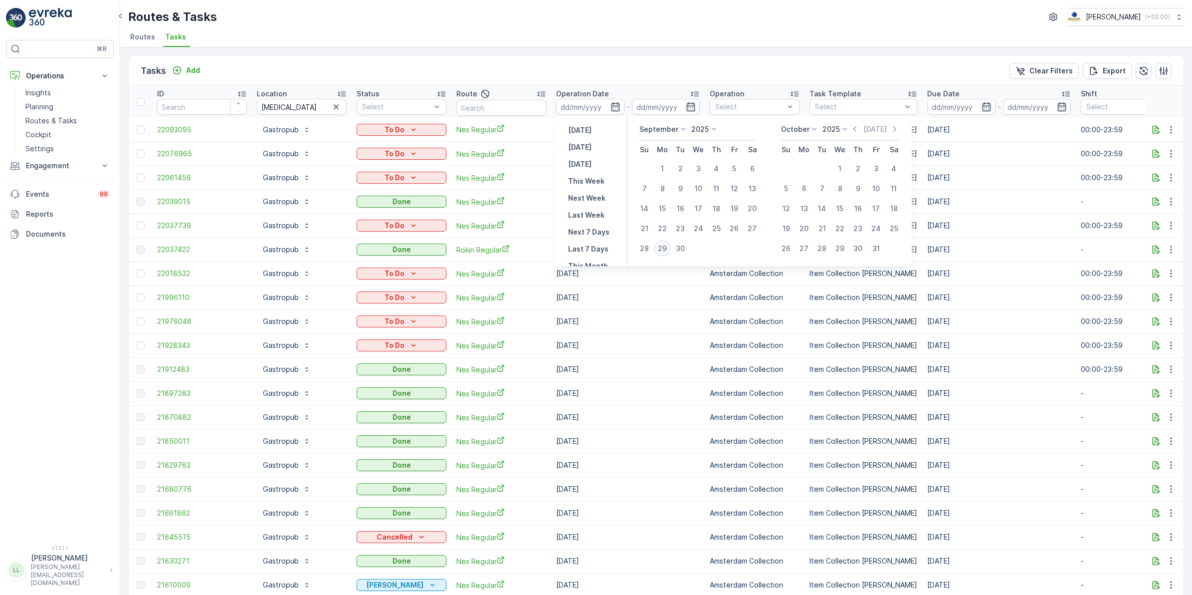
click at [667, 250] on div "29" at bounding box center [662, 248] width 16 height 16
type input "[DATE]"
click at [667, 250] on div "29" at bounding box center [662, 248] width 16 height 16
type input "[DATE]"
click at [667, 250] on div "29" at bounding box center [662, 248] width 16 height 16
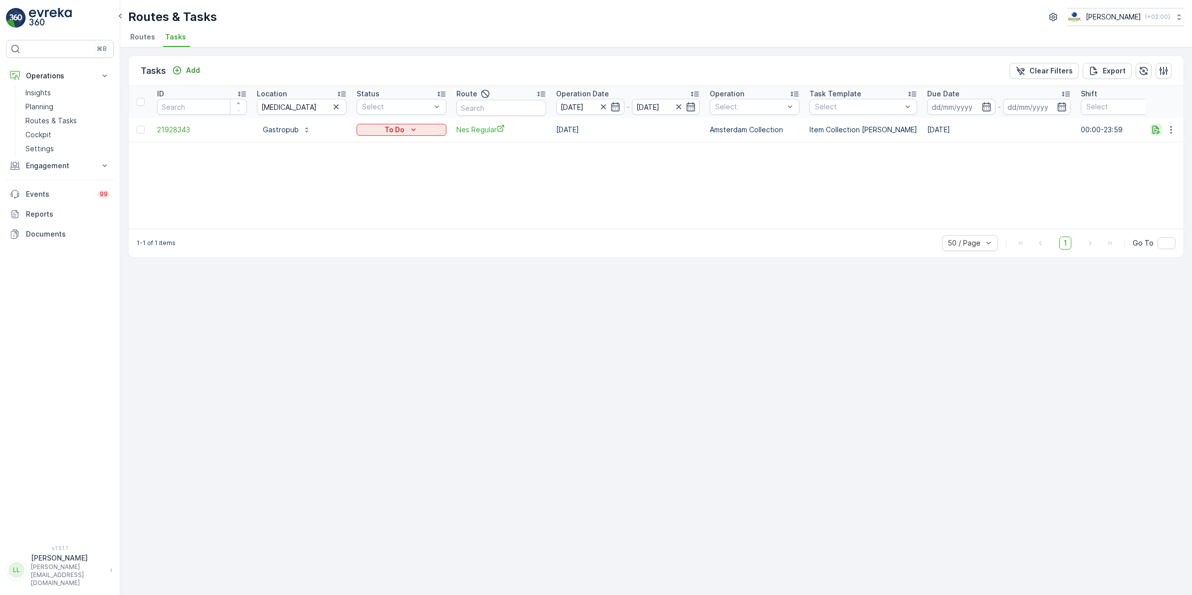
click at [1156, 131] on icon "button" at bounding box center [1156, 130] width 10 height 10
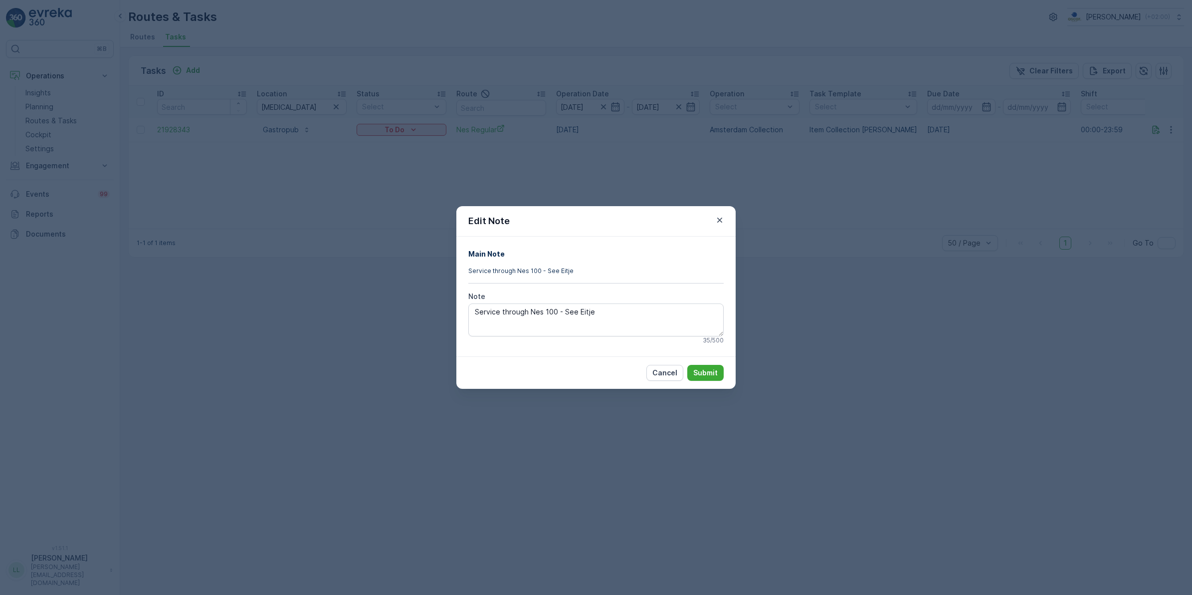
click at [883, 282] on div "Edit Note Main Note Service through Nes 100 - See Eitje Note Service through [G…" at bounding box center [596, 297] width 1192 height 595
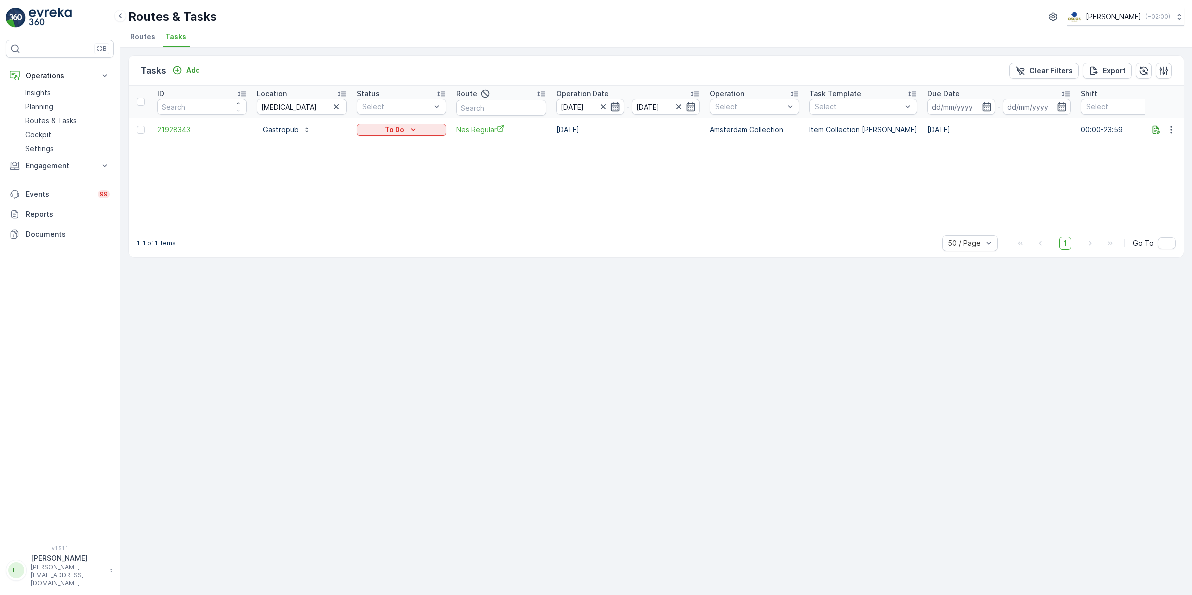
click at [615, 105] on icon "button" at bounding box center [616, 107] width 10 height 10
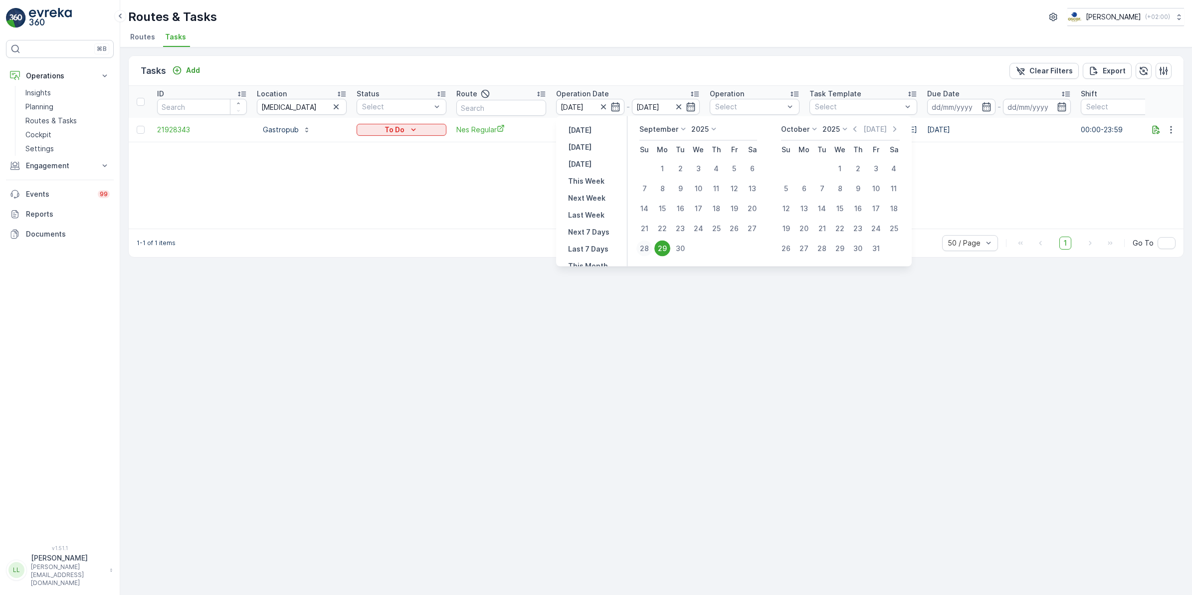
click at [645, 247] on div "28" at bounding box center [645, 248] width 16 height 16
type input "[DATE]"
click at [645, 248] on div "28" at bounding box center [645, 248] width 16 height 16
type input "[DATE]"
click at [645, 248] on div "1-1 of 1 items 50 / Page 1 Go To" at bounding box center [656, 242] width 1055 height 28
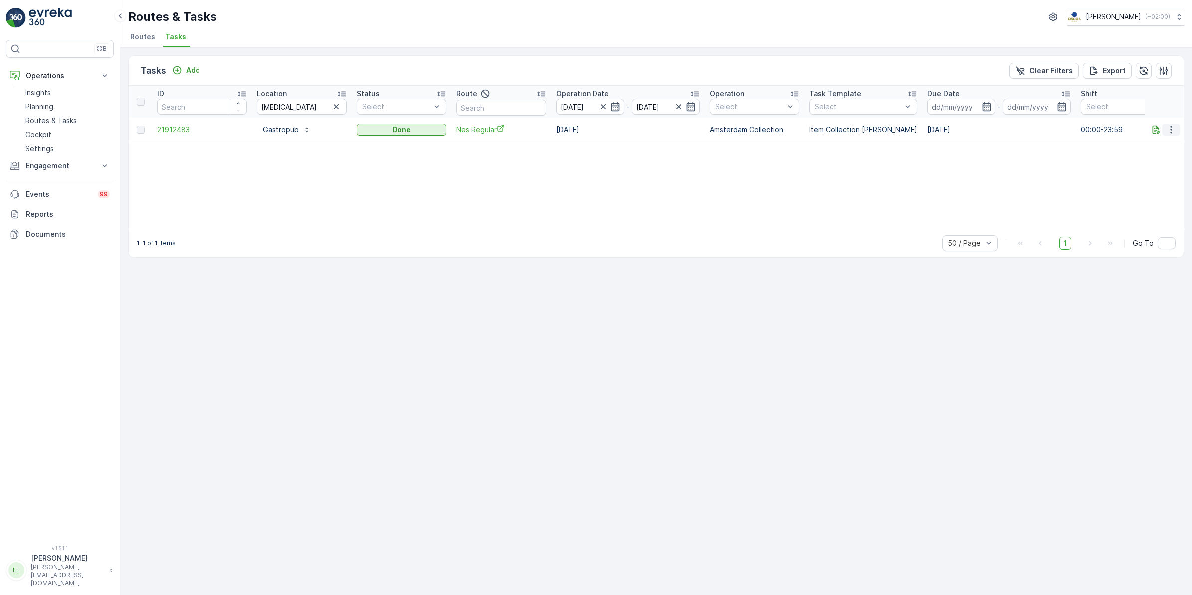
click at [1170, 130] on icon "button" at bounding box center [1171, 130] width 10 height 10
click at [1038, 155] on div "ID Location [MEDICAL_DATA] Status Select Route Operation Date [DATE] - [DATE] O…" at bounding box center [656, 157] width 1055 height 143
click at [163, 126] on span "21912483" at bounding box center [202, 130] width 90 height 10
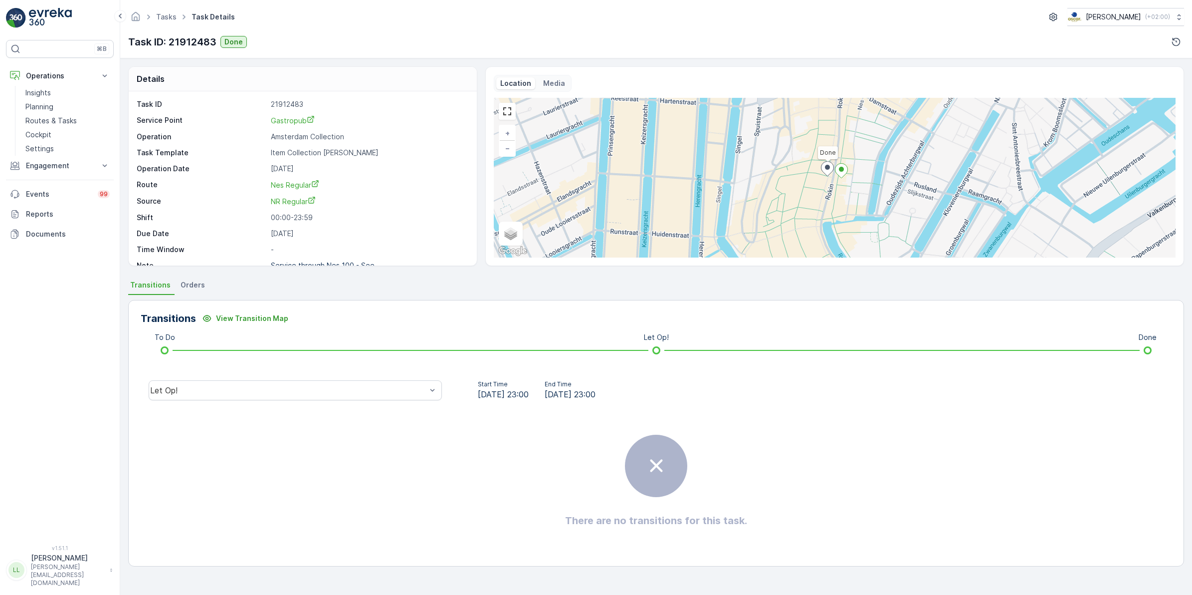
click at [187, 289] on span "Orders" at bounding box center [193, 285] width 24 height 10
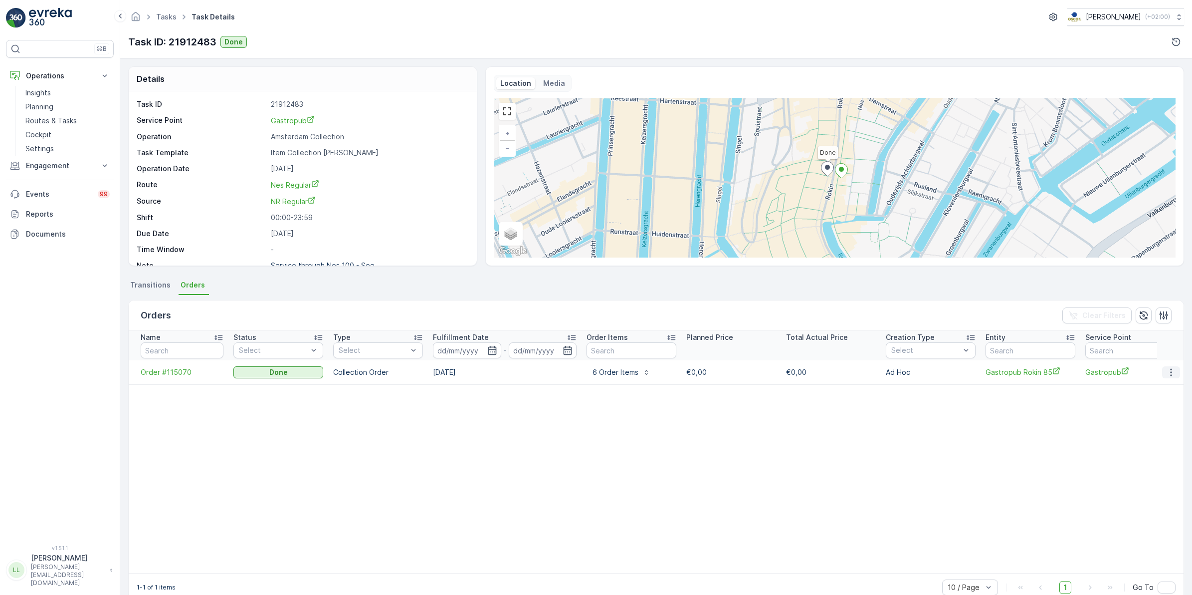
click at [1170, 371] on icon "button" at bounding box center [1171, 372] width 10 height 10
click at [1149, 390] on span "See more details" at bounding box center [1159, 387] width 57 height 10
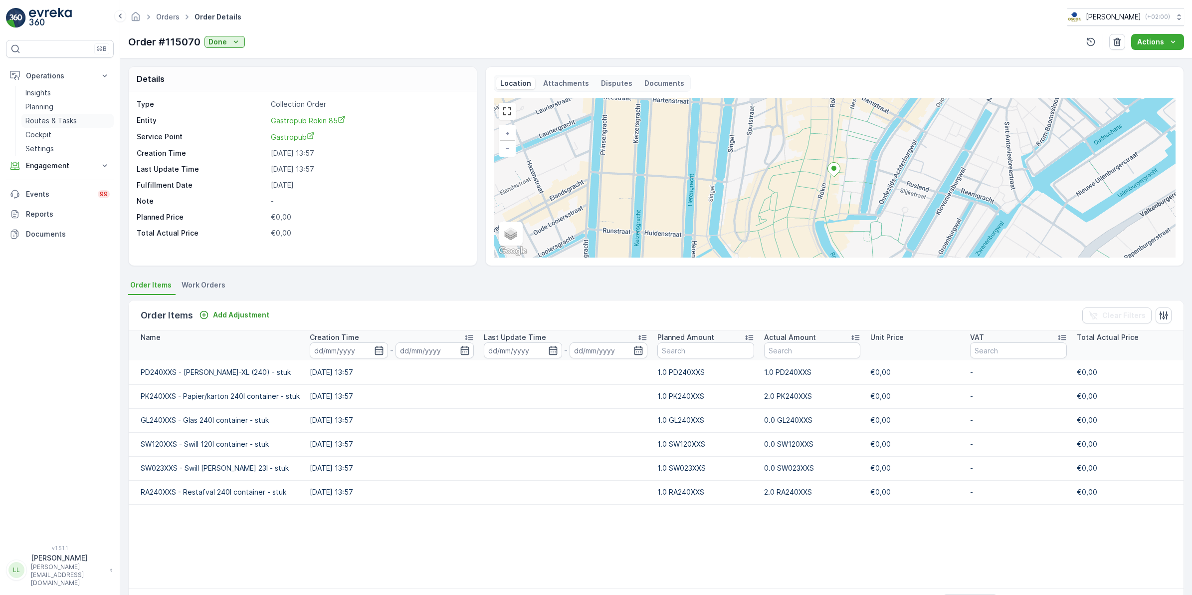
drag, startPoint x: 53, startPoint y: 118, endPoint x: 60, endPoint y: 119, distance: 7.5
click at [53, 118] on p "Routes & Tasks" at bounding box center [50, 121] width 51 height 10
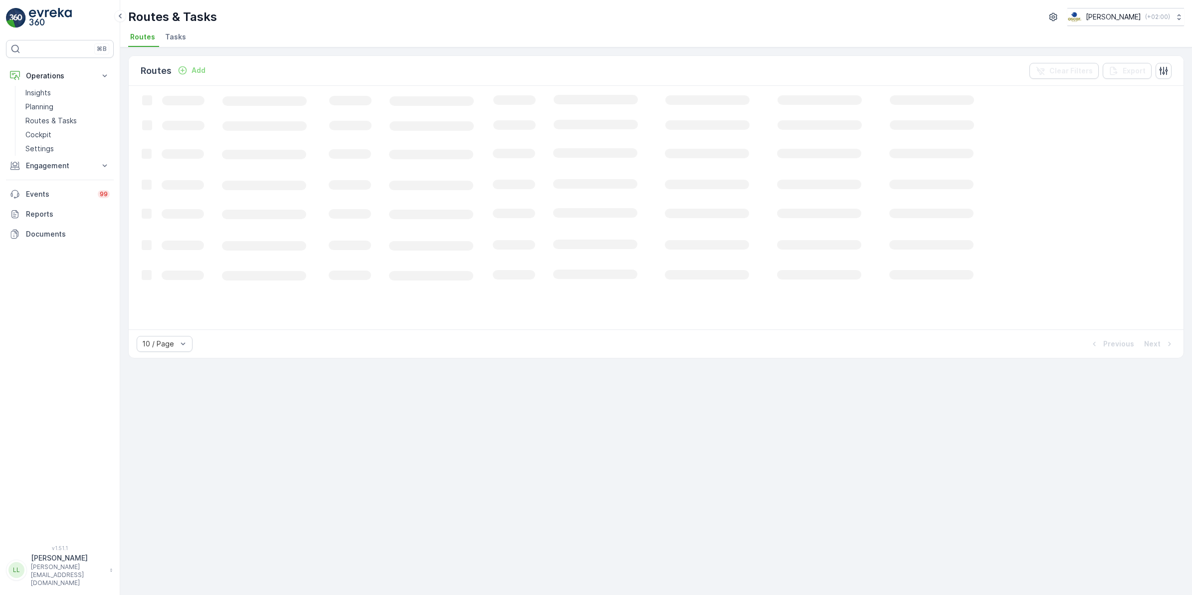
click at [173, 36] on span "Tasks" at bounding box center [175, 37] width 21 height 10
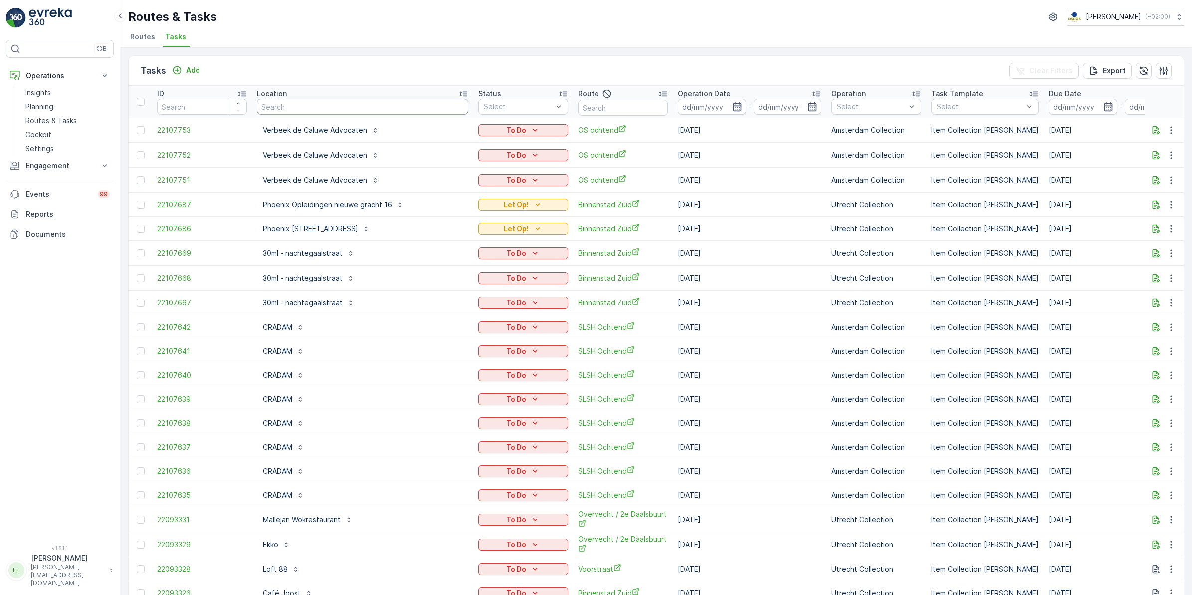
click at [298, 106] on input "text" at bounding box center [363, 107] width 212 height 16
type input "tencl"
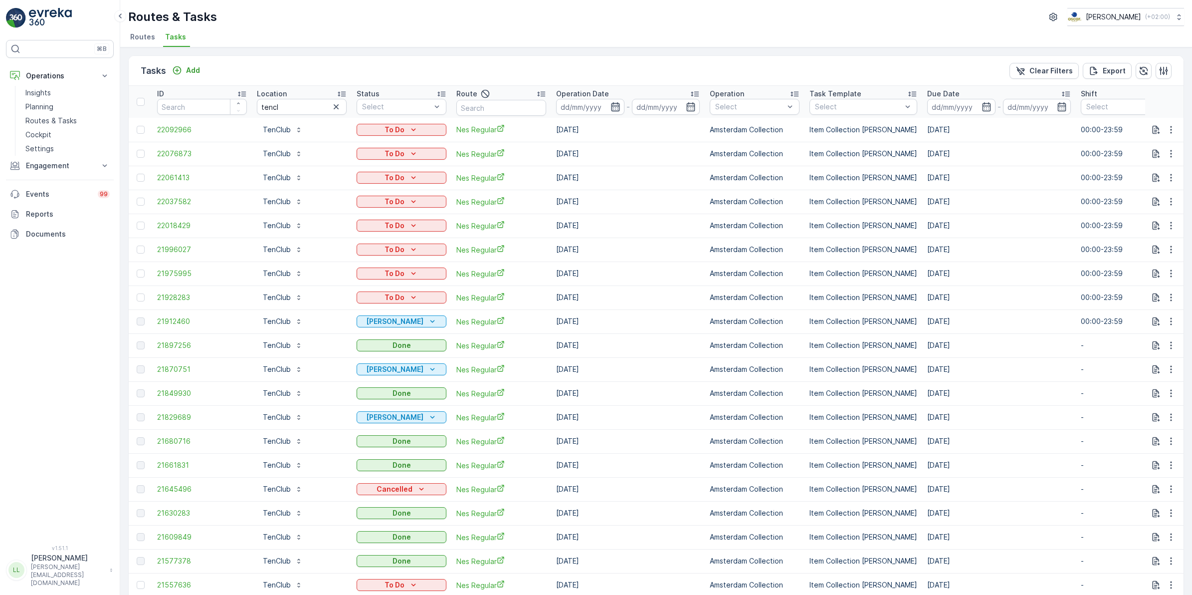
click at [614, 110] on icon "button" at bounding box center [616, 107] width 10 height 10
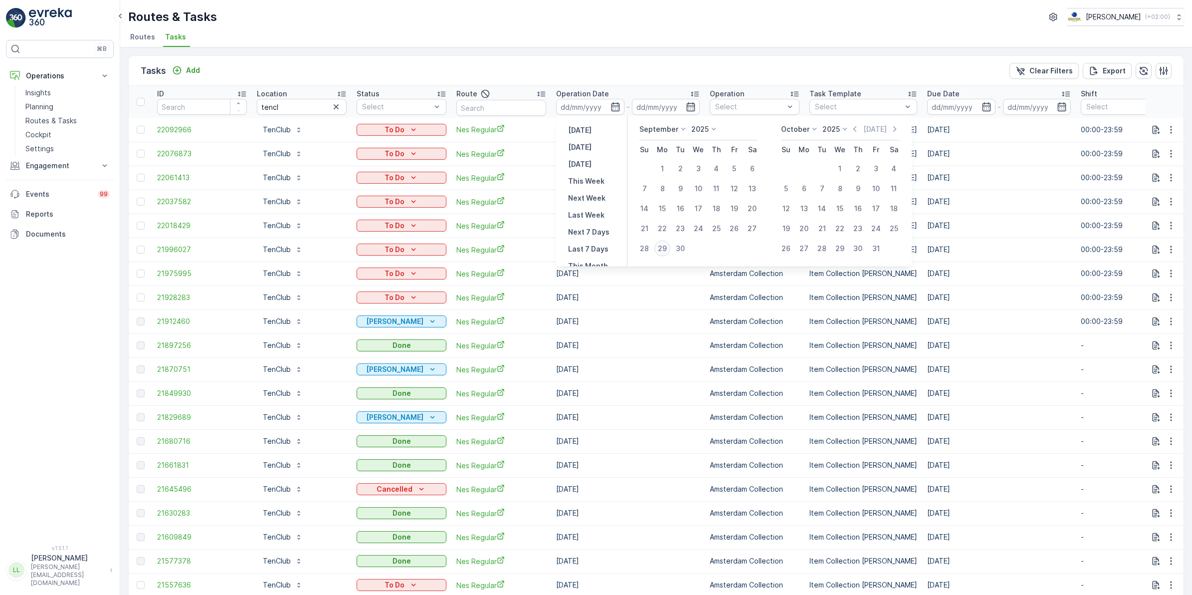
click at [665, 248] on div "29" at bounding box center [662, 248] width 16 height 16
type input "[DATE]"
click at [665, 248] on div "29" at bounding box center [662, 248] width 16 height 16
type input "[DATE]"
click at [665, 248] on div "29" at bounding box center [662, 248] width 16 height 16
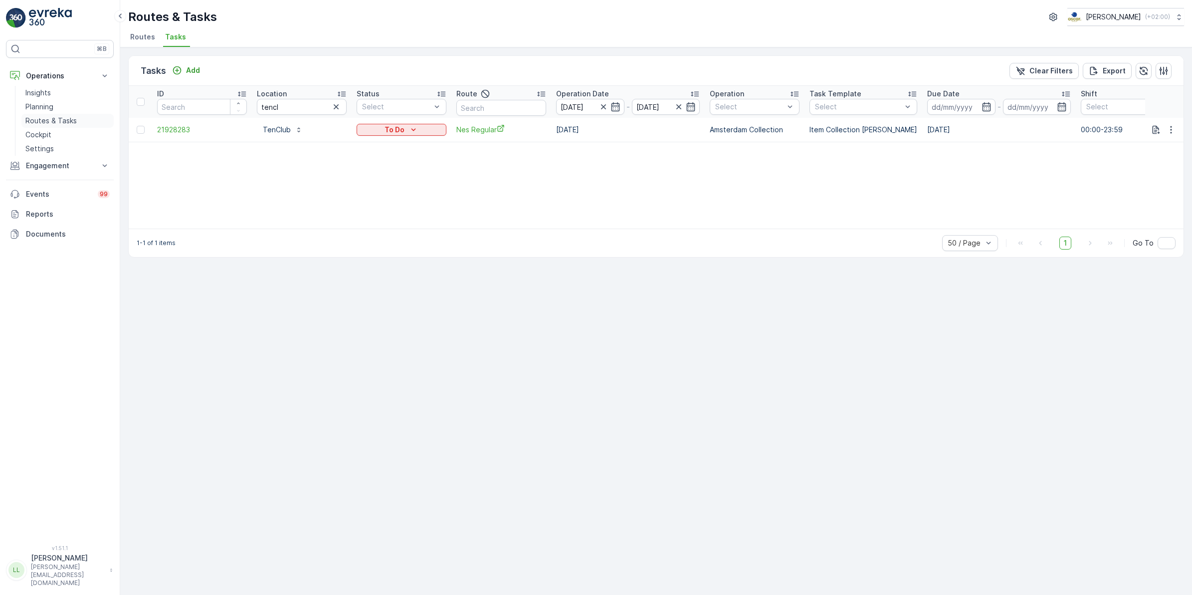
click at [53, 121] on p "Routes & Tasks" at bounding box center [50, 121] width 51 height 10
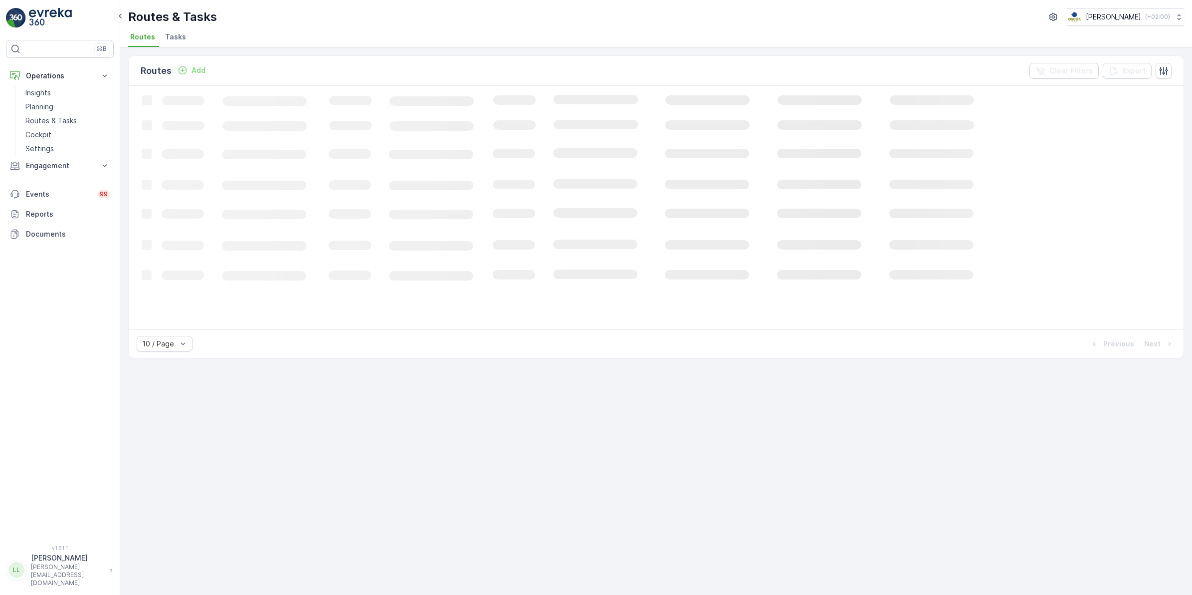
click at [169, 35] on span "Tasks" at bounding box center [175, 37] width 21 height 10
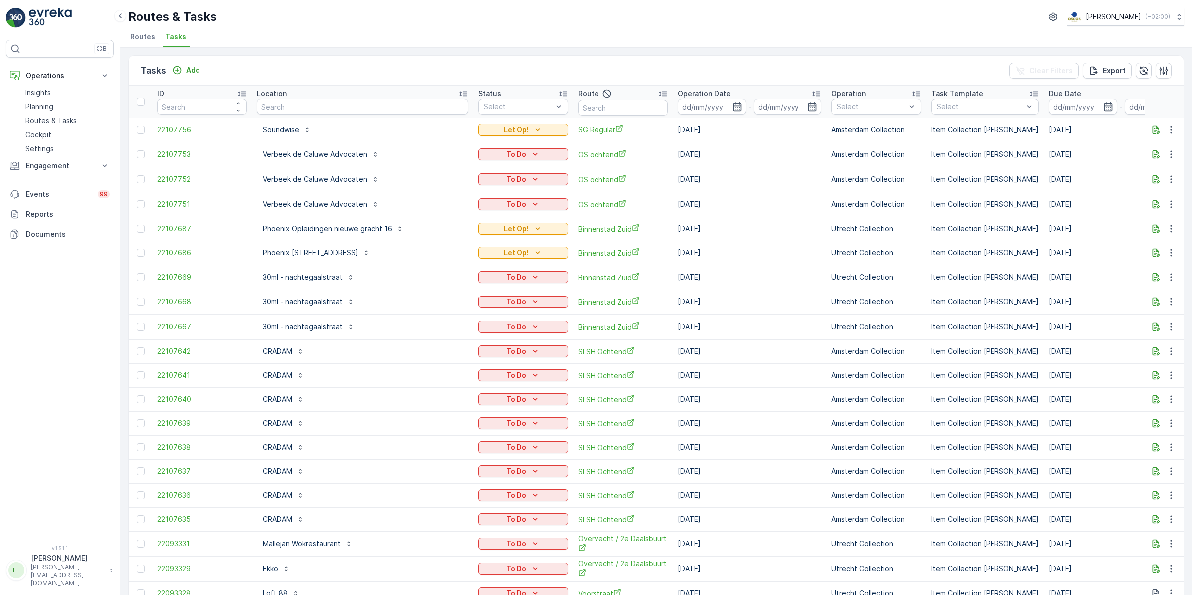
click at [309, 106] on input "text" at bounding box center [363, 107] width 212 height 16
type input "edge"
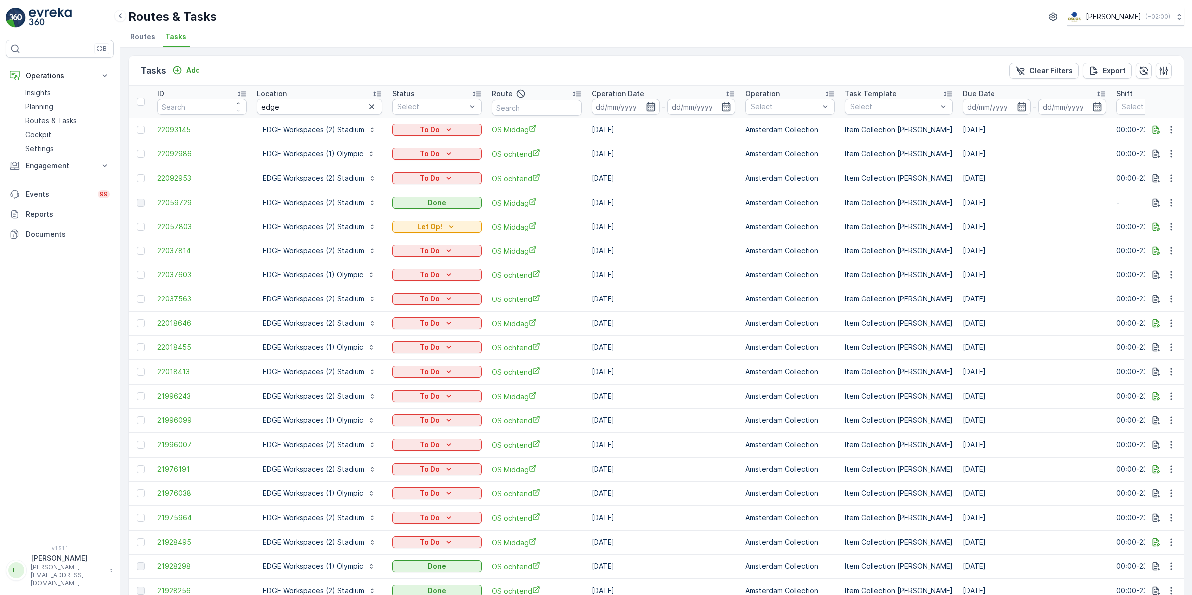
click at [654, 103] on icon "button" at bounding box center [651, 106] width 8 height 9
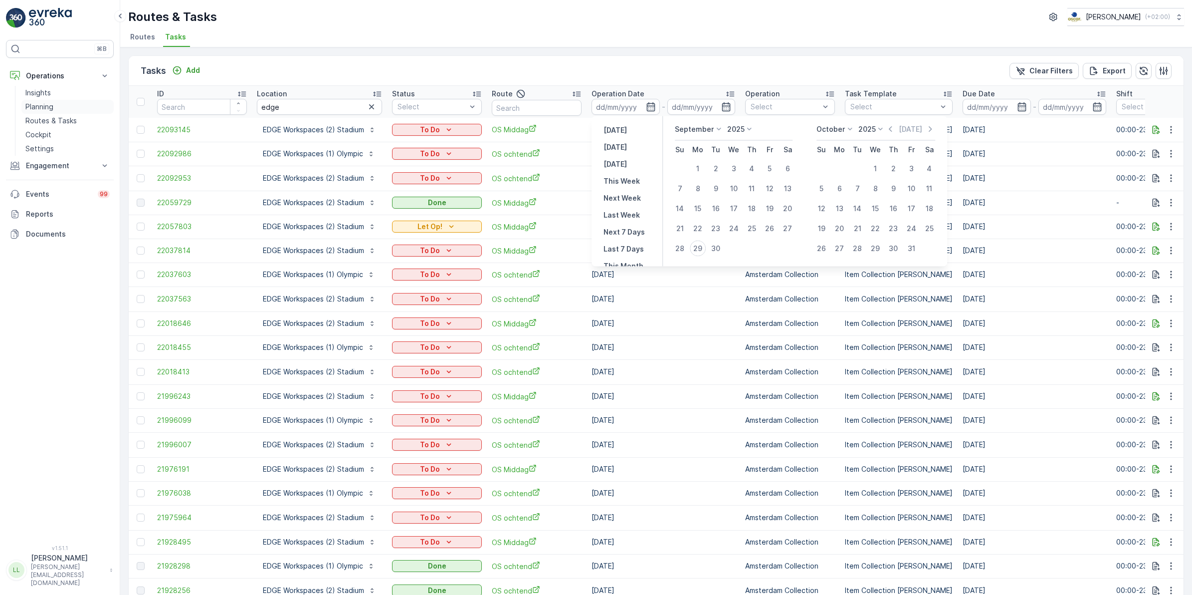
click at [38, 104] on p "Planning" at bounding box center [39, 107] width 28 height 10
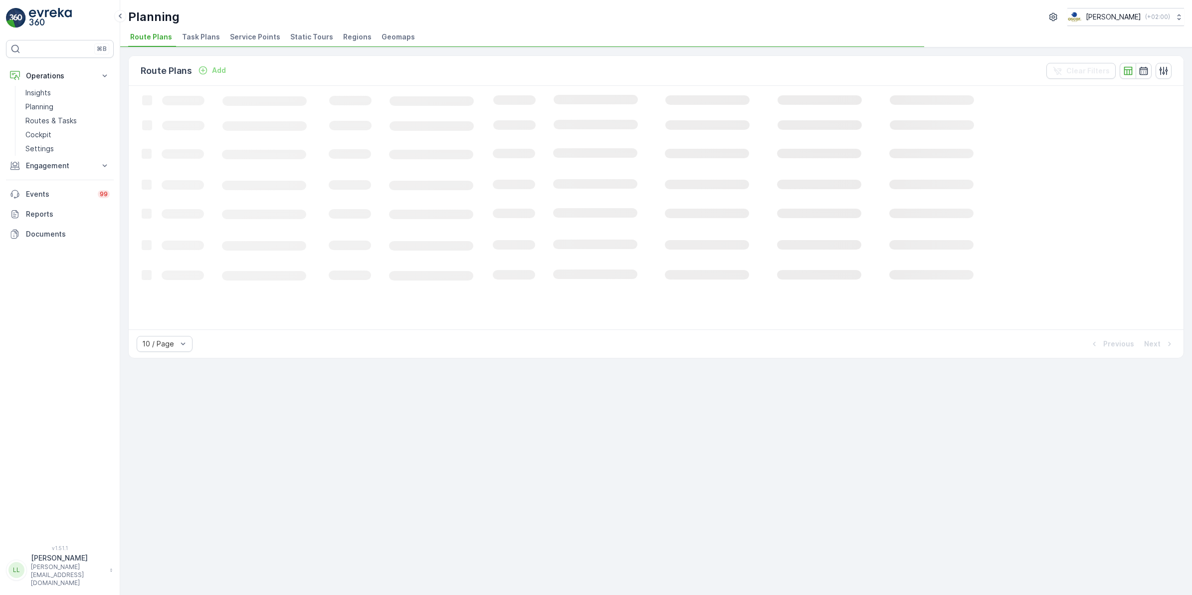
drag, startPoint x: 183, startPoint y: 35, endPoint x: 191, endPoint y: 35, distance: 8.5
click at [183, 35] on span "Task Plans" at bounding box center [201, 37] width 38 height 10
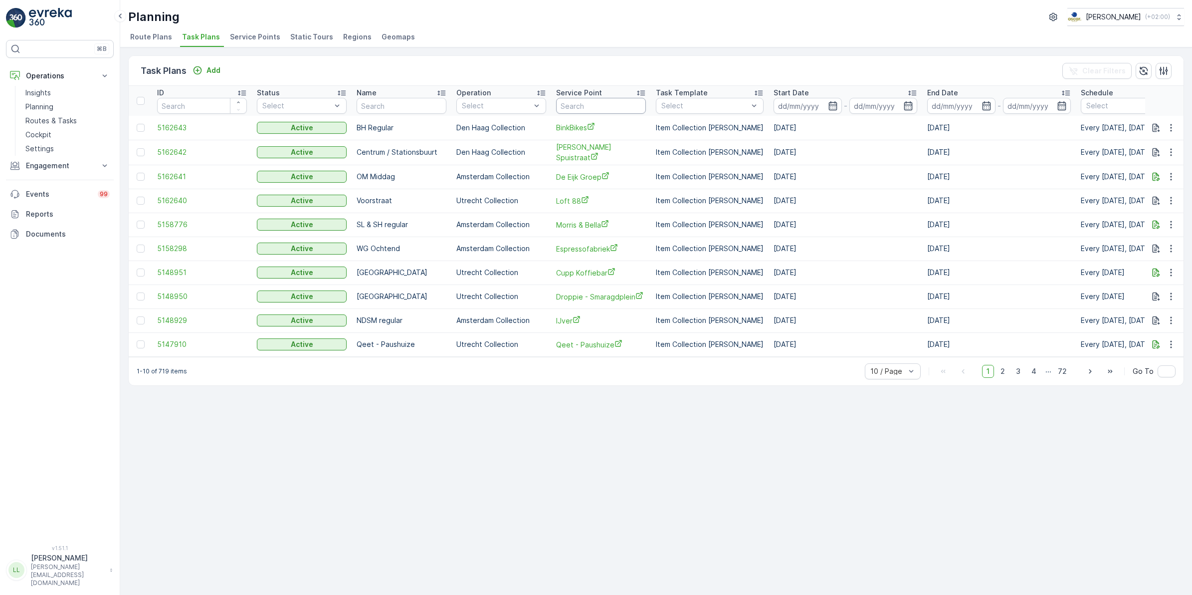
click at [614, 105] on input "text" at bounding box center [601, 106] width 90 height 16
type input "edge"
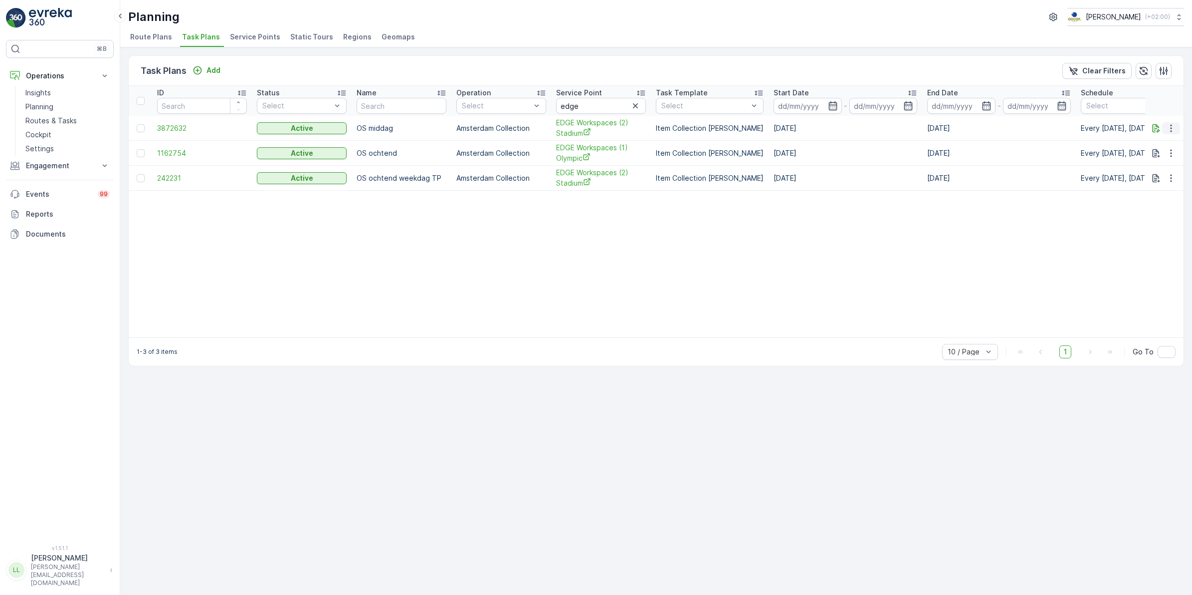
click at [1173, 126] on icon "button" at bounding box center [1171, 128] width 10 height 10
click at [1166, 156] on span "Edit Task Plan" at bounding box center [1153, 157] width 46 height 10
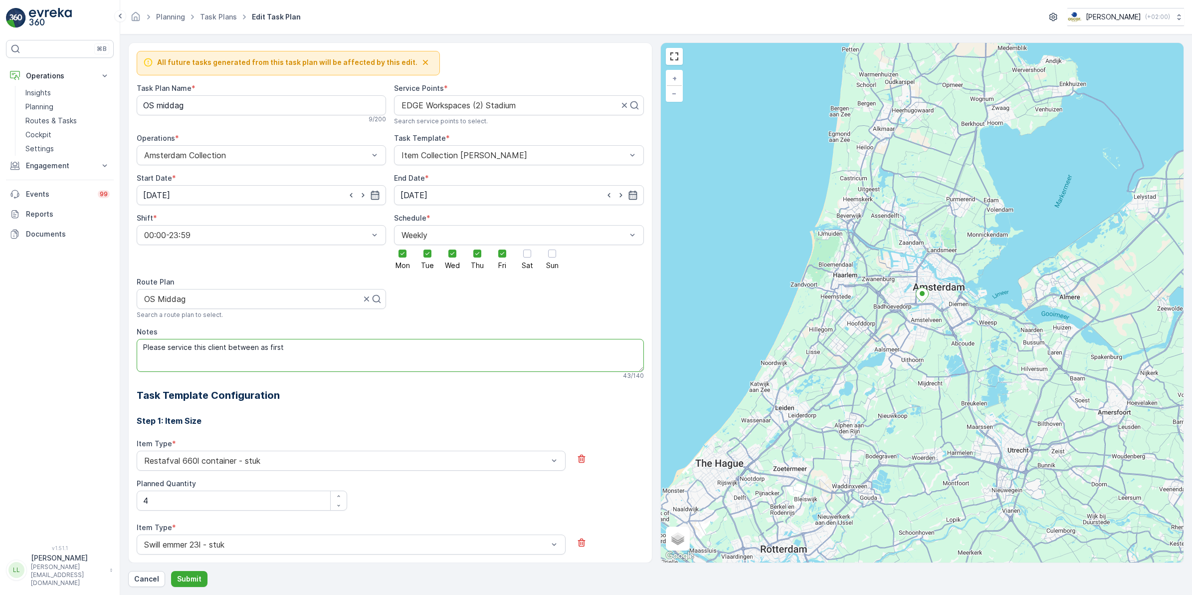
click at [298, 348] on textarea "Please service this client between as first" at bounding box center [390, 355] width 507 height 33
click at [238, 350] on textarea "Please service this client between as first" at bounding box center [390, 355] width 507 height 33
click at [270, 349] on textarea "Please service this client as first" at bounding box center [390, 355] width 507 height 33
drag, startPoint x: 217, startPoint y: 365, endPoint x: 198, endPoint y: 362, distance: 19.8
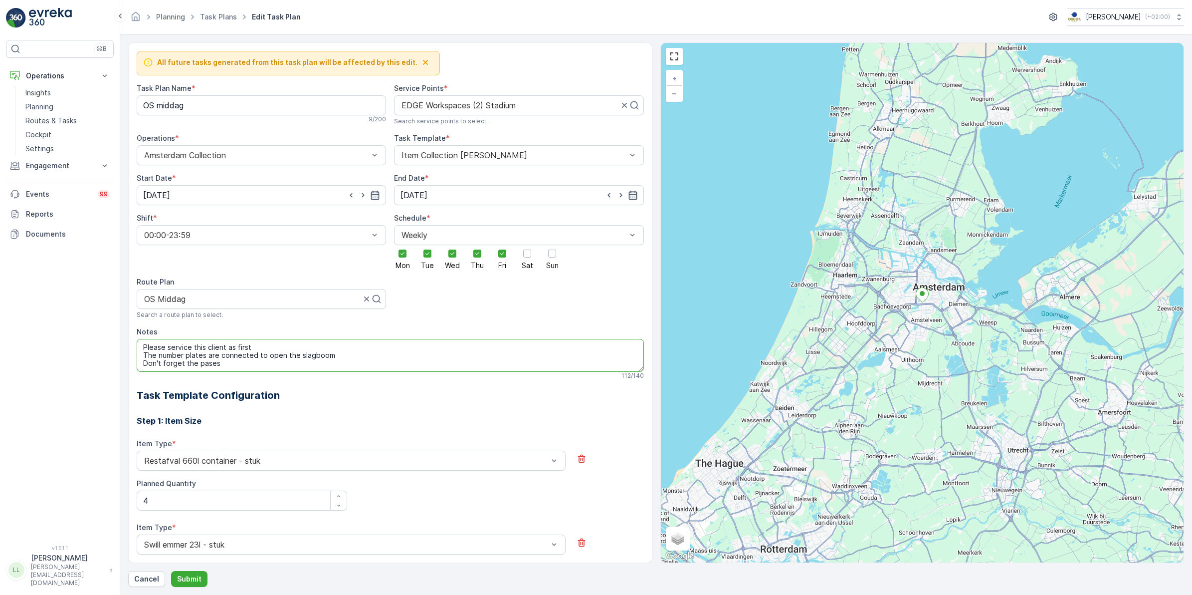
click at [198, 362] on textarea "Please service this client as first The number plates are connected to open the…" at bounding box center [390, 355] width 507 height 33
drag, startPoint x: 312, startPoint y: 364, endPoint x: 143, endPoint y: 362, distance: 169.1
click at [143, 362] on textarea "Please service this client as first The number plates are connected to open the…" at bounding box center [390, 355] width 507 height 33
click at [143, 360] on textarea "Please service this client as first The number plates are connected to open the…" at bounding box center [390, 355] width 507 height 33
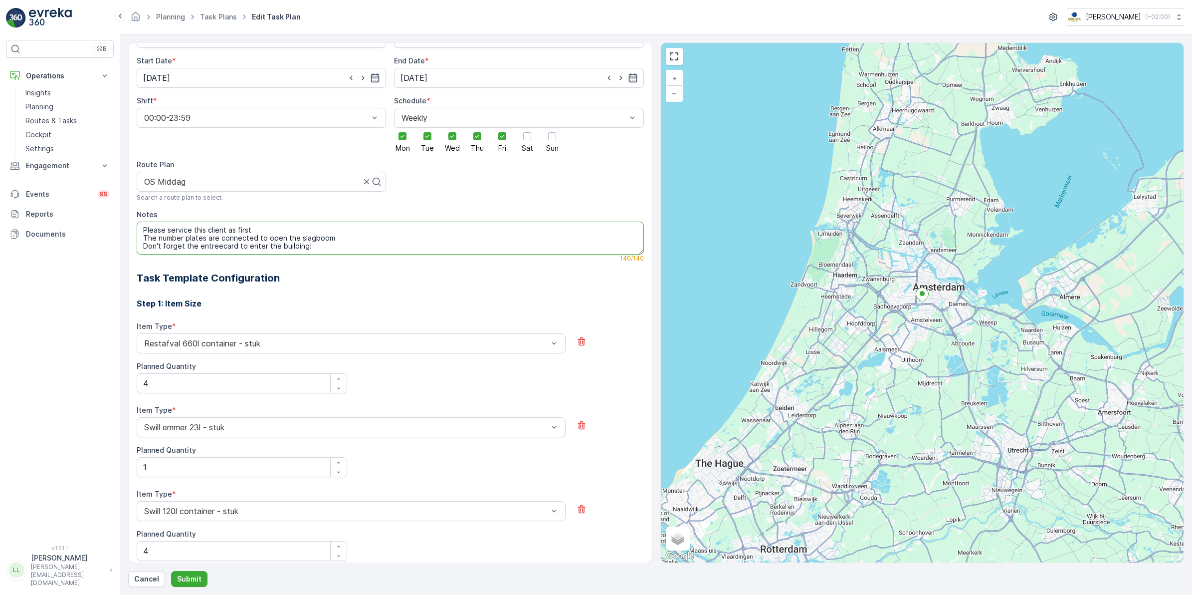
scroll to position [125, 0]
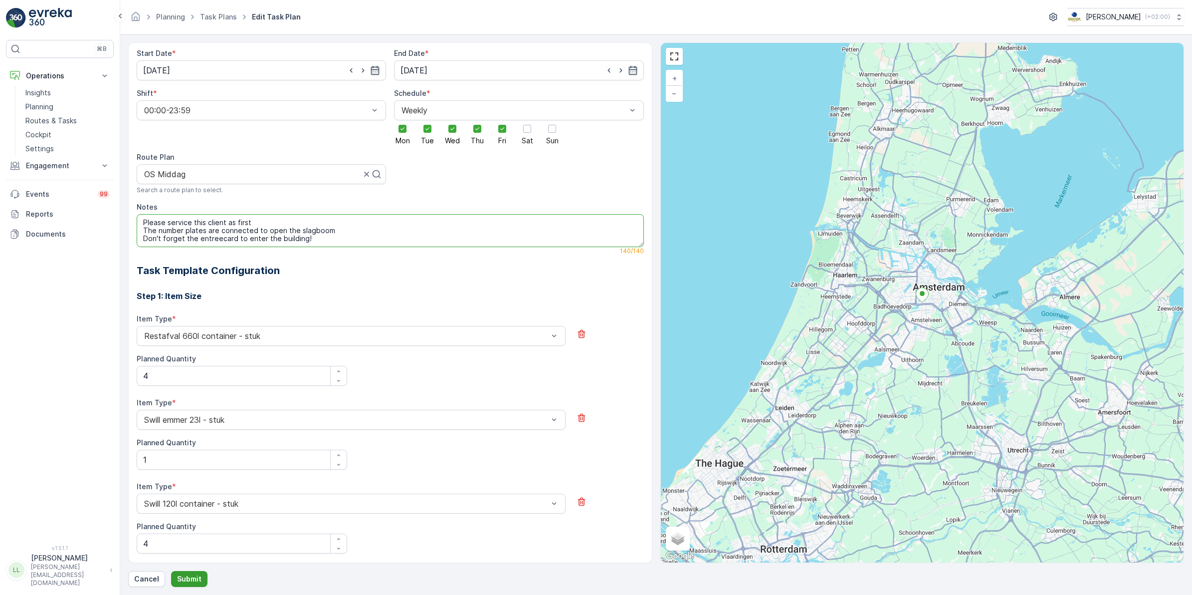
type textarea "Please service this client as first The number plates are connected to open the…"
click at [196, 578] on p "Submit" at bounding box center [189, 579] width 24 height 10
